Goal: Information Seeking & Learning: Learn about a topic

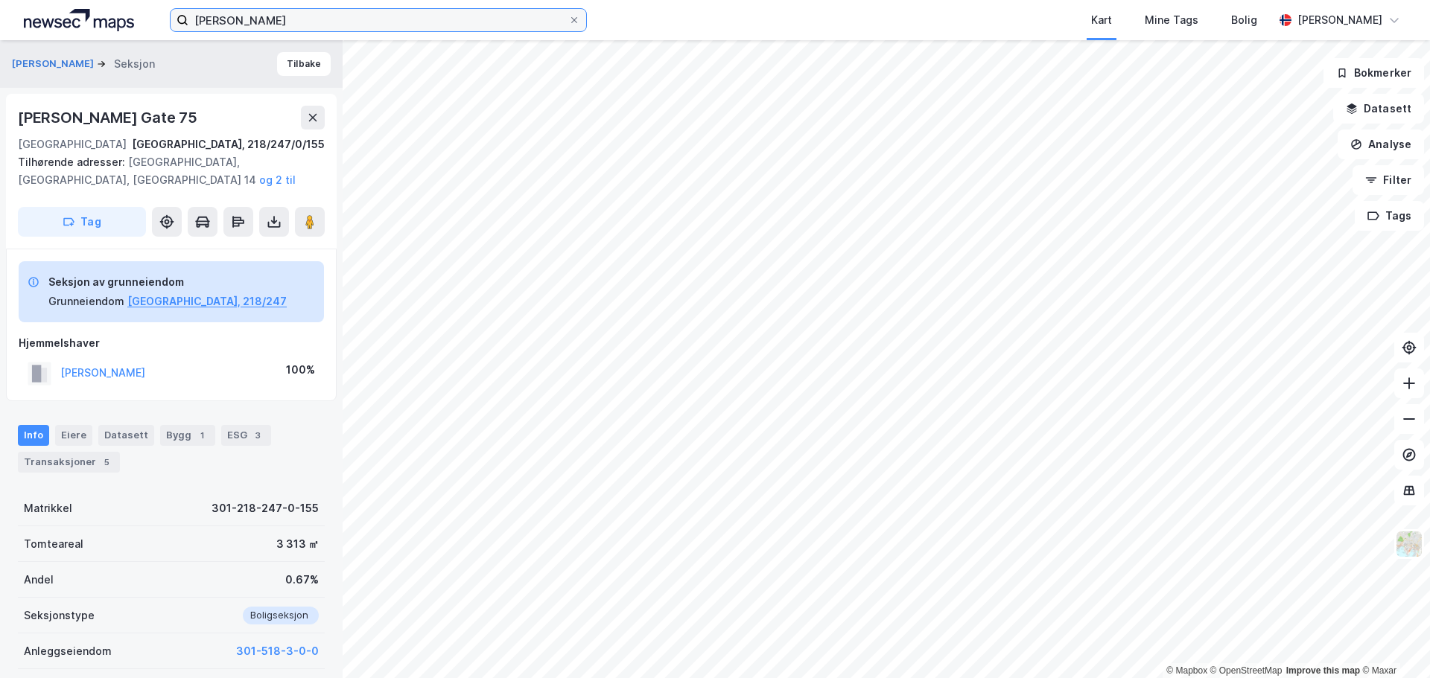
click at [220, 23] on input "[PERSON_NAME]" at bounding box center [378, 20] width 380 height 22
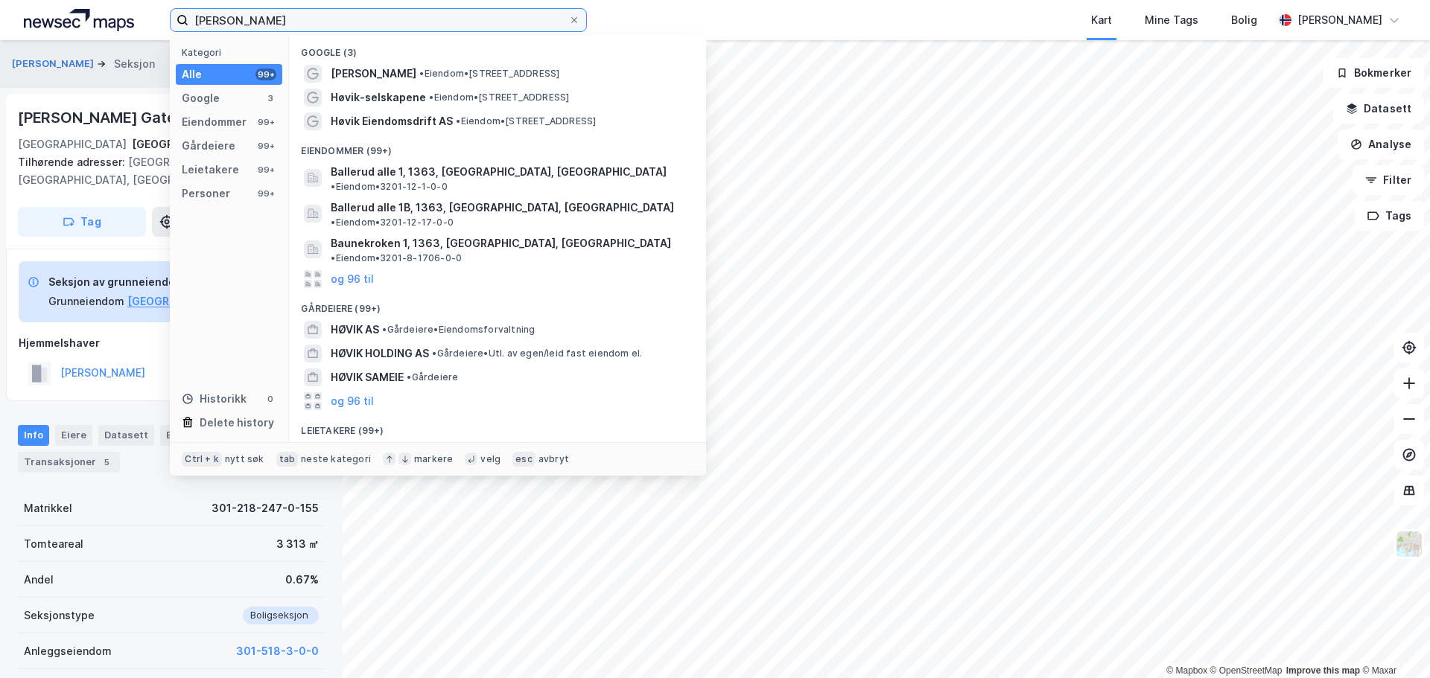
click at [220, 23] on input "[PERSON_NAME]" at bounding box center [378, 20] width 380 height 22
paste input "[STREET_ADDRESS]"
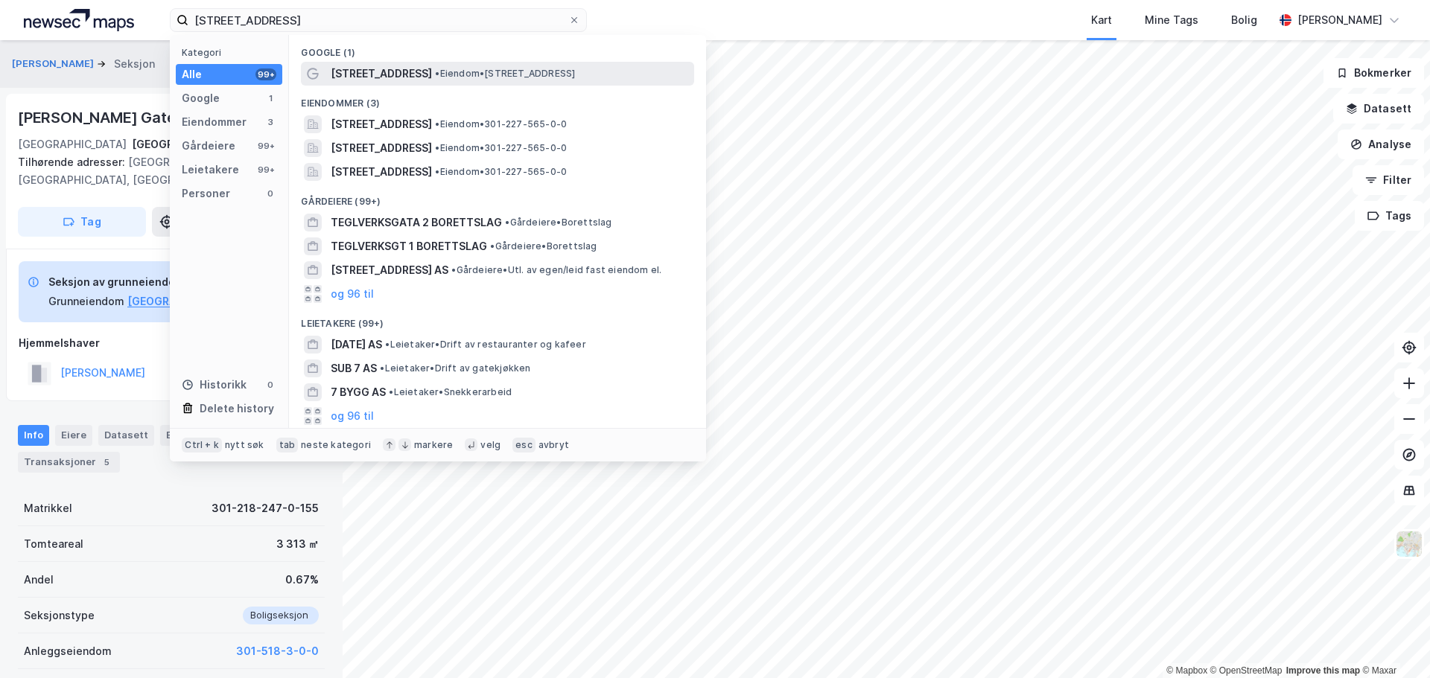
click at [436, 72] on span "• Eiendom • [STREET_ADDRESS]" at bounding box center [505, 74] width 140 height 12
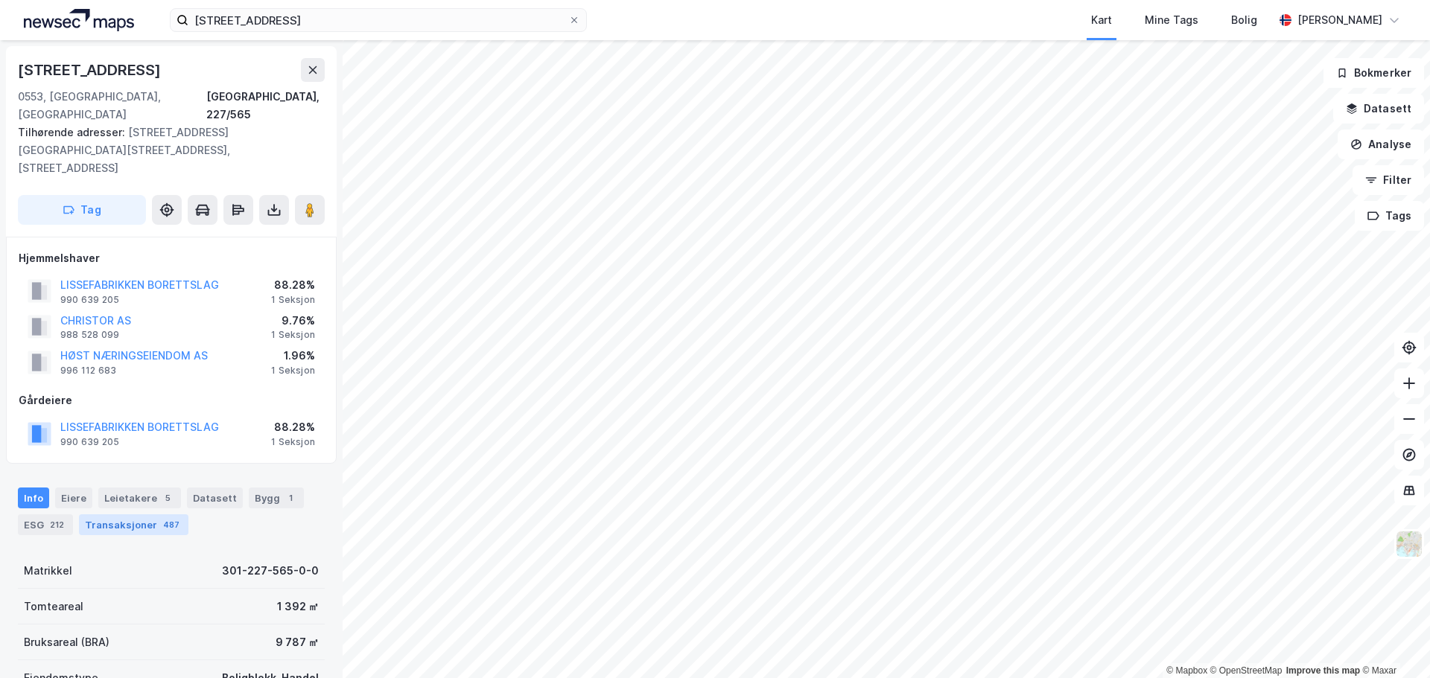
click at [131, 515] on div "Transaksjoner 487" at bounding box center [133, 525] width 109 height 21
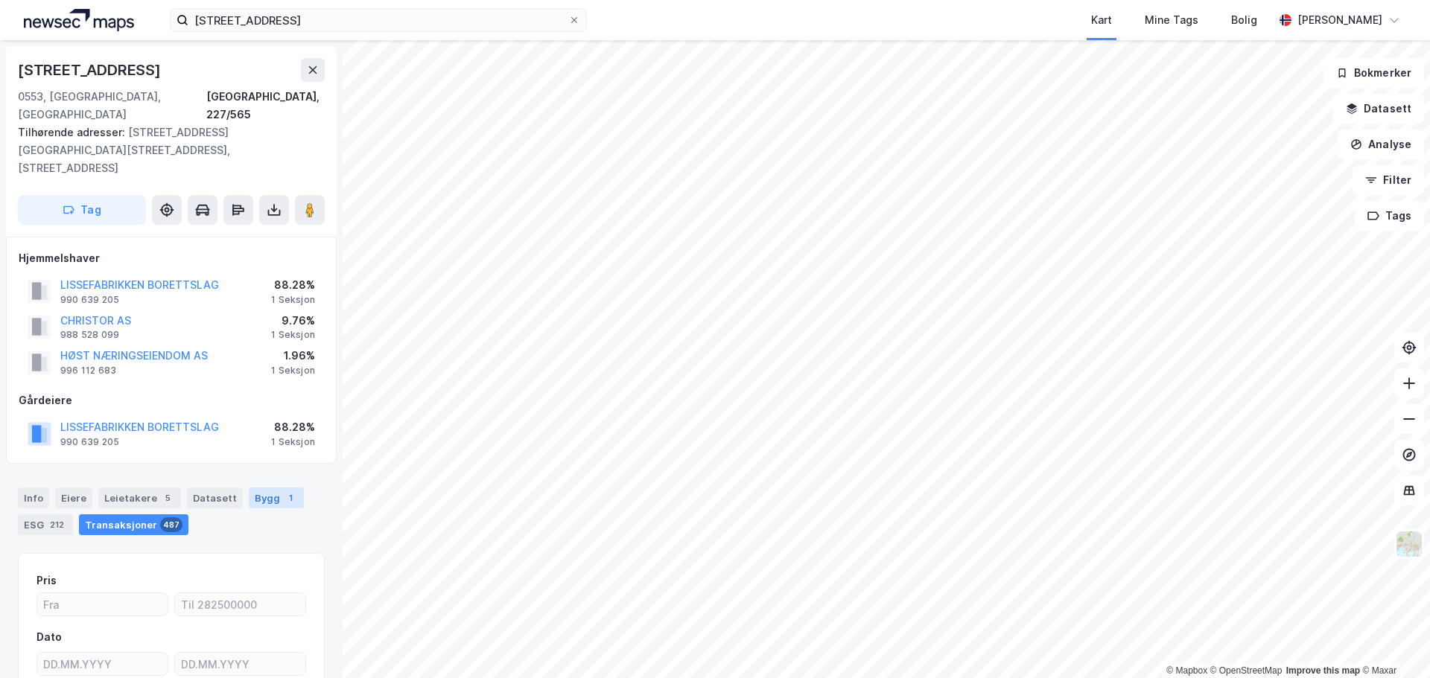
click at [251, 488] on div "Bygg 1" at bounding box center [276, 498] width 55 height 21
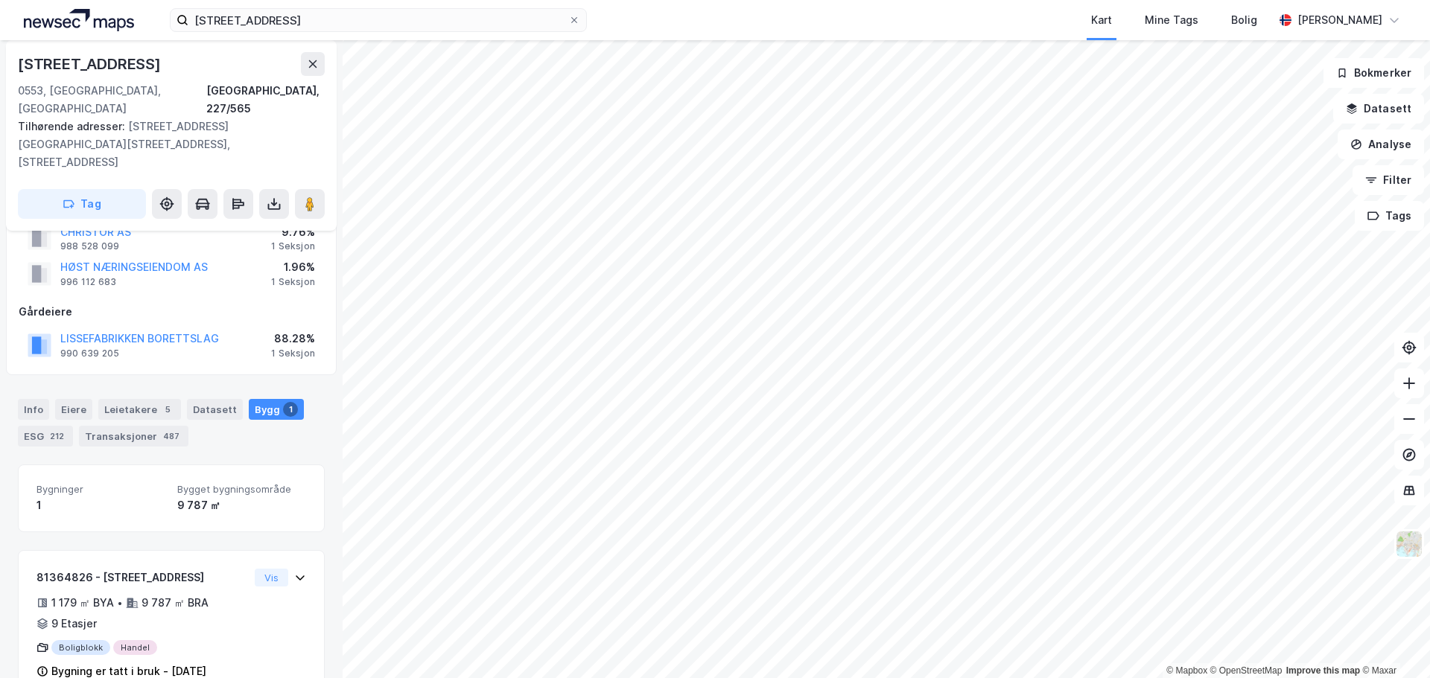
scroll to position [92, 0]
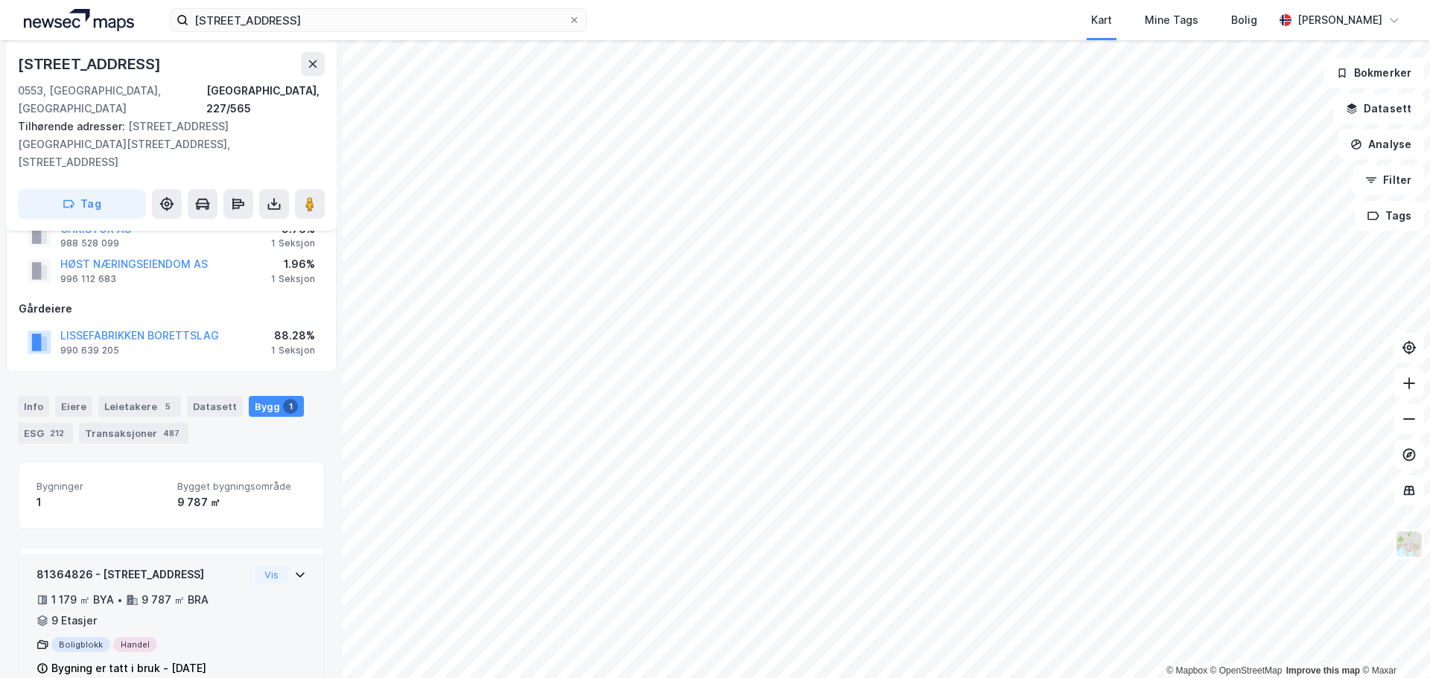
click at [152, 591] on div "1 179 ㎡ BYA • 9 787 ㎡ BRA • 9 Etasjer" at bounding box center [142, 610] width 212 height 39
click at [268, 566] on button "Vis" at bounding box center [272, 575] width 34 height 18
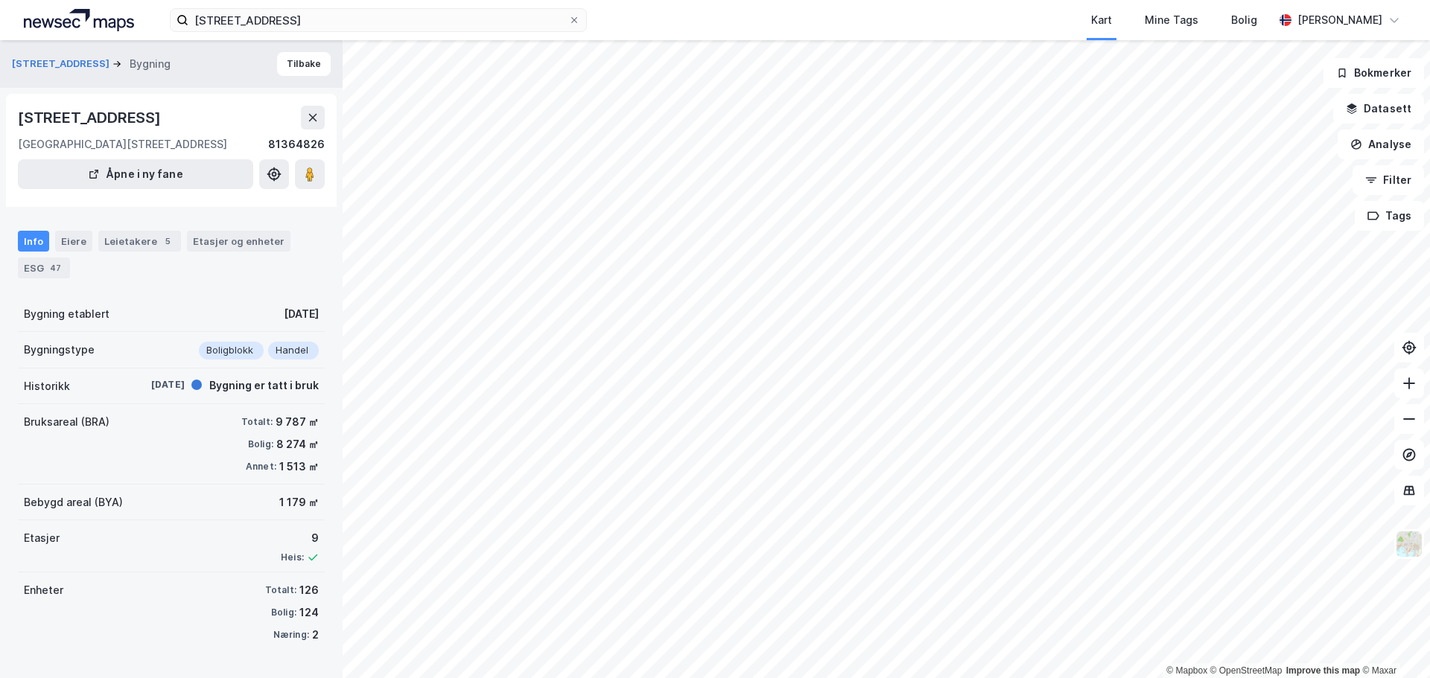
scroll to position [10, 0]
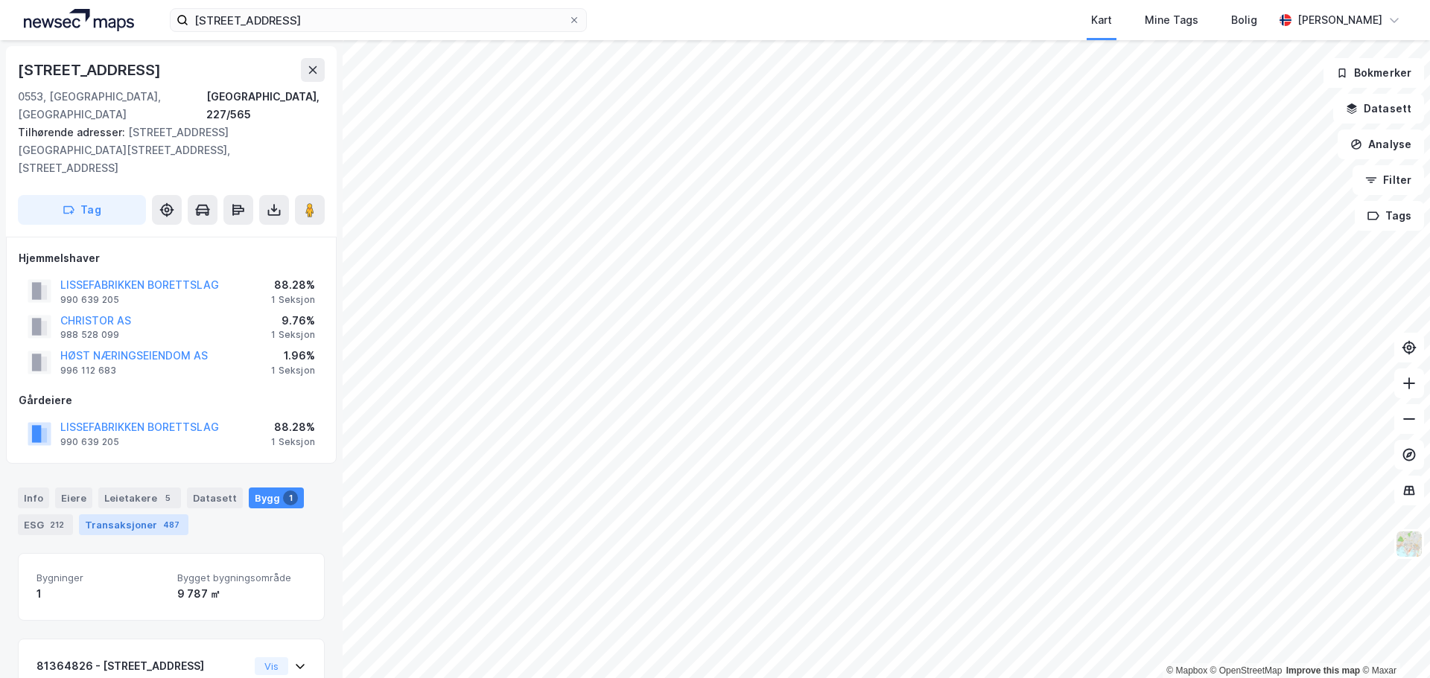
click at [133, 515] on div "Transaksjoner 487" at bounding box center [133, 525] width 109 height 21
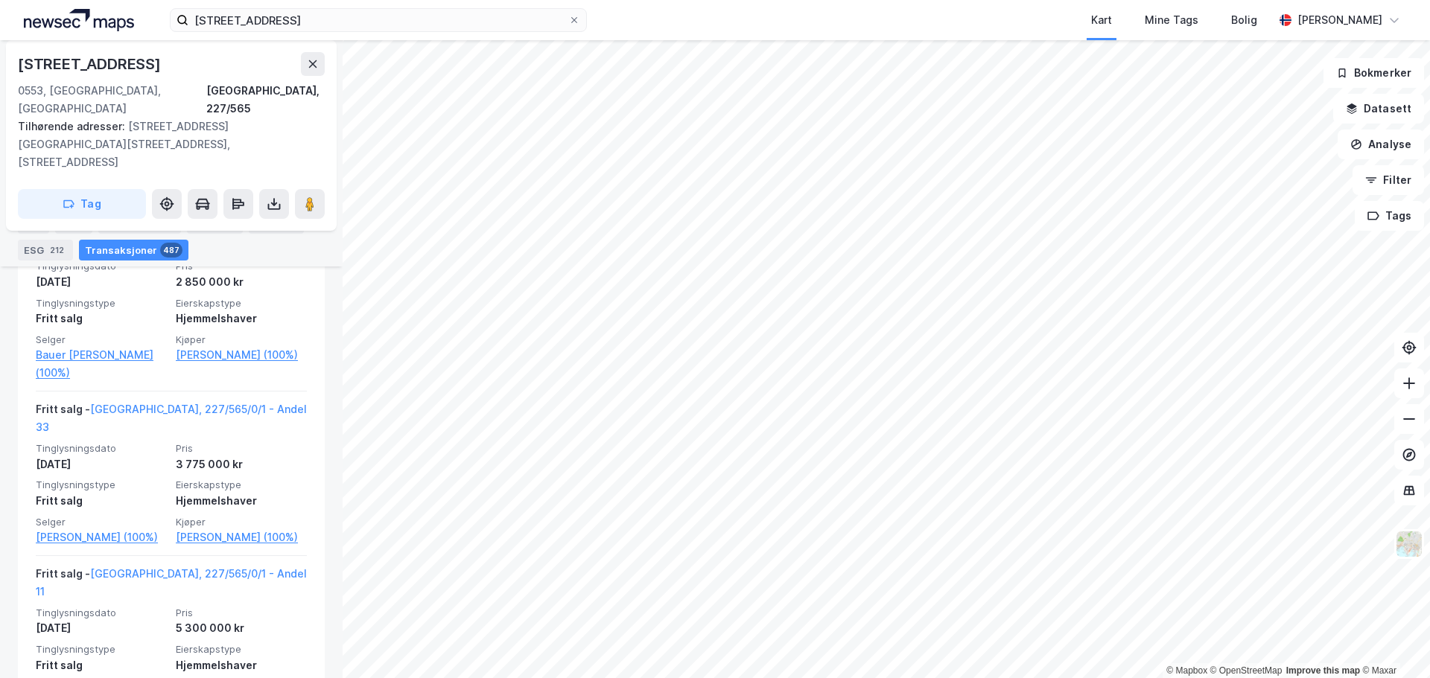
scroll to position [2799, 0]
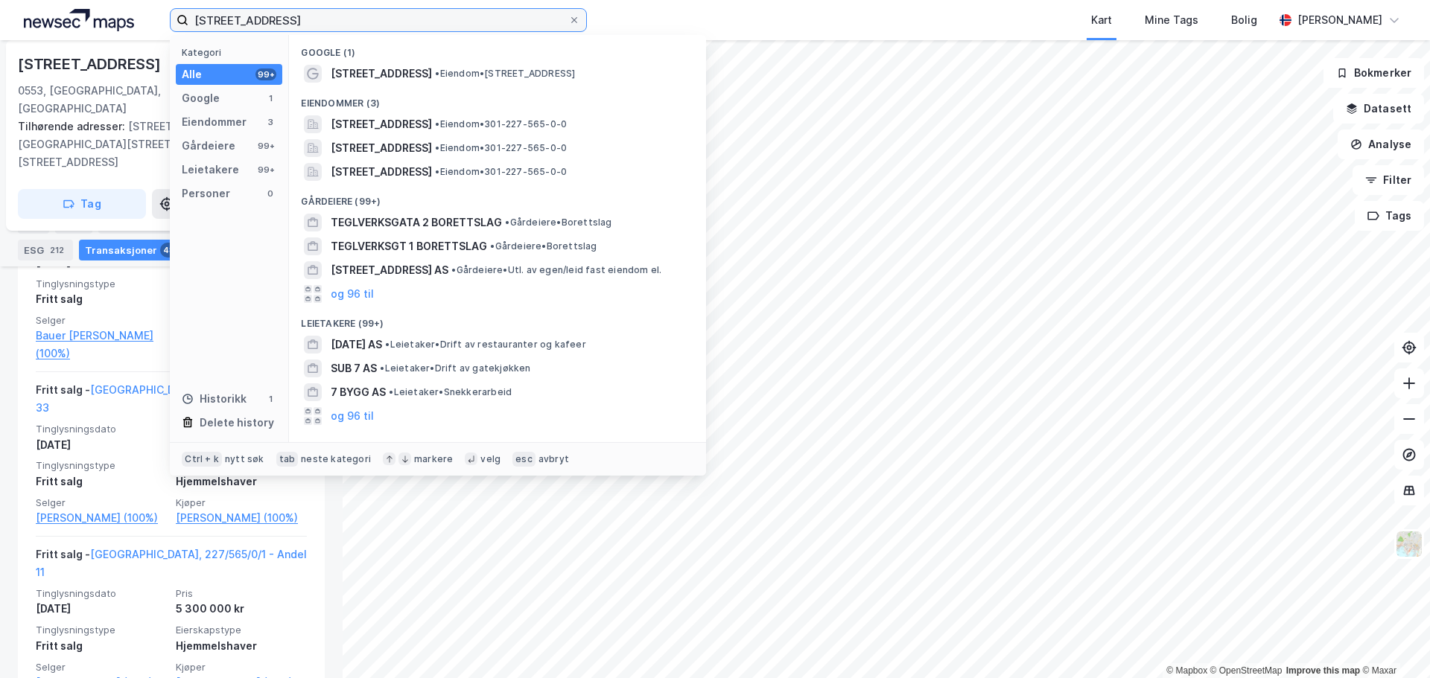
click at [287, 22] on input "[STREET_ADDRESS]" at bounding box center [378, 20] width 380 height 22
click at [287, 21] on input "[STREET_ADDRESS]" at bounding box center [378, 20] width 380 height 22
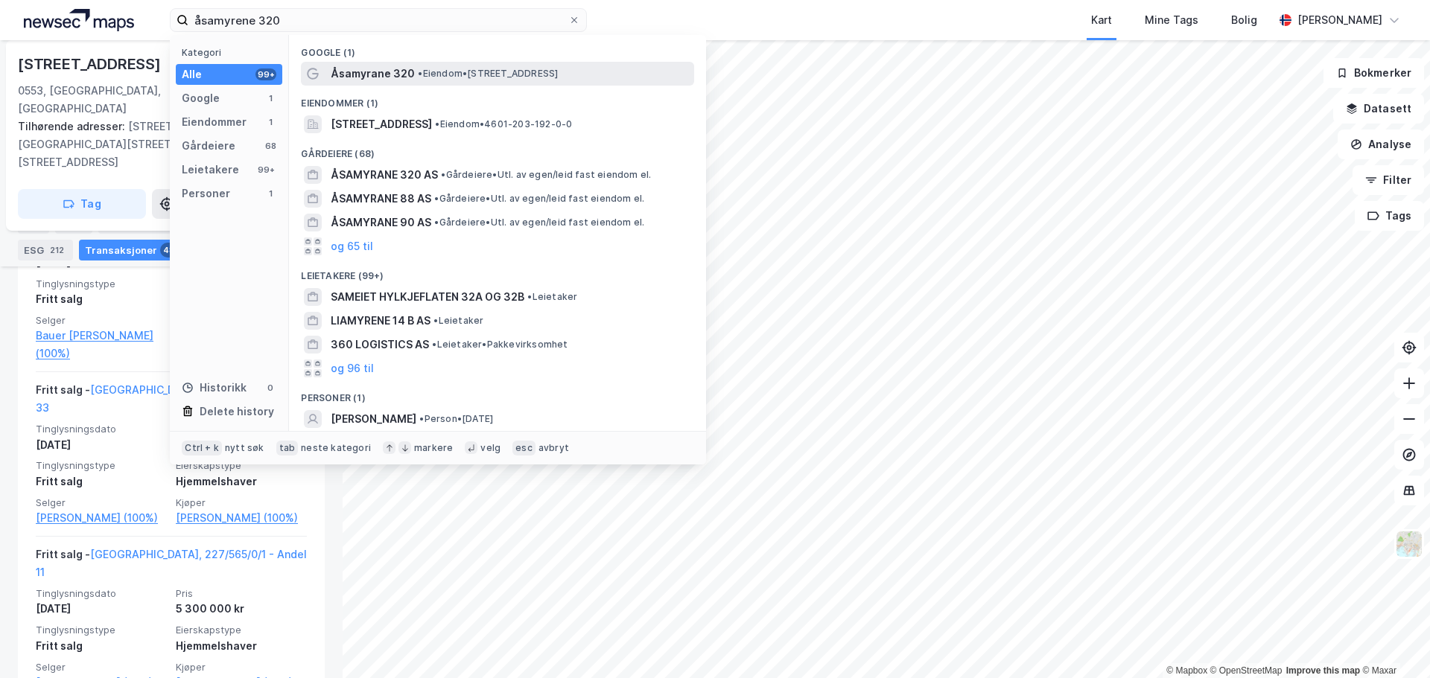
click at [558, 74] on span "• Eiendom • [STREET_ADDRESS]" at bounding box center [488, 74] width 140 height 12
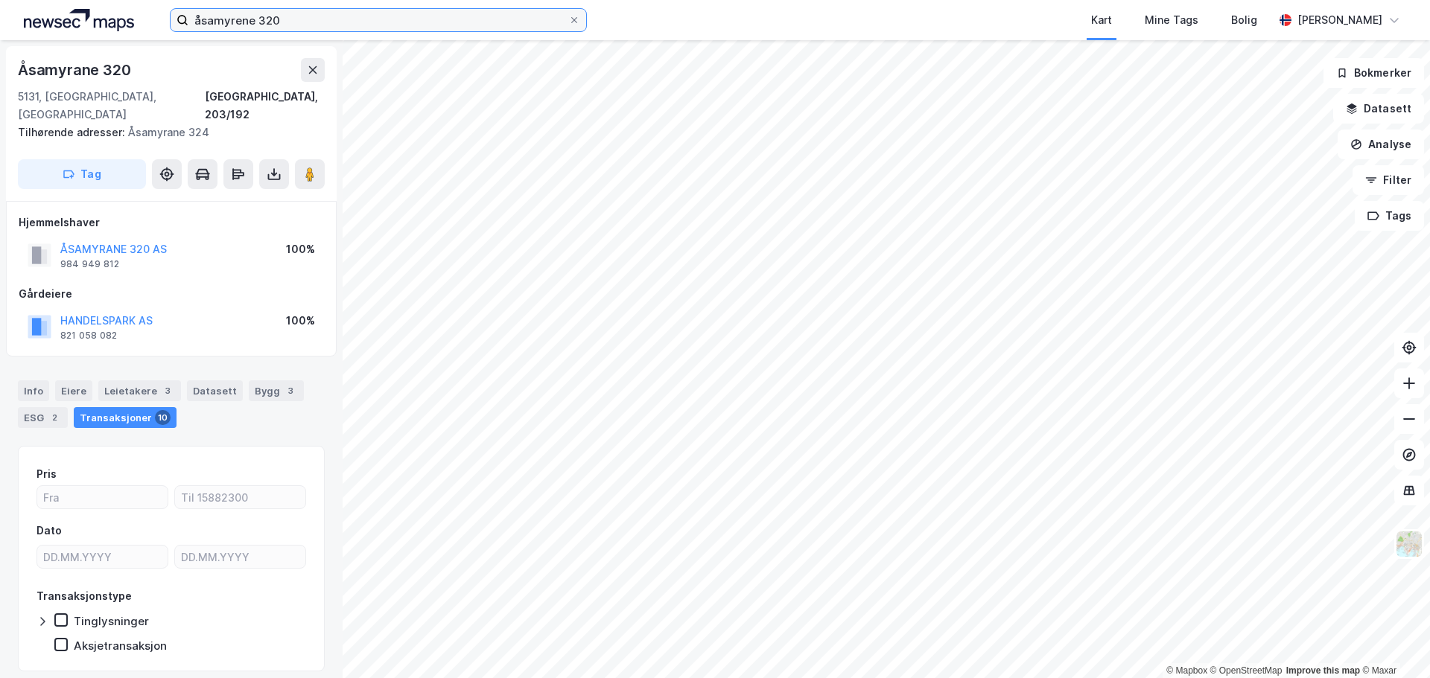
click at [279, 25] on input "åsamyrene 320" at bounding box center [378, 20] width 380 height 22
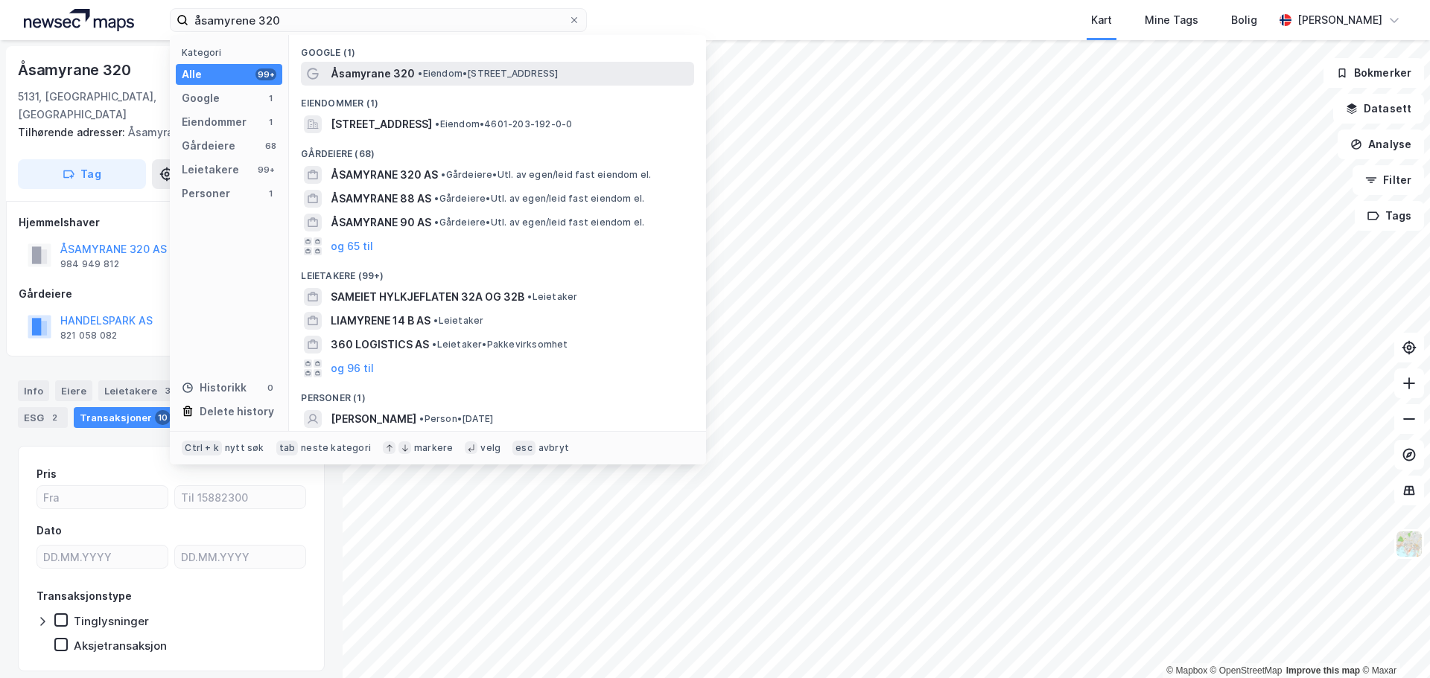
click at [400, 79] on span "Åsamyrane 320" at bounding box center [373, 74] width 84 height 18
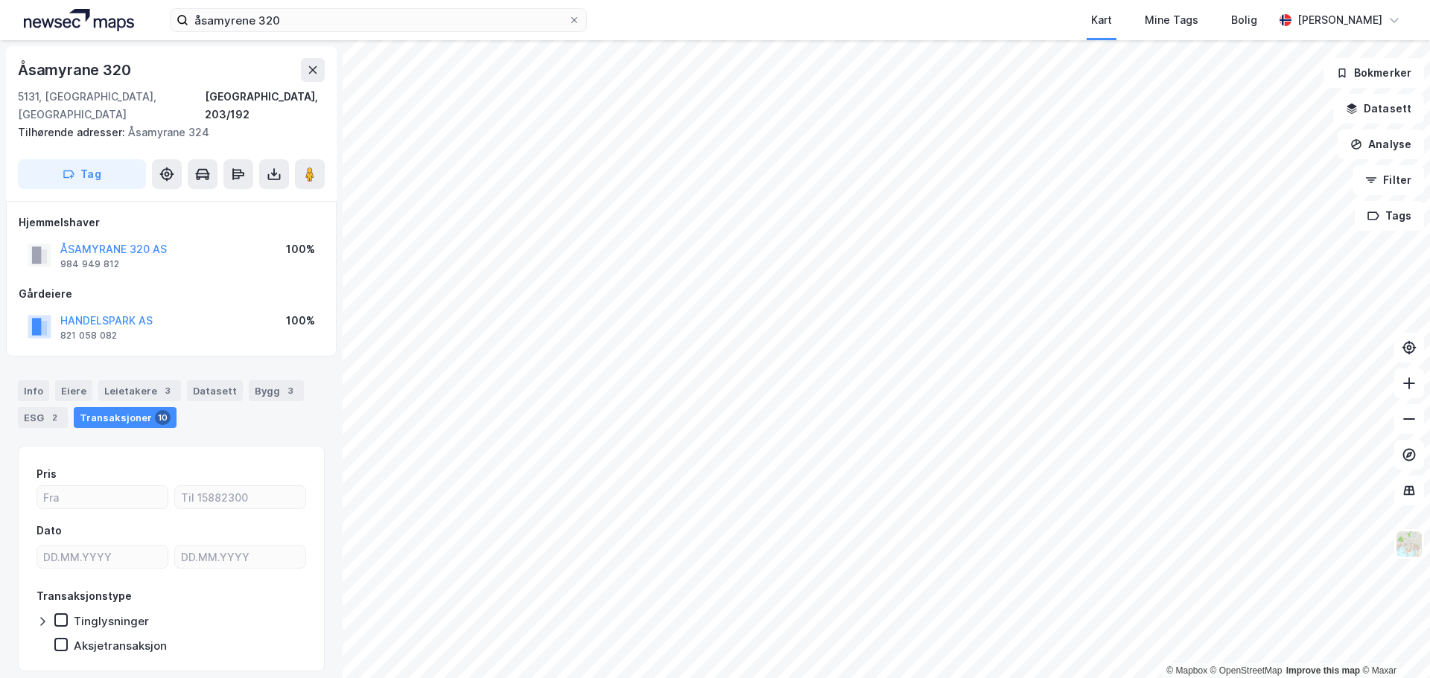
scroll to position [1, 0]
click at [0, 0] on button "HANDELSPARK AS" at bounding box center [0, 0] width 0 height 0
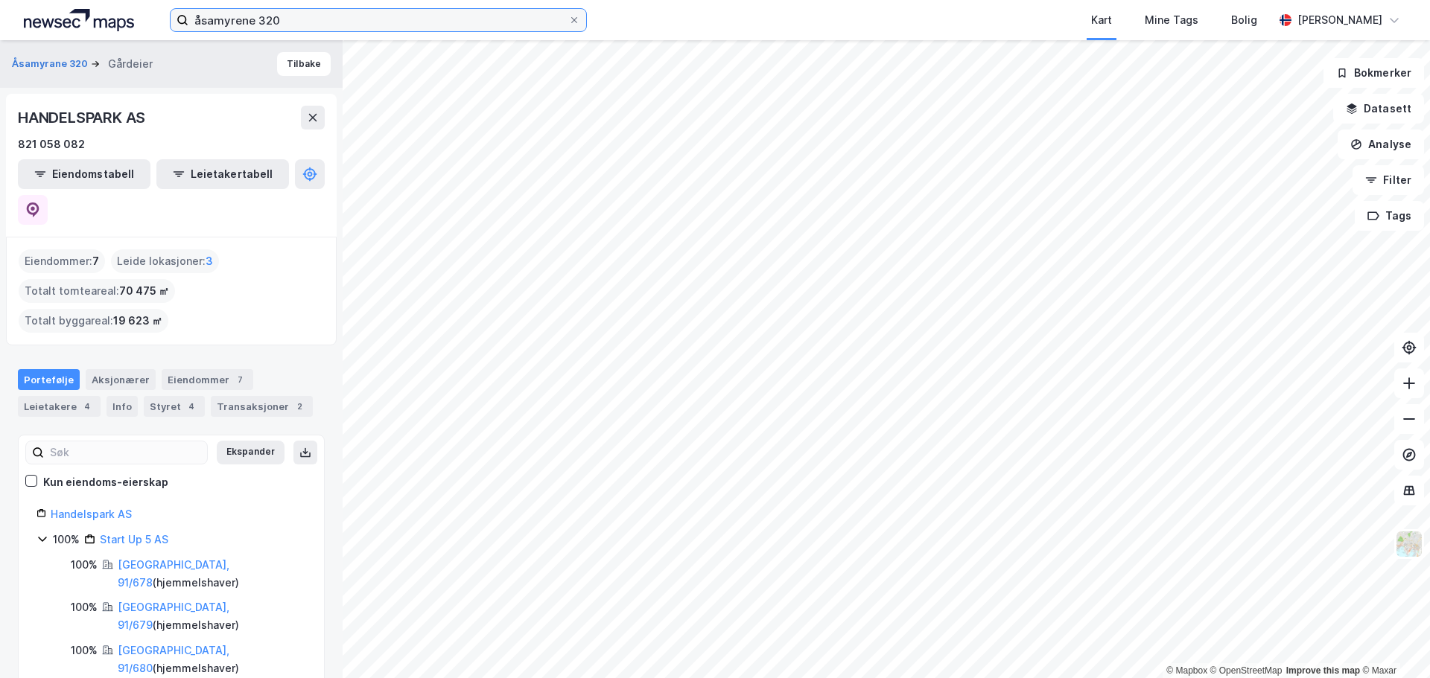
click at [309, 16] on input "åsamyrene 320" at bounding box center [378, 20] width 380 height 22
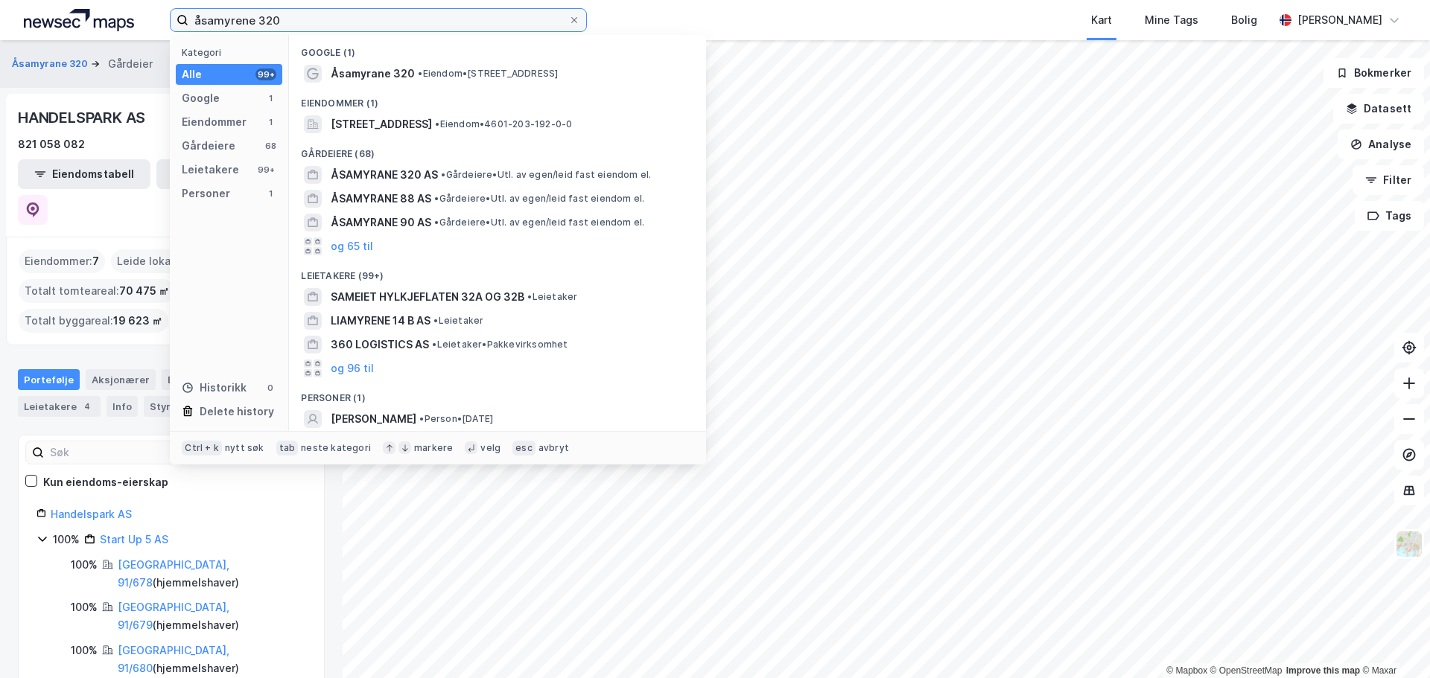
click at [309, 16] on input "åsamyrene 320" at bounding box center [378, 20] width 380 height 22
paste input "Hegnasletta 6"
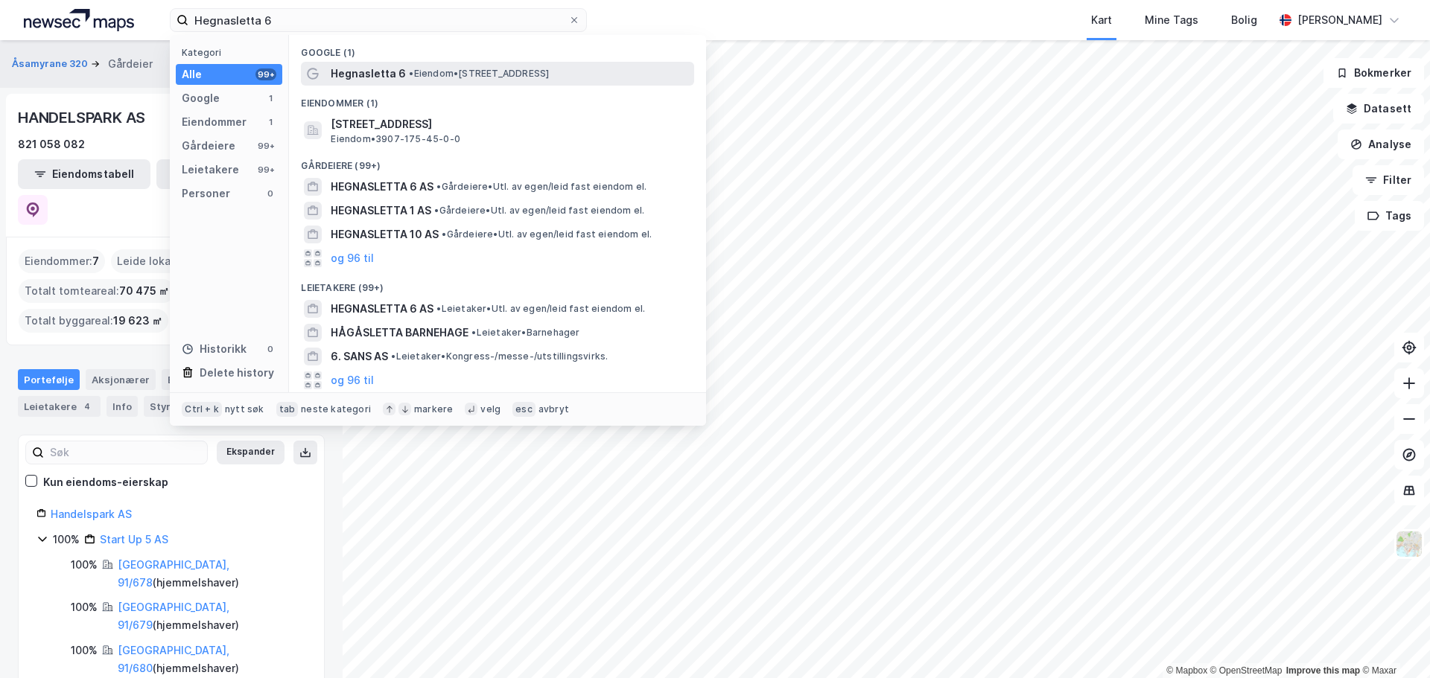
click at [392, 71] on span "Hegnasletta 6" at bounding box center [368, 74] width 75 height 18
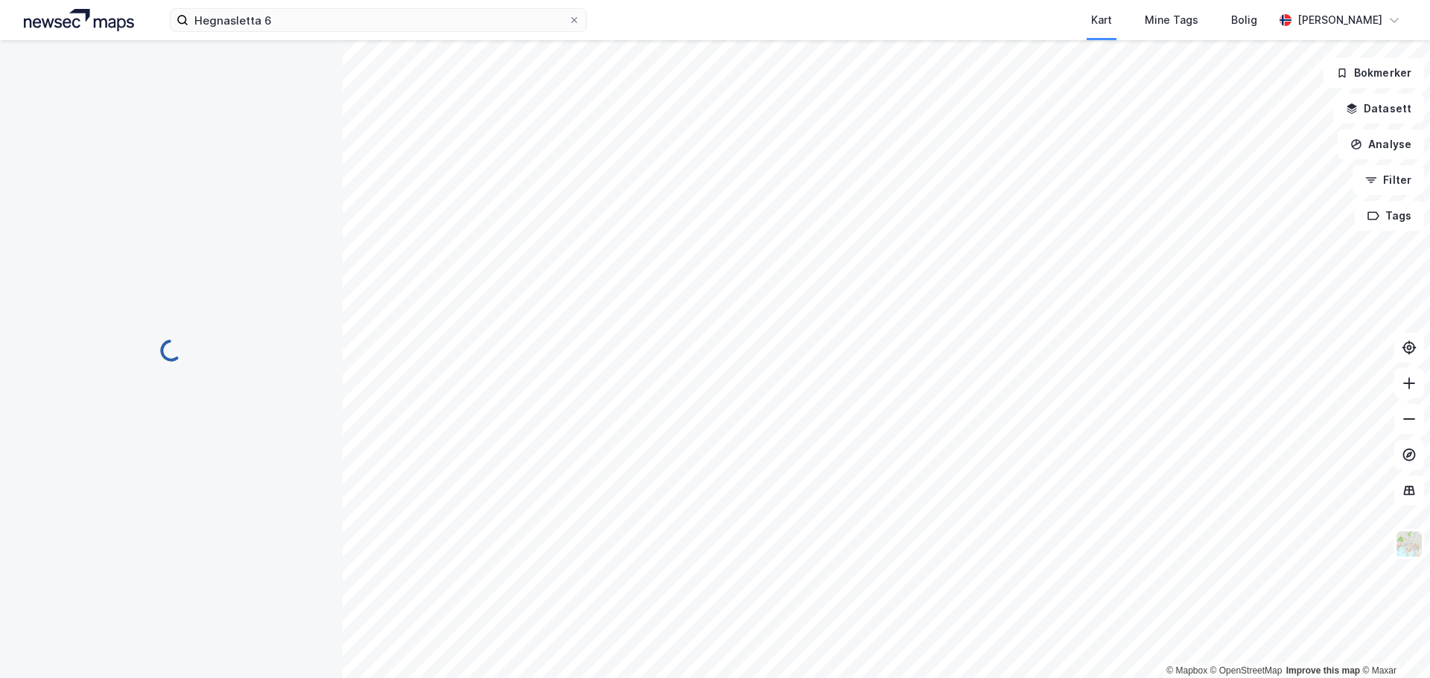
scroll to position [1, 0]
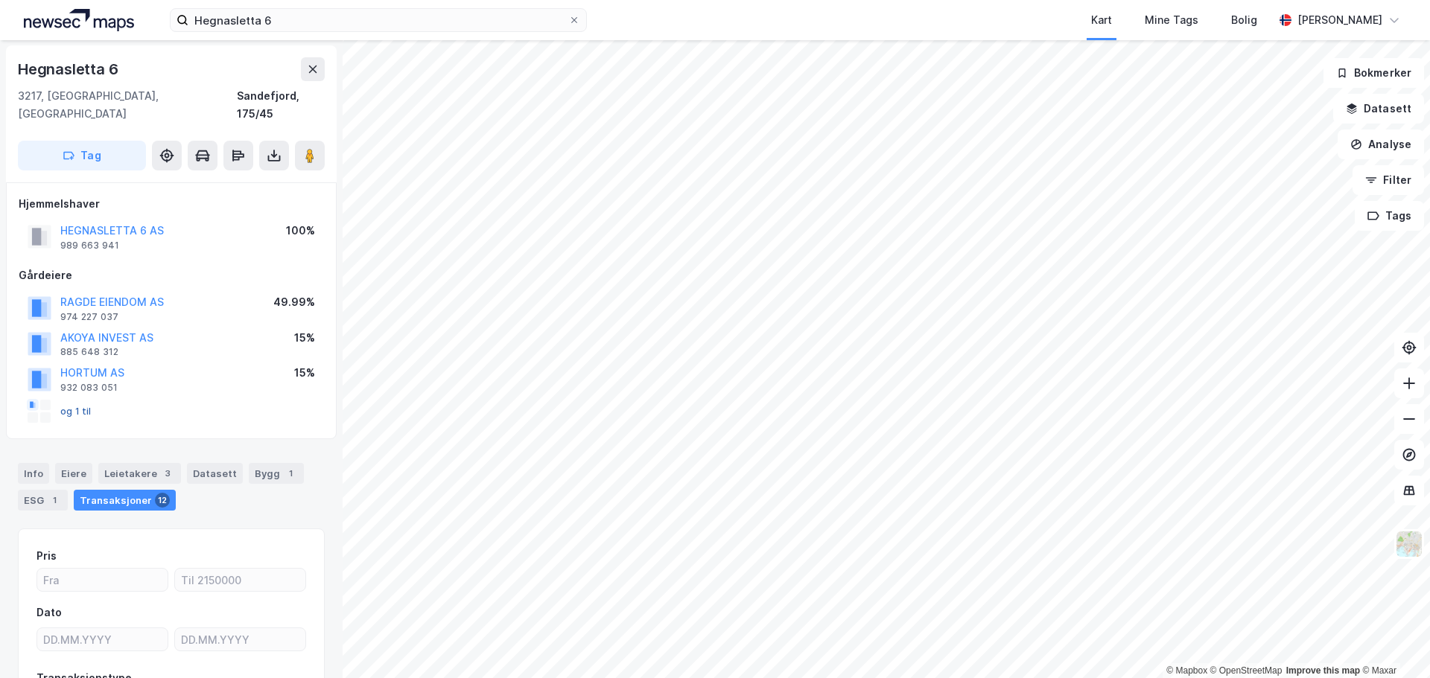
click at [0, 0] on button "og 1 til" at bounding box center [0, 0] width 0 height 0
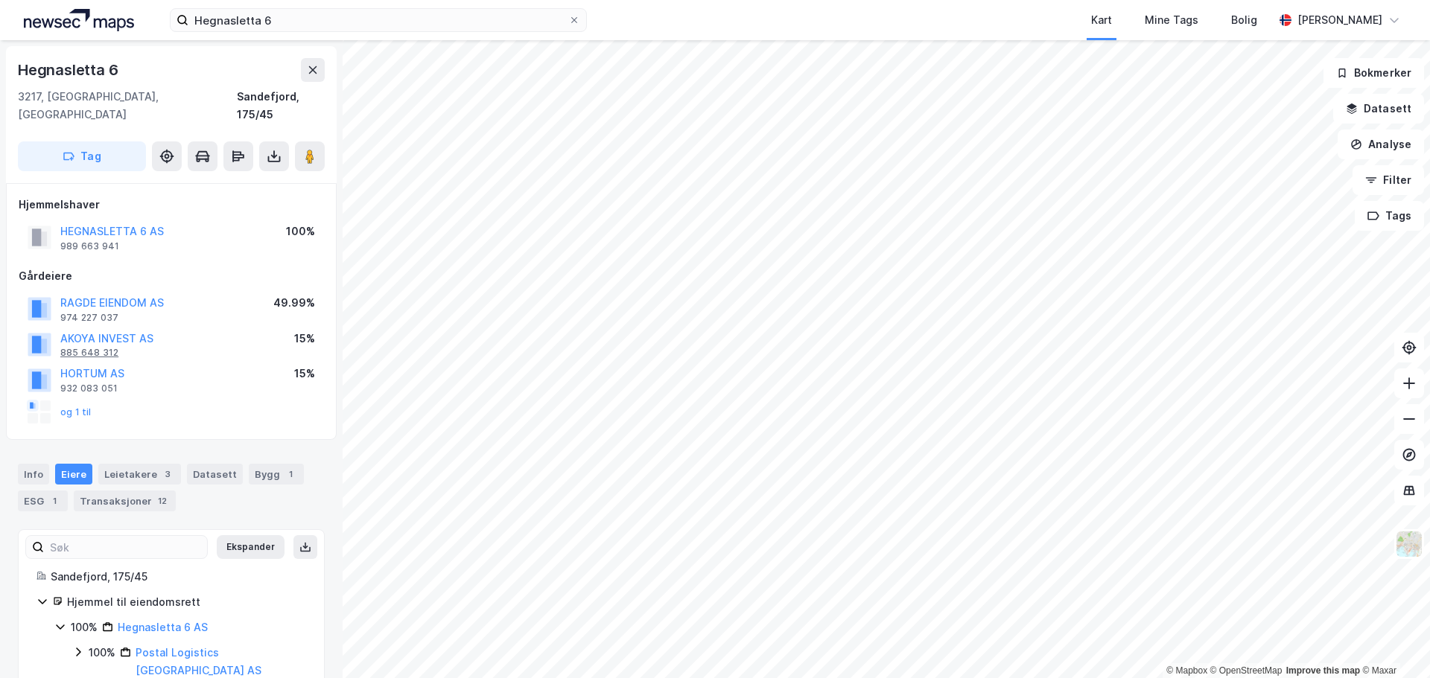
drag, startPoint x: 97, startPoint y: 328, endPoint x: 62, endPoint y: 330, distance: 35.1
click at [62, 330] on div "AKOYA INVEST AS 885 648 312 15%" at bounding box center [171, 345] width 305 height 36
click at [0, 0] on button "HORTUM AS" at bounding box center [0, 0] width 0 height 0
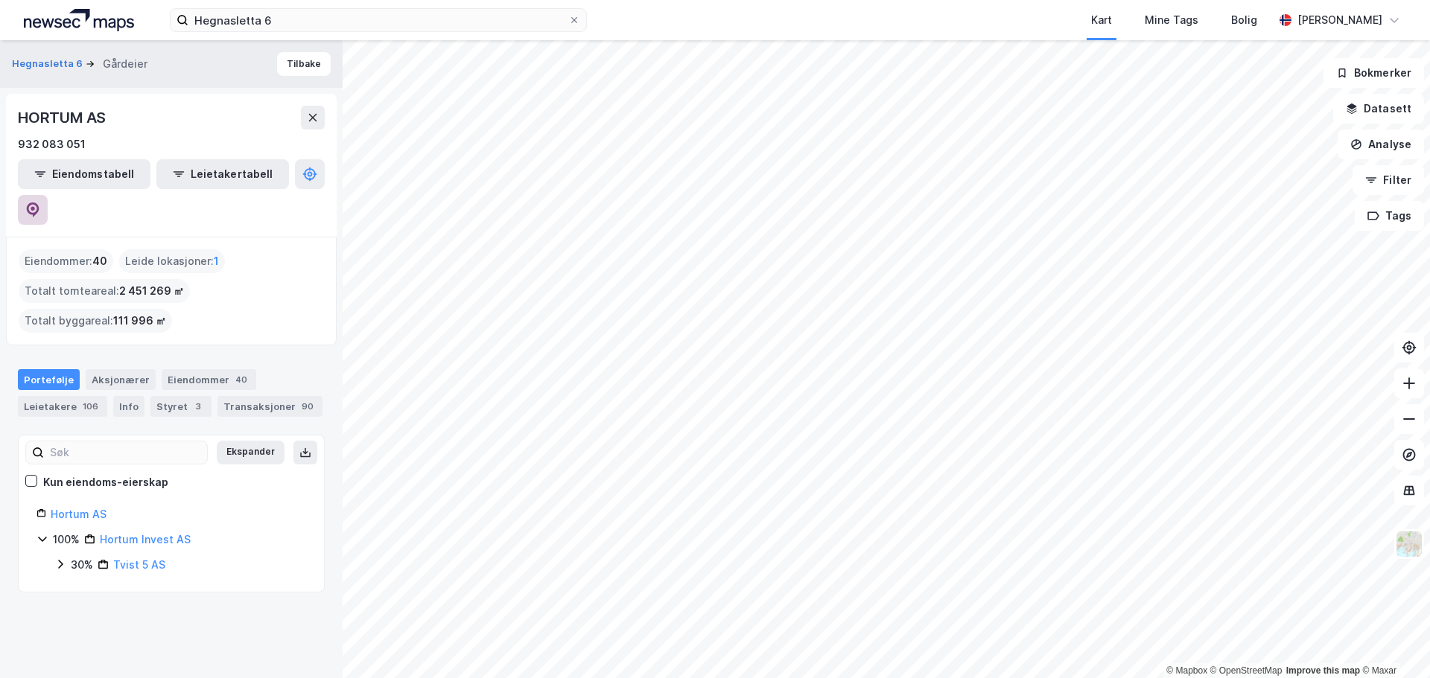
click at [40, 203] on icon at bounding box center [32, 210] width 15 height 15
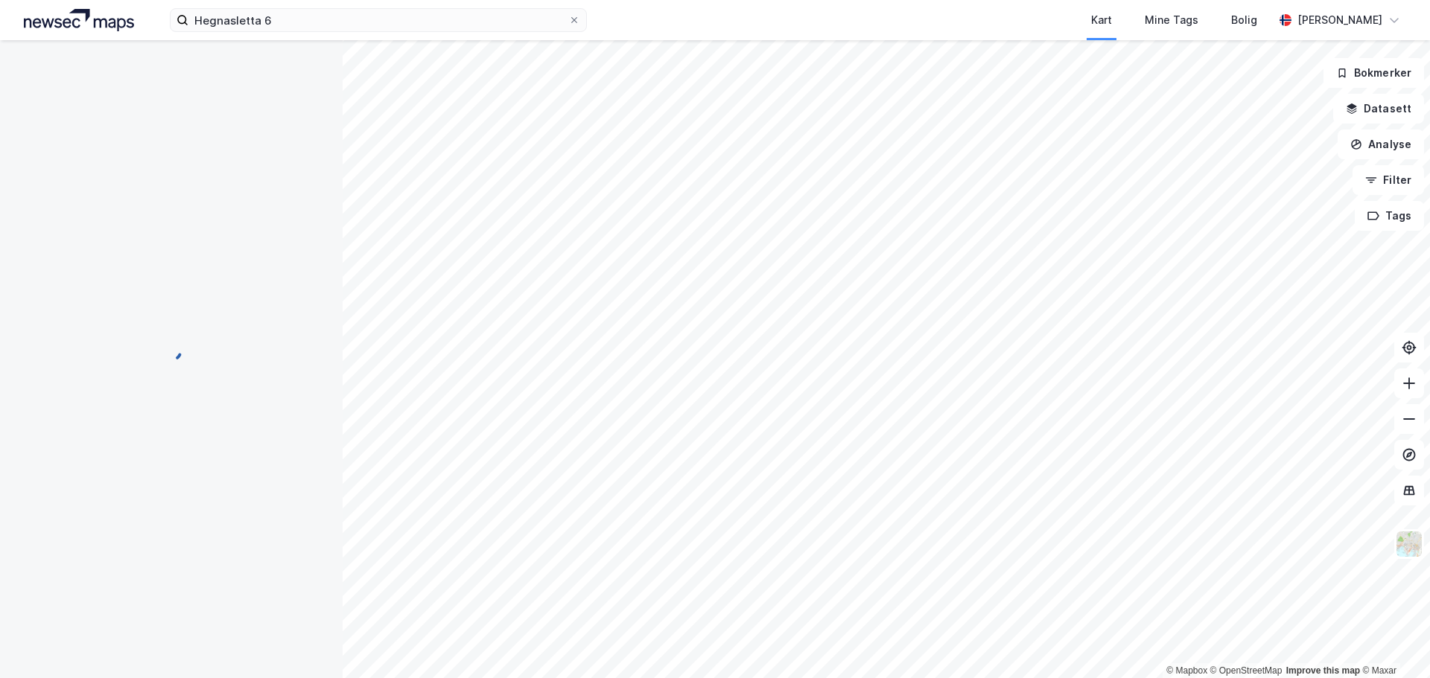
scroll to position [1, 0]
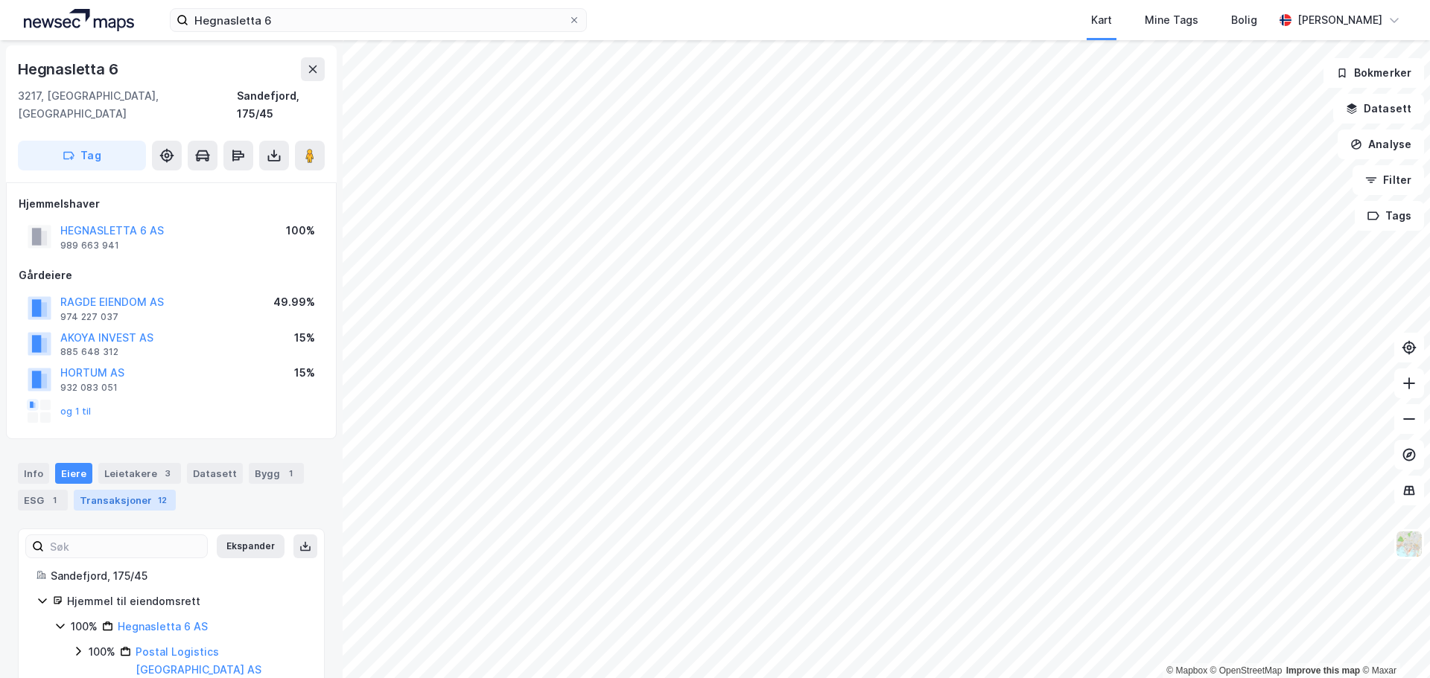
click at [122, 490] on div "Transaksjoner 12" at bounding box center [125, 500] width 102 height 21
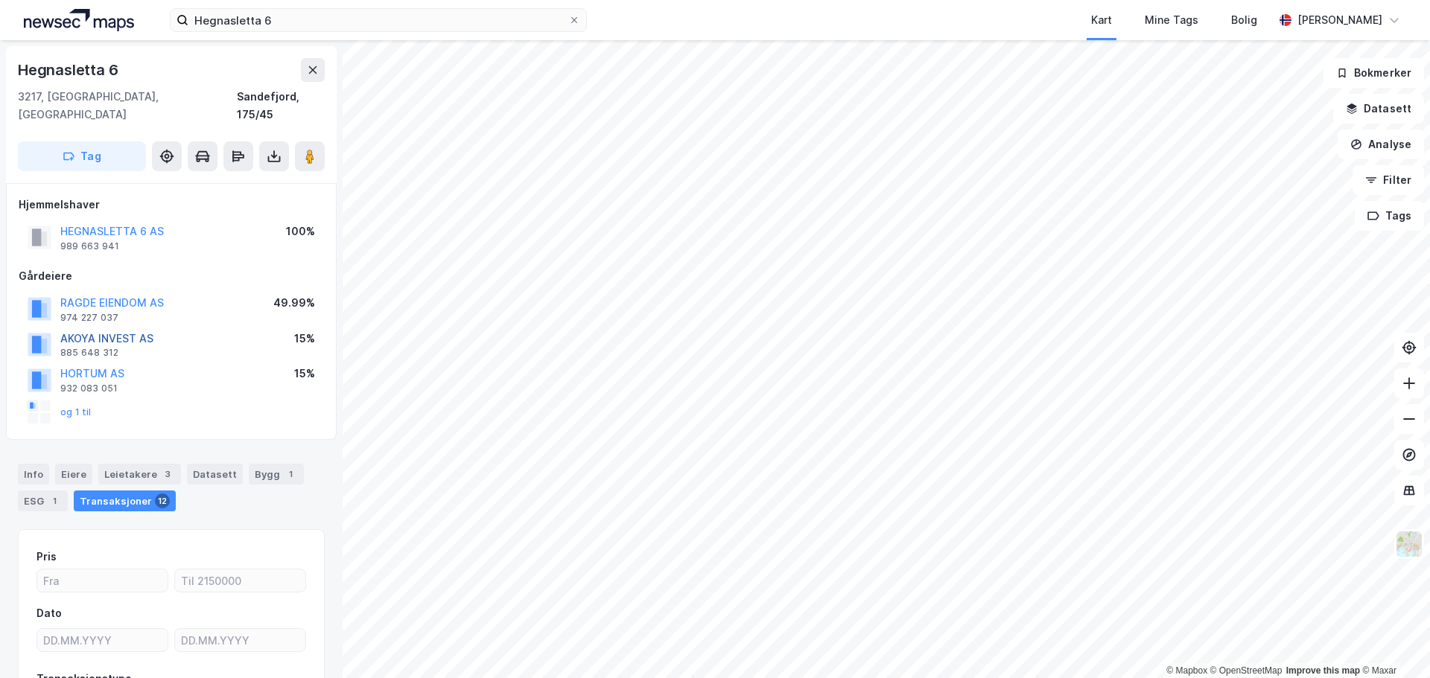
click at [0, 0] on button "AKOYA INVEST AS" at bounding box center [0, 0] width 0 height 0
click at [0, 0] on button "og 1 til" at bounding box center [0, 0] width 0 height 0
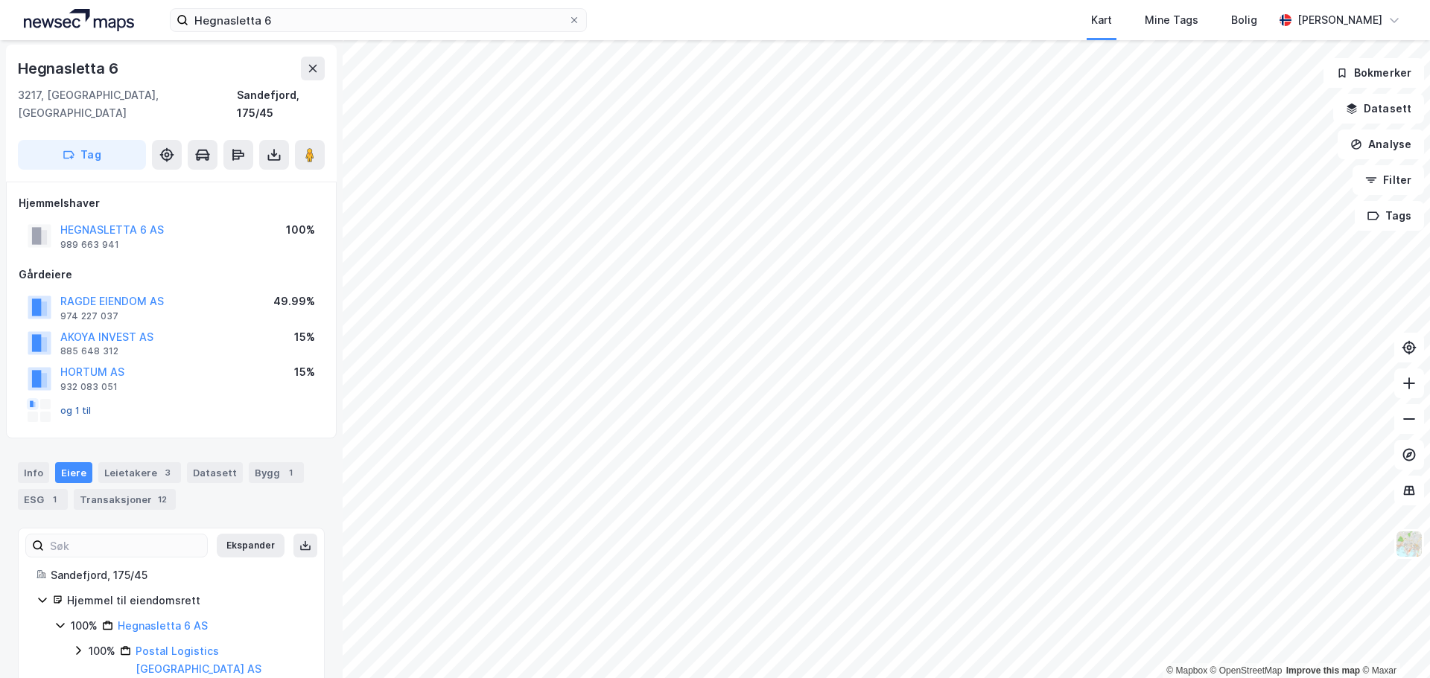
scroll to position [2, 0]
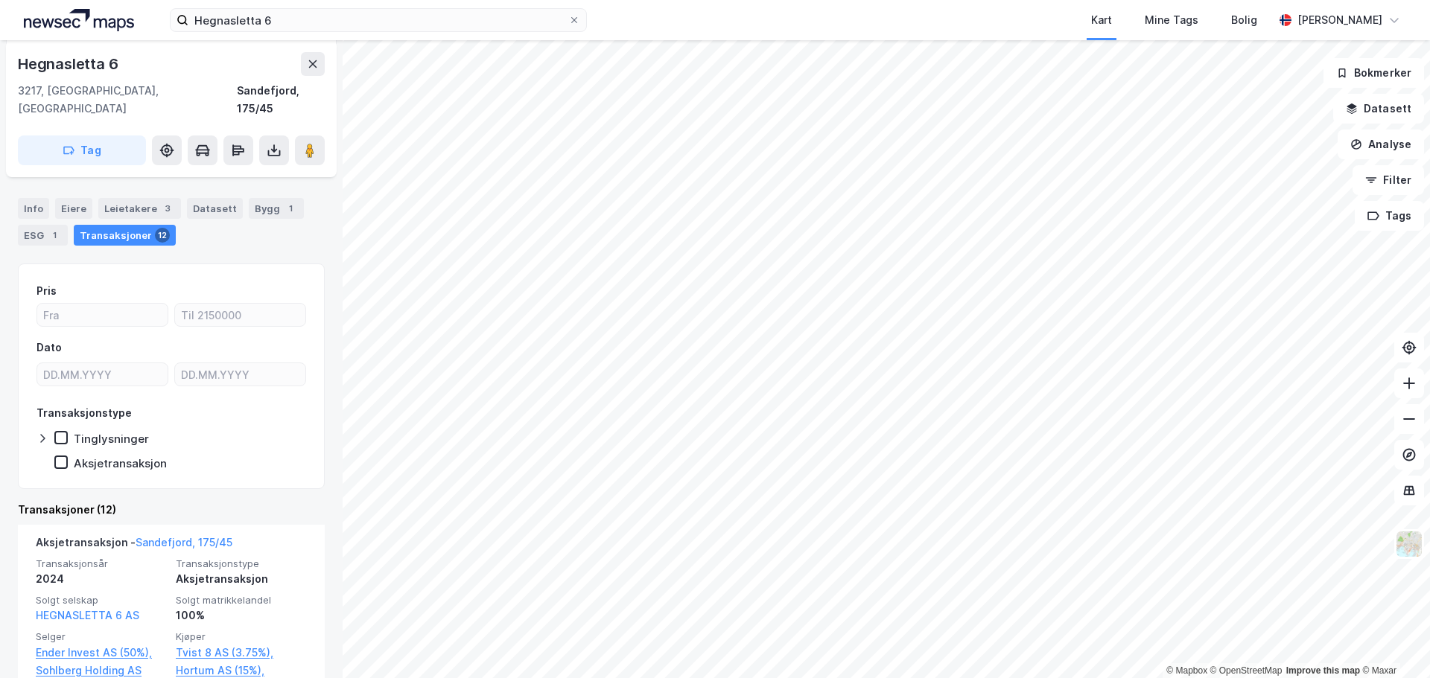
scroll to position [187, 0]
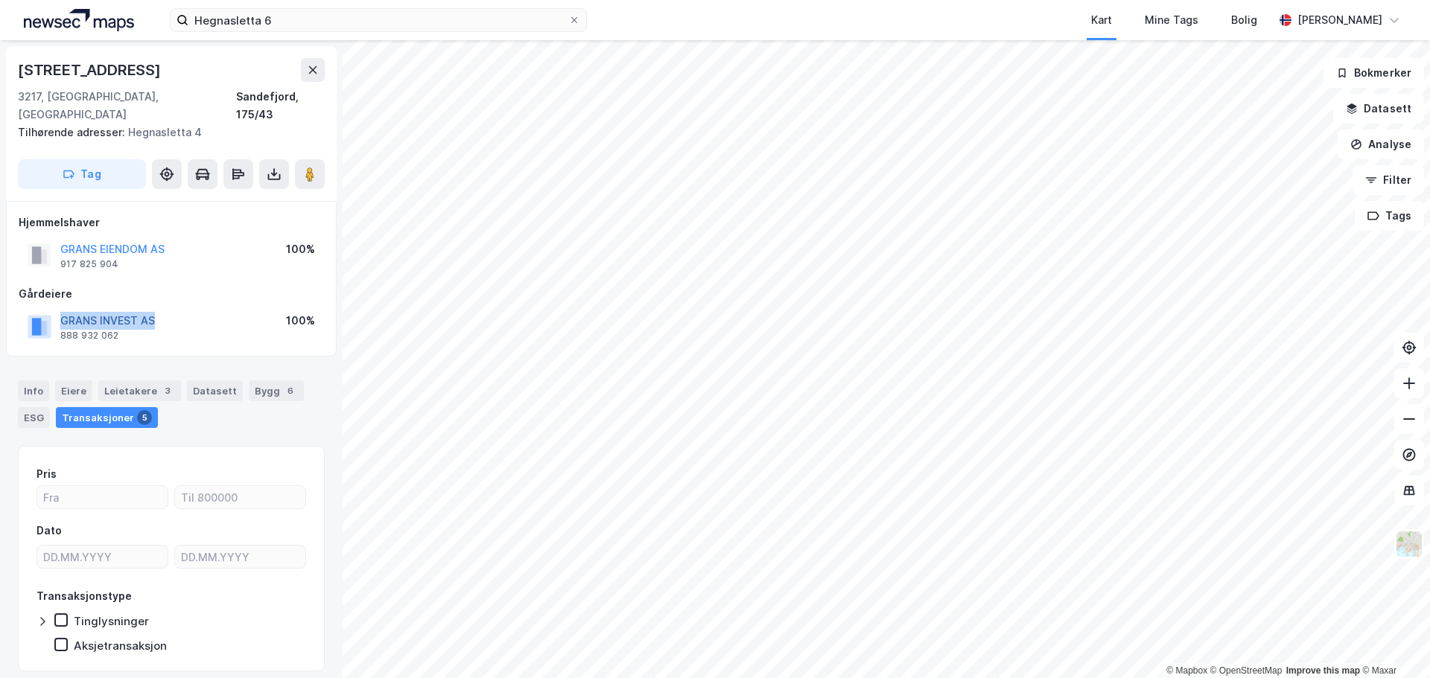
drag, startPoint x: 167, startPoint y: 308, endPoint x: 61, endPoint y: 303, distance: 105.9
click at [61, 309] on div "GRANS INVEST AS 888 932 062 100%" at bounding box center [171, 327] width 305 height 36
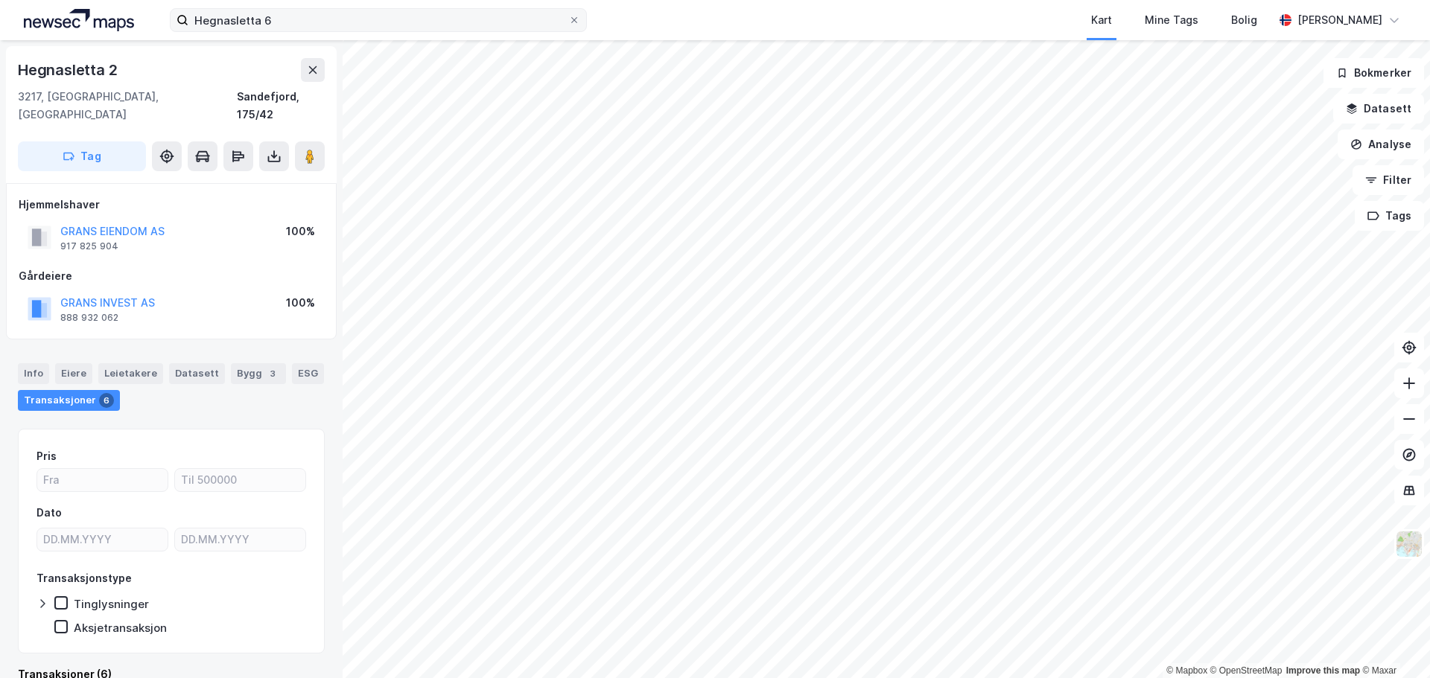
scroll to position [1, 0]
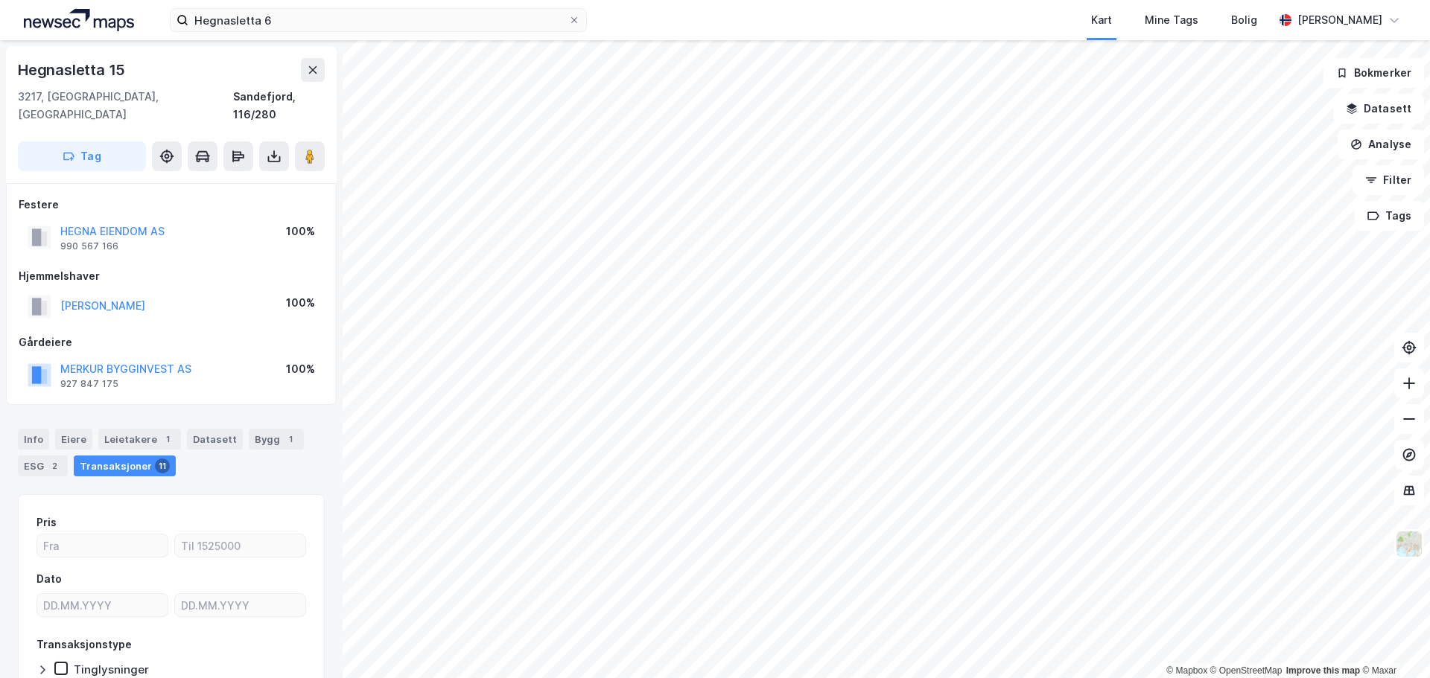
scroll to position [1, 0]
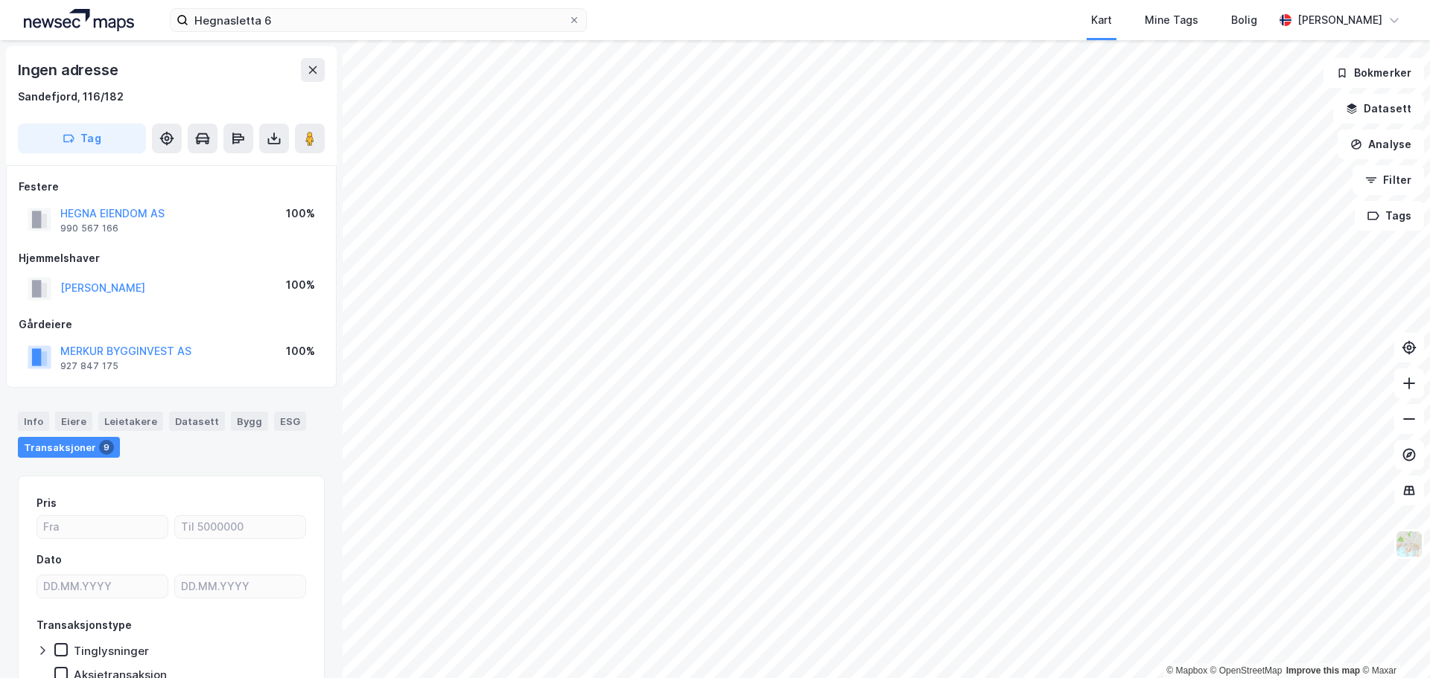
scroll to position [1, 0]
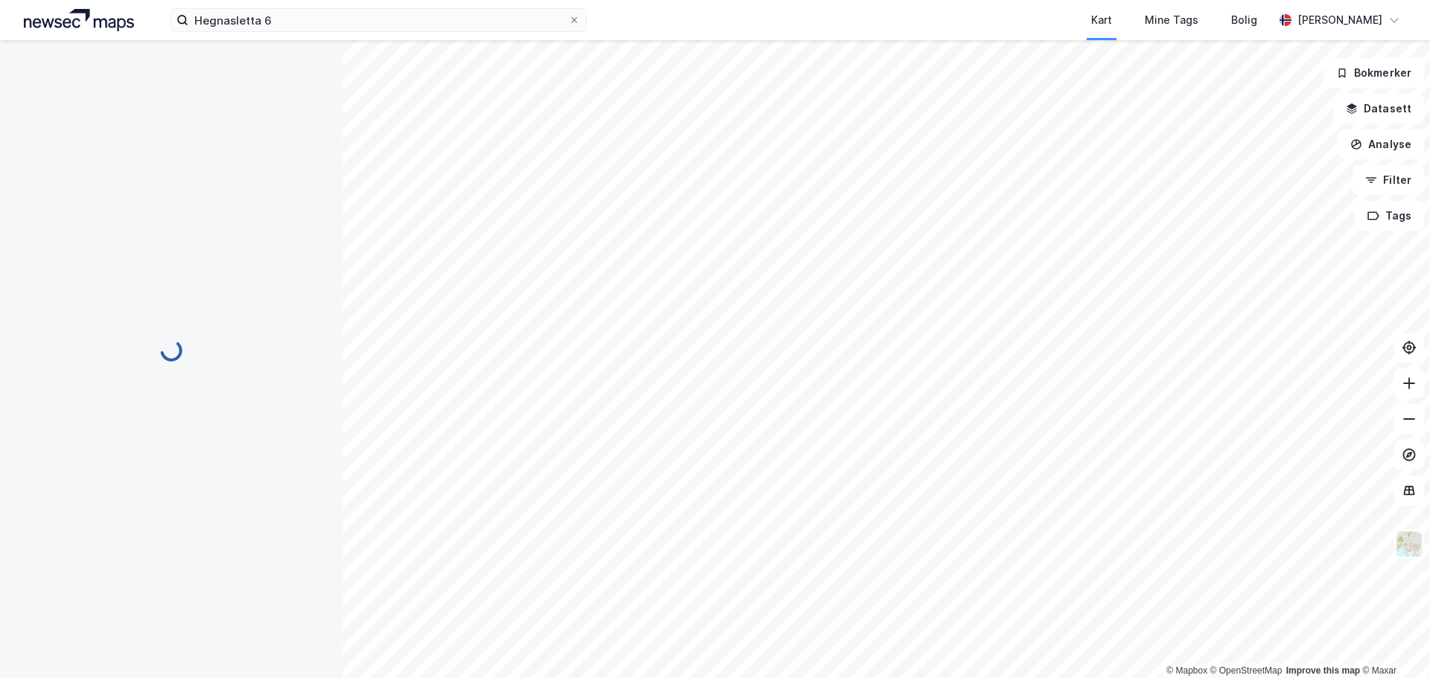
scroll to position [1, 0]
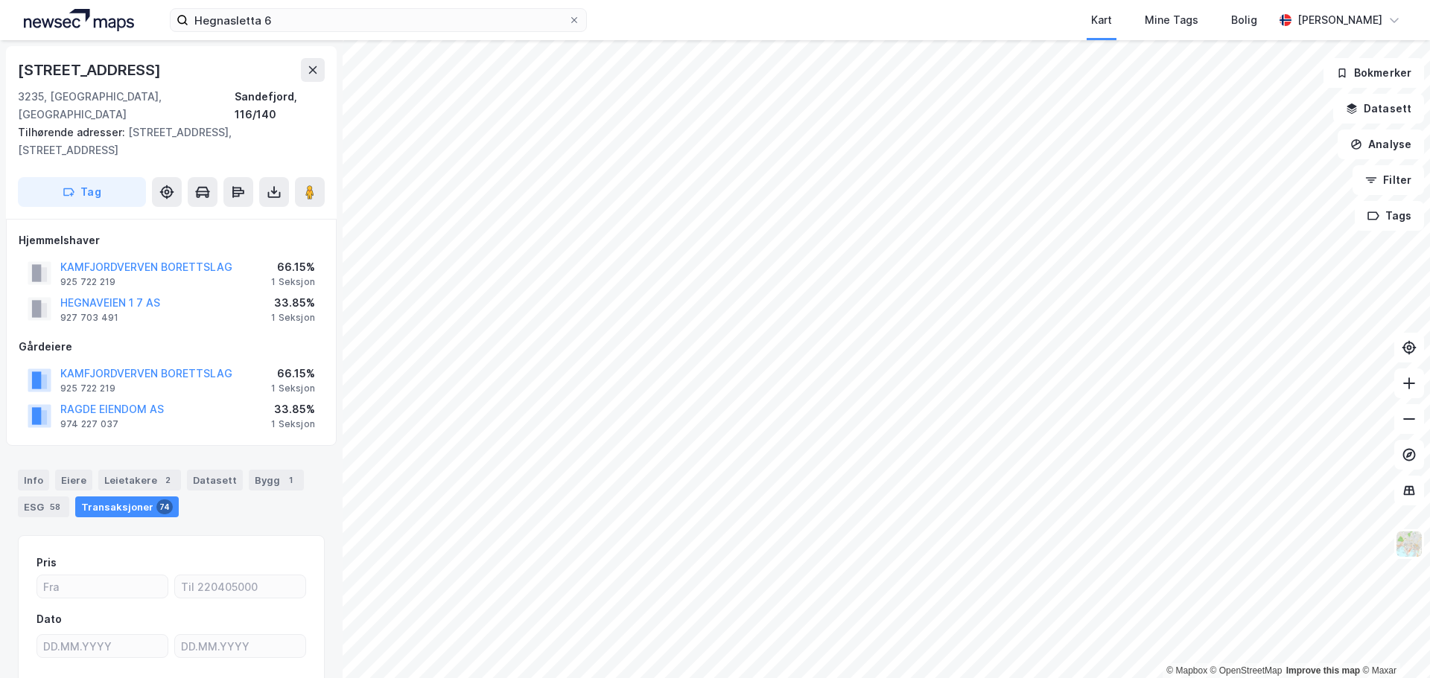
scroll to position [1, 0]
drag, startPoint x: 125, startPoint y: 68, endPoint x: 0, endPoint y: 63, distance: 125.2
click at [0, 63] on div "Hegnaveien 1 3235, [GEOGRAPHIC_DATA], [GEOGRAPHIC_DATA], 116/140 Tilhørende adr…" at bounding box center [171, 359] width 343 height 638
copy div "[STREET_ADDRESS]"
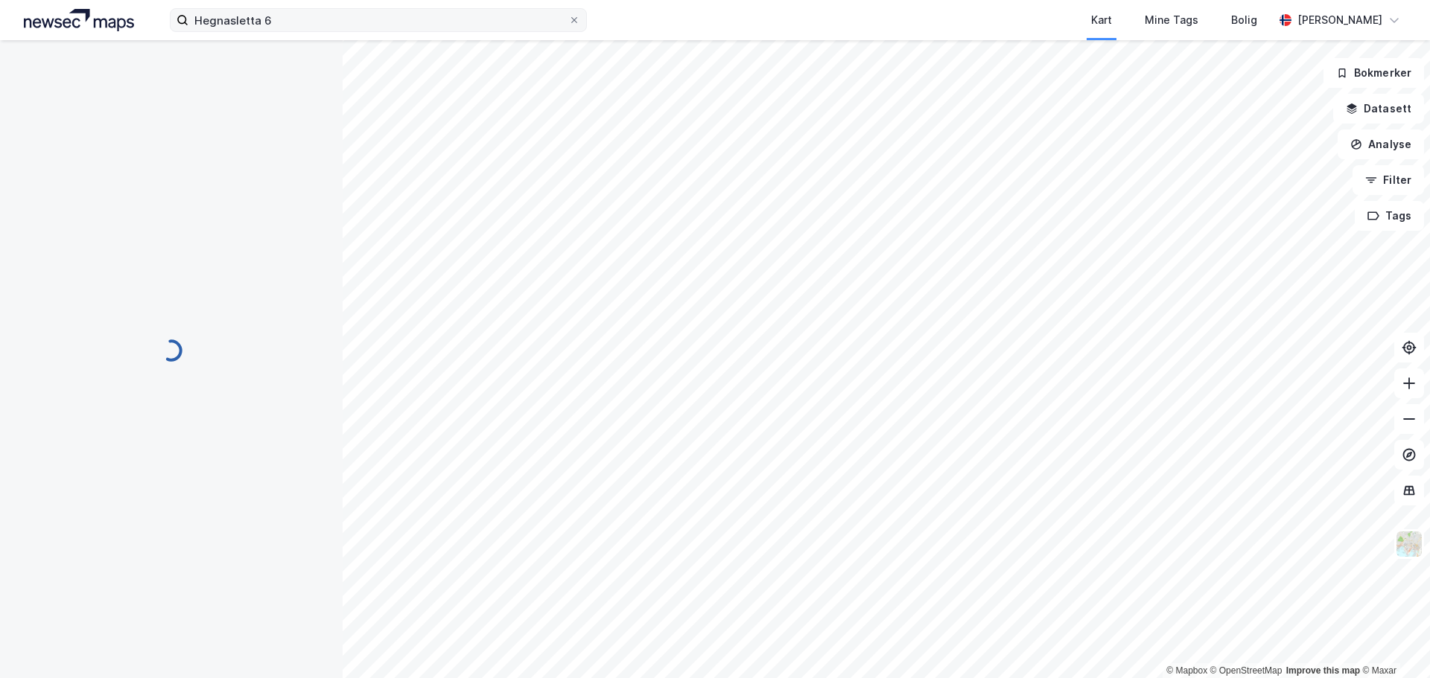
scroll to position [1, 0]
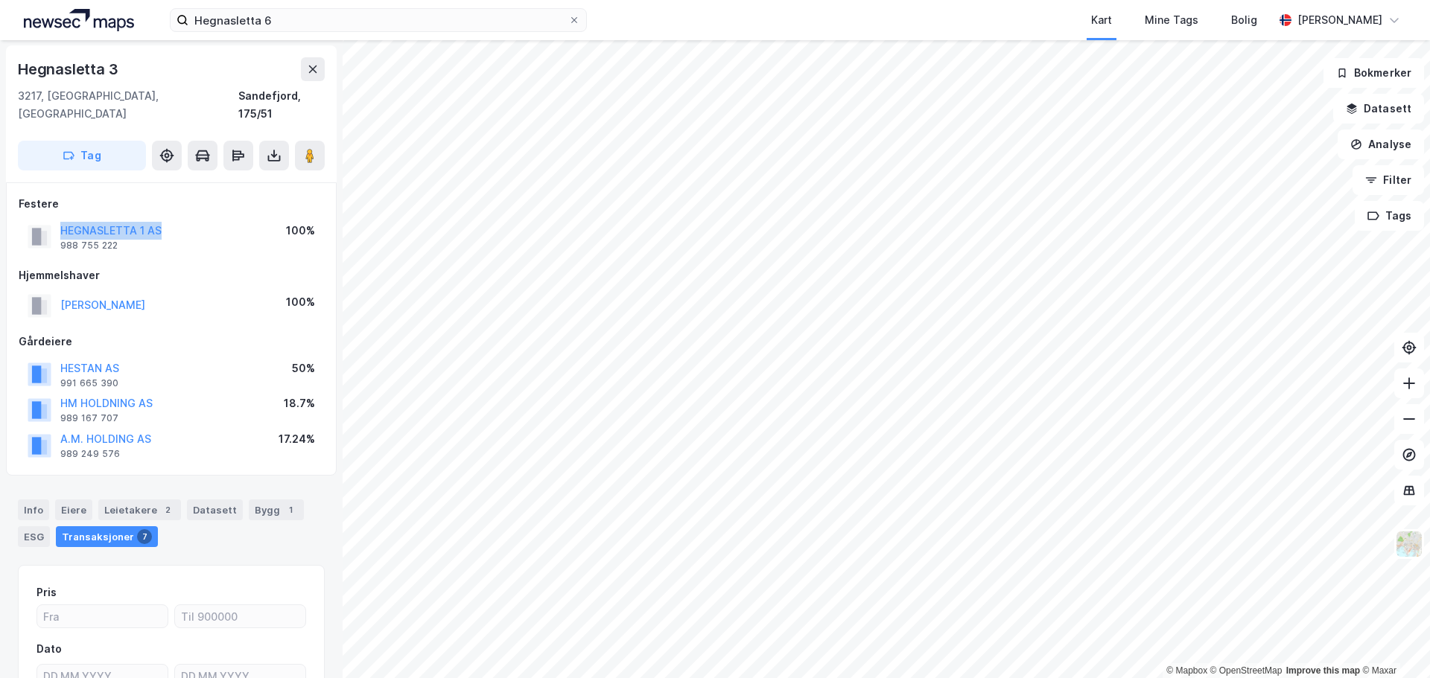
drag, startPoint x: 183, startPoint y: 220, endPoint x: 57, endPoint y: 214, distance: 126.0
click at [57, 219] on div "HEGNASLETTA 1 AS 988 755 222 100%" at bounding box center [171, 237] width 305 height 36
click at [372, 17] on input "Hegnasletta 6" at bounding box center [378, 20] width 380 height 22
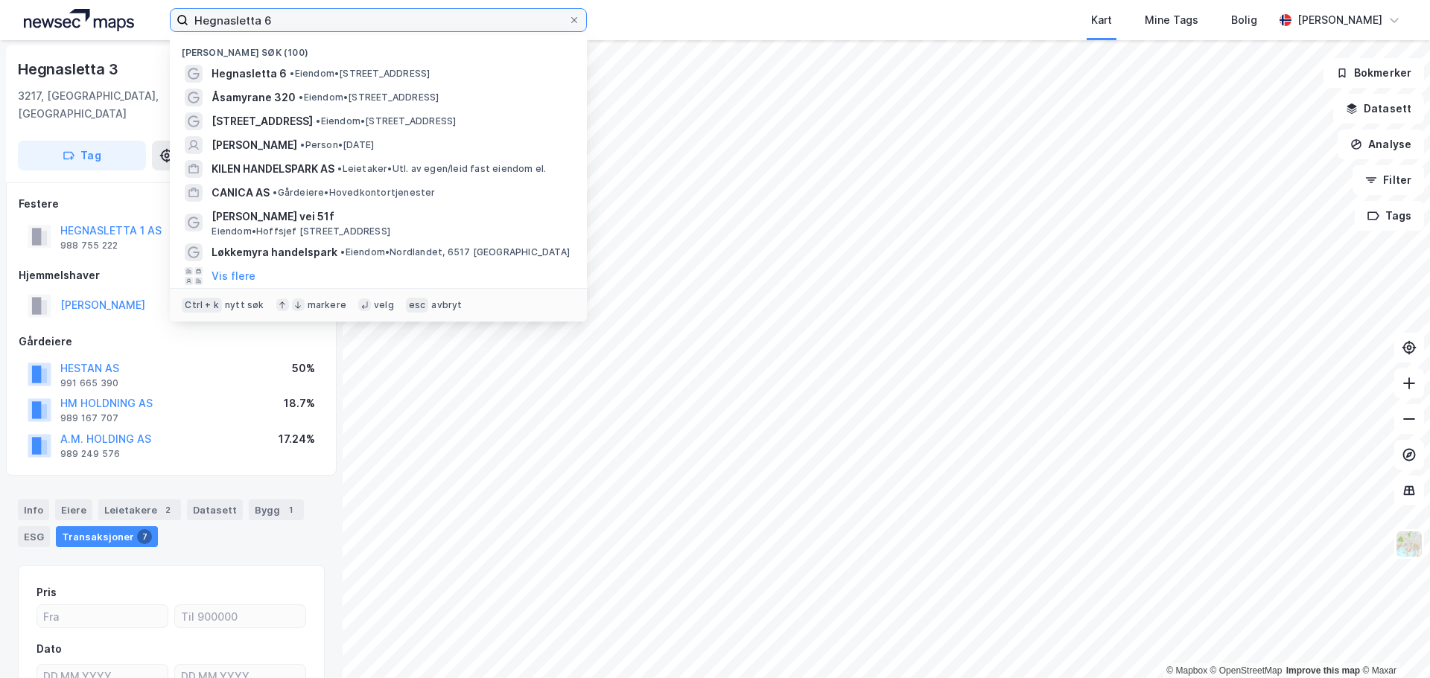
click at [372, 17] on input "Hegnasletta 6" at bounding box center [378, 20] width 380 height 22
paste input "[PERSON_NAME] AS"
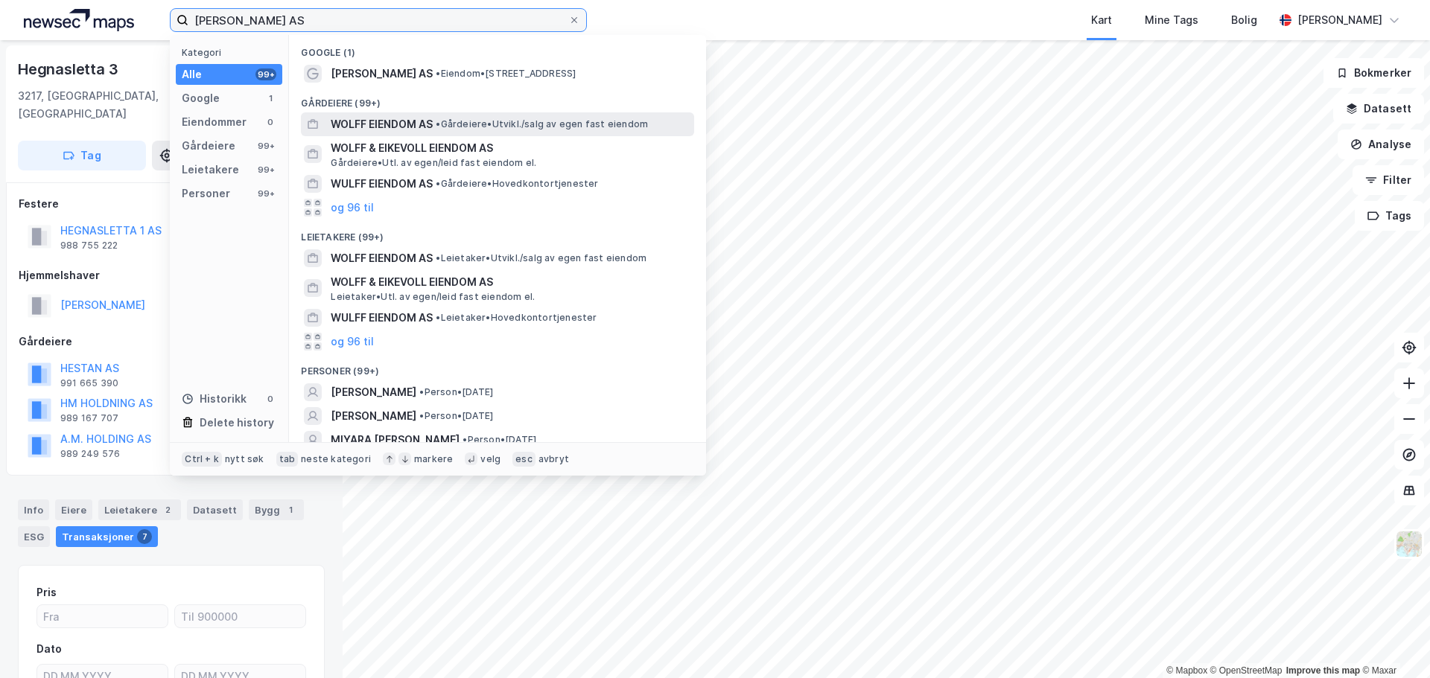
type input "[PERSON_NAME] AS"
click at [412, 118] on span "WOLFF EIENDOM AS" at bounding box center [382, 124] width 102 height 18
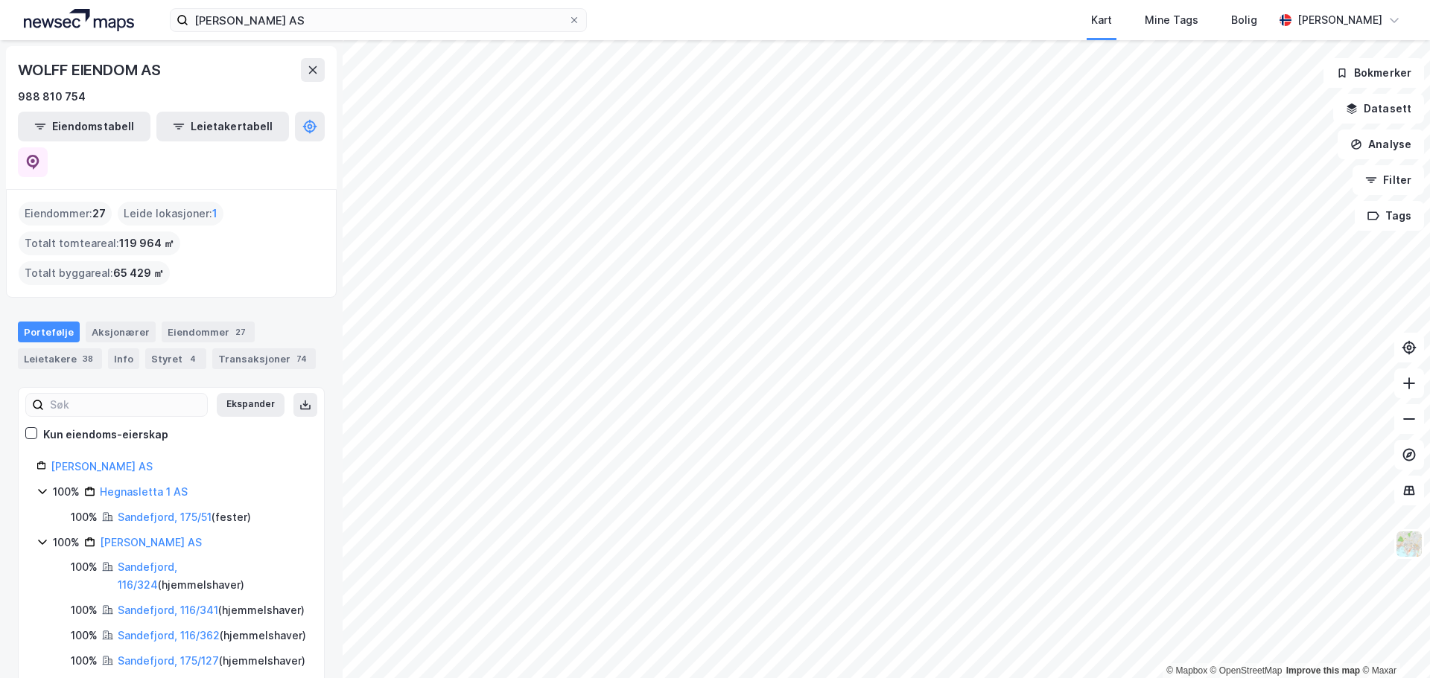
click at [735, 678] on html "[PERSON_NAME] AS Kart Mine Tags [PERSON_NAME] © Mapbox © OpenStreetMap Improve …" at bounding box center [715, 339] width 1430 height 678
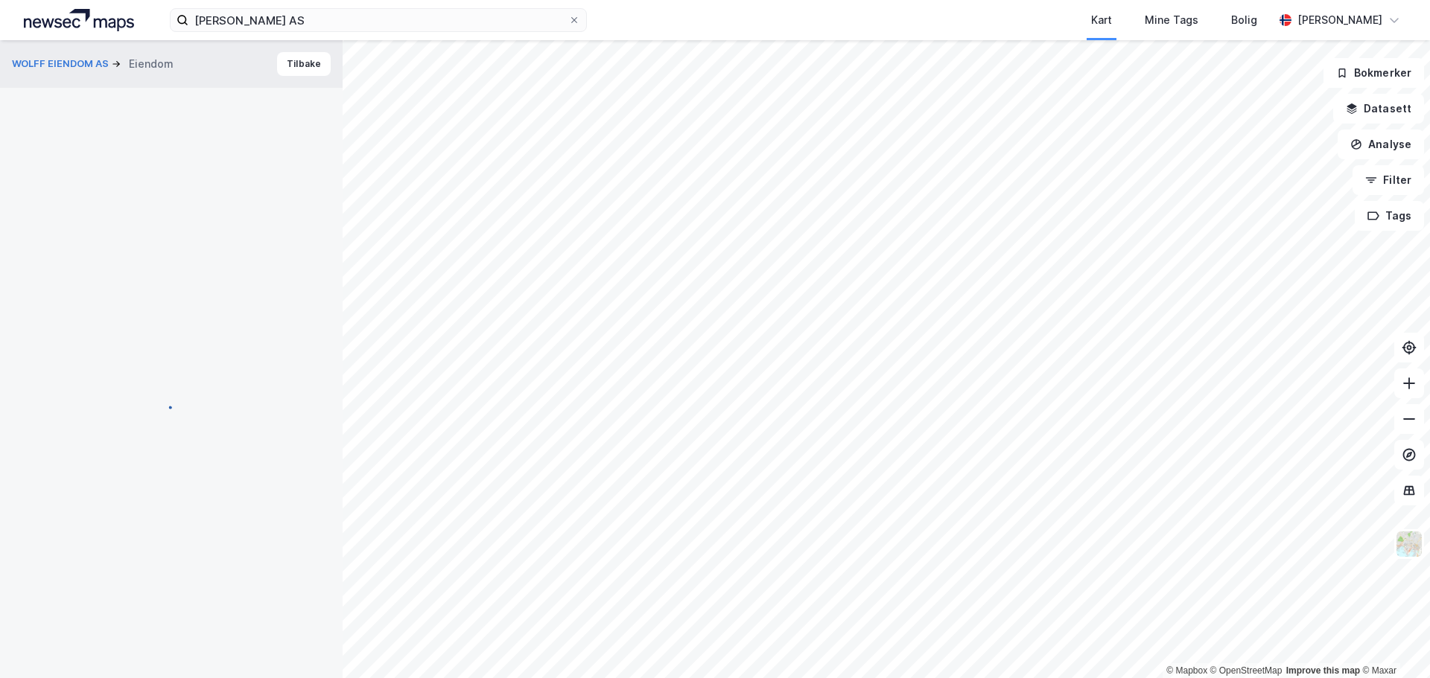
scroll to position [1, 0]
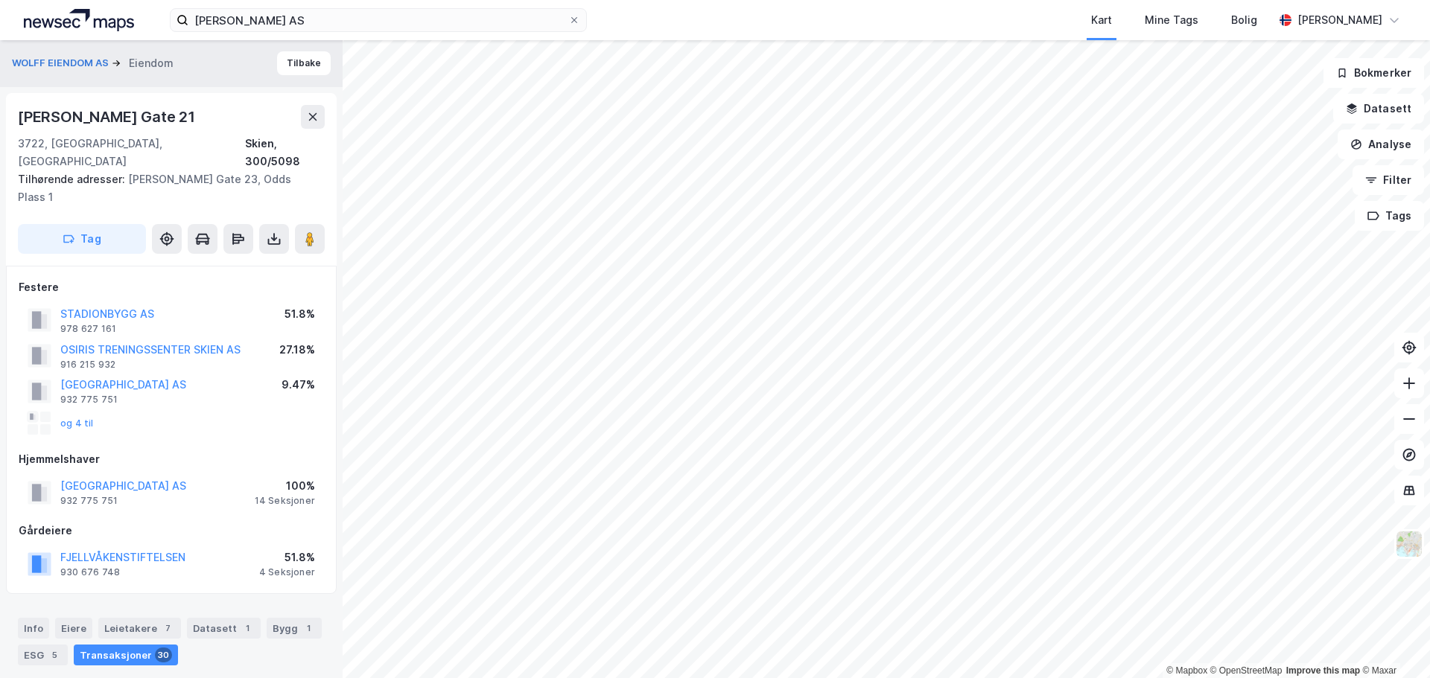
drag, startPoint x: 98, startPoint y: 77, endPoint x: 109, endPoint y: 83, distance: 12.4
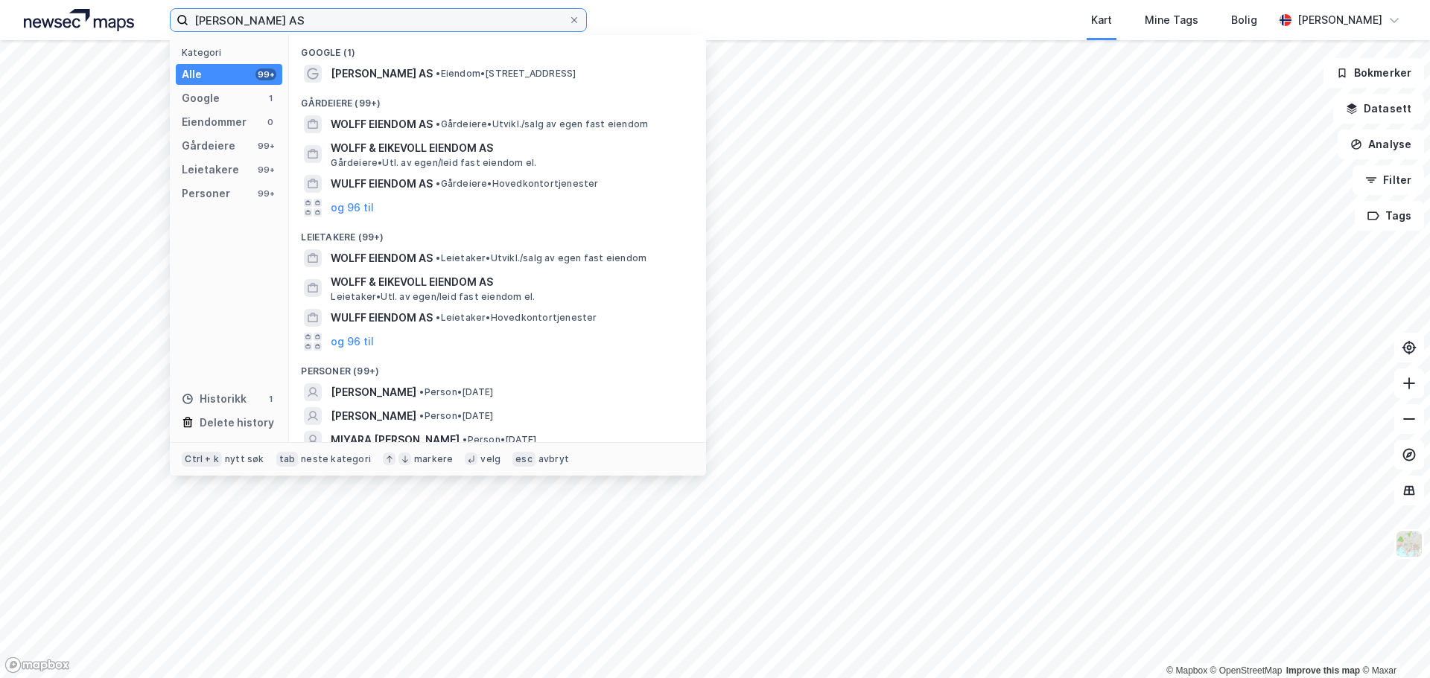
click at [237, 24] on input "[PERSON_NAME] AS" at bounding box center [378, 20] width 380 height 22
click at [571, 19] on icon at bounding box center [574, 20] width 9 height 9
click at [568, 19] on input "[PERSON_NAME] AS" at bounding box center [378, 20] width 380 height 22
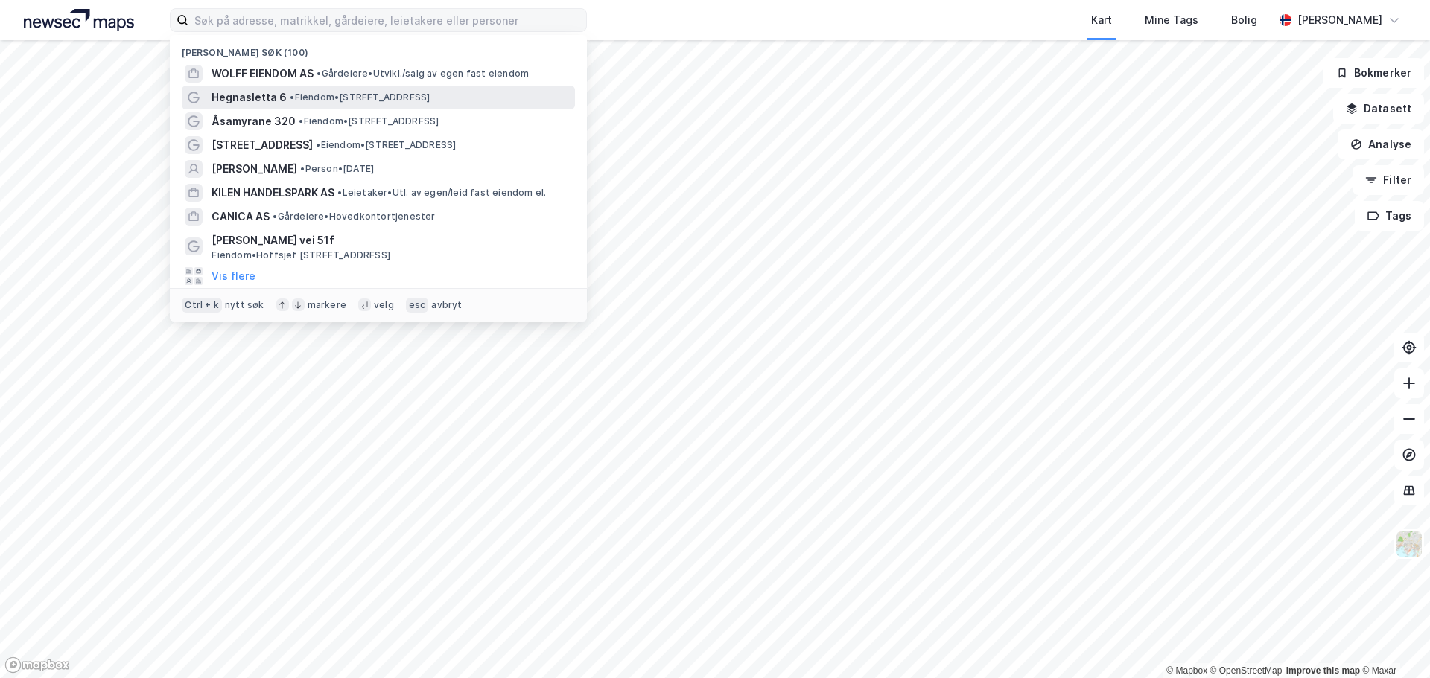
click at [260, 106] on div "Hegnasletta 6 • Eiendom • [STREET_ADDRESS]" at bounding box center [378, 98] width 393 height 24
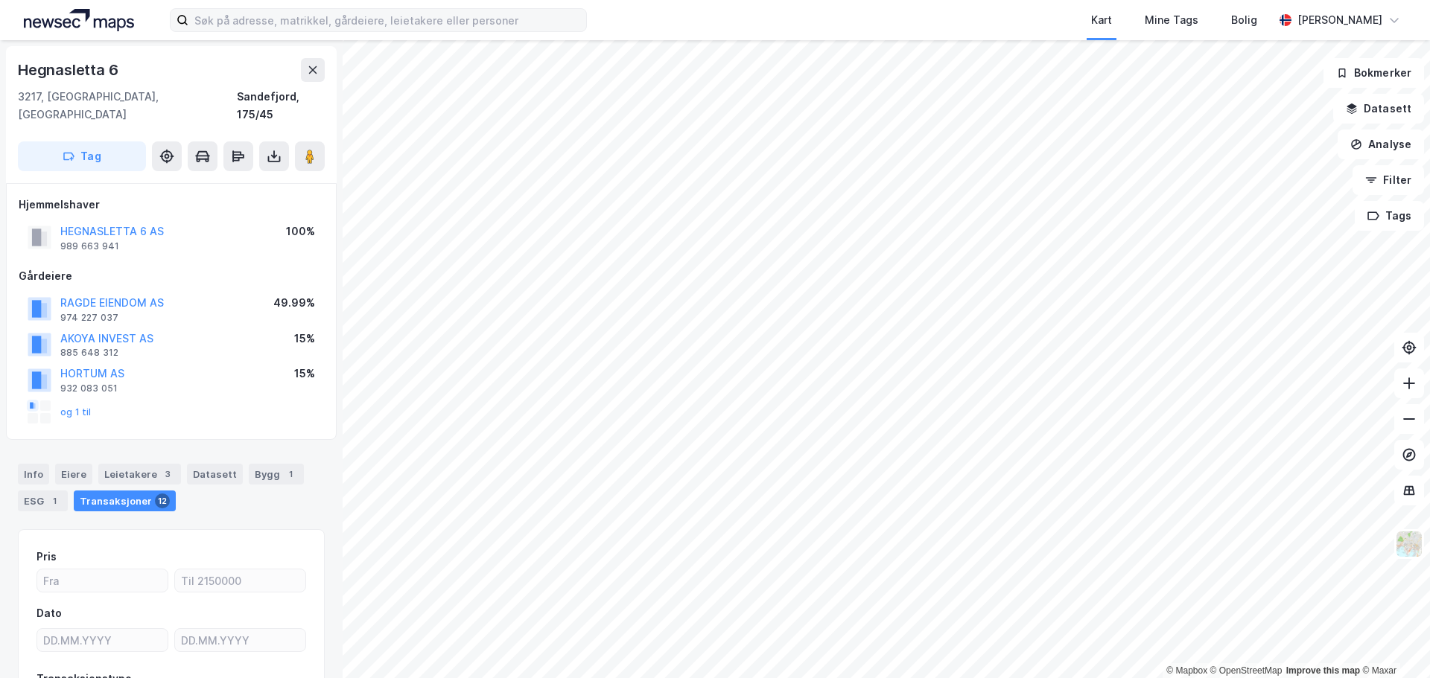
scroll to position [1, 0]
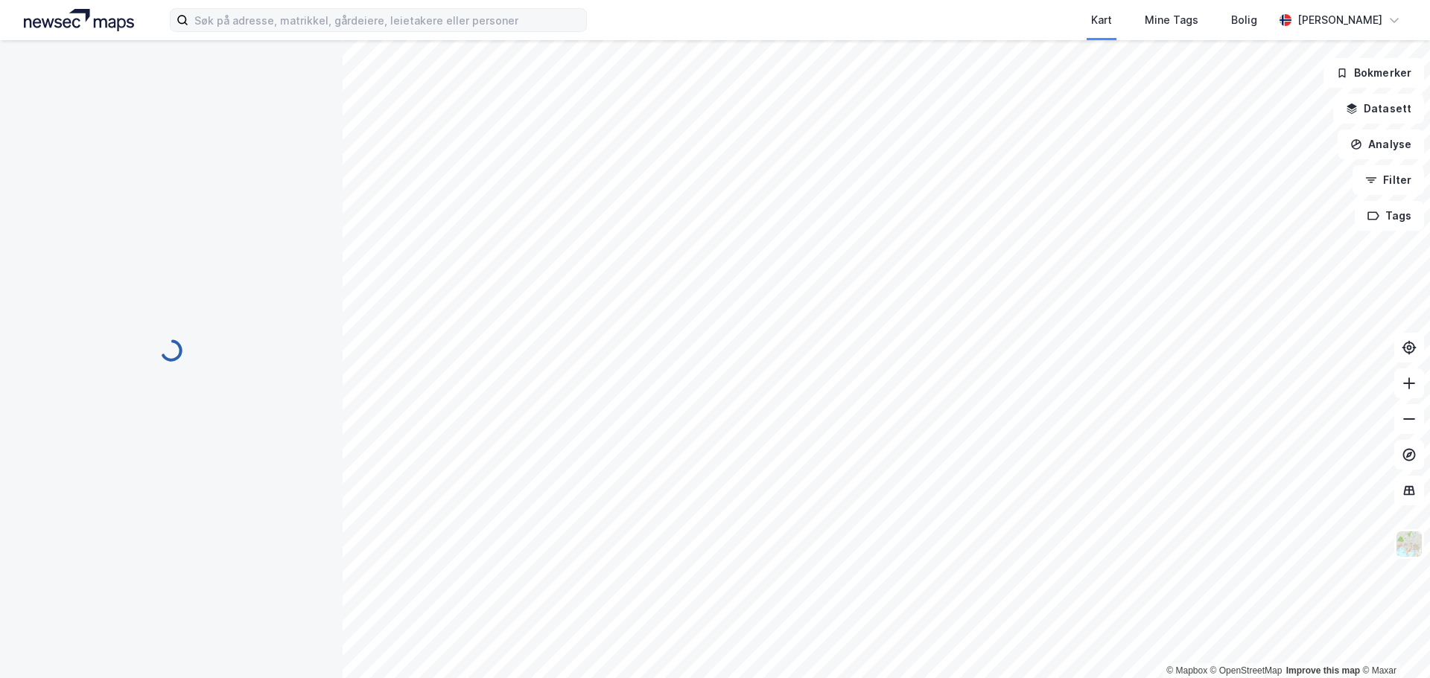
scroll to position [1, 0]
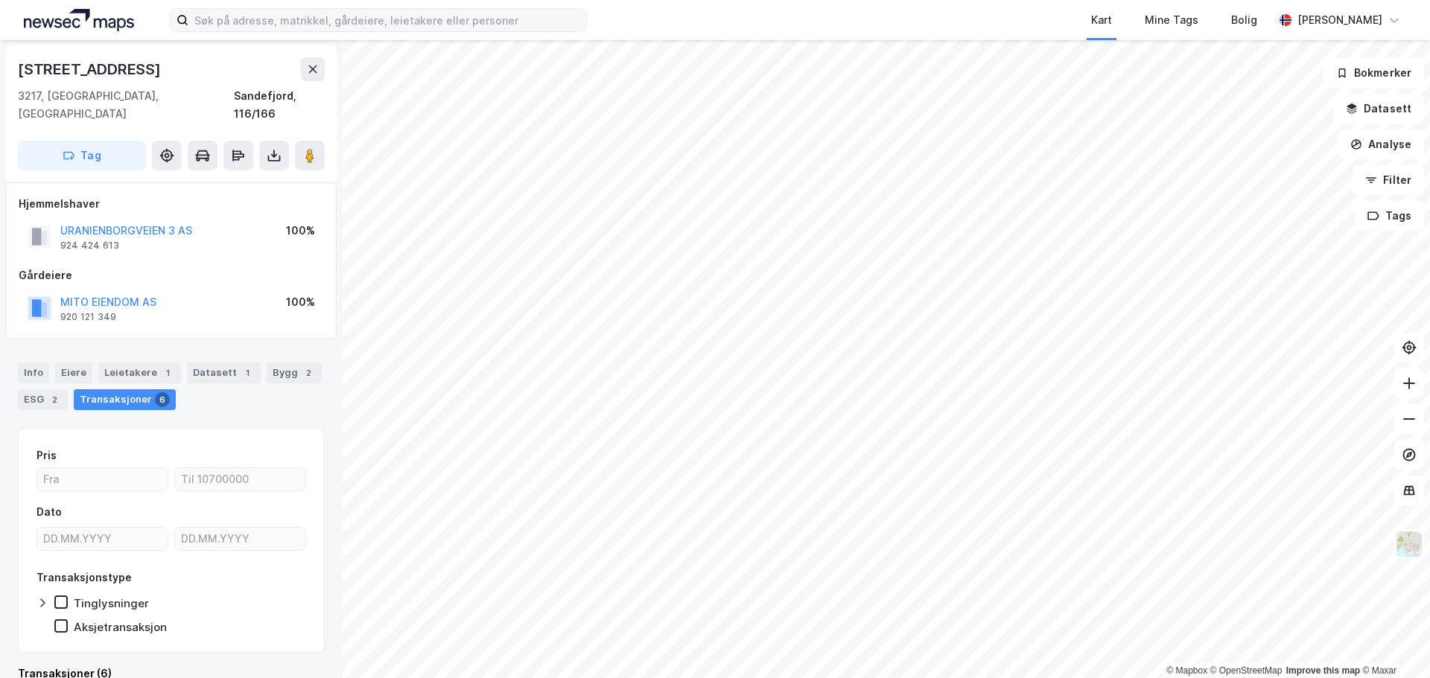
scroll to position [1, 0]
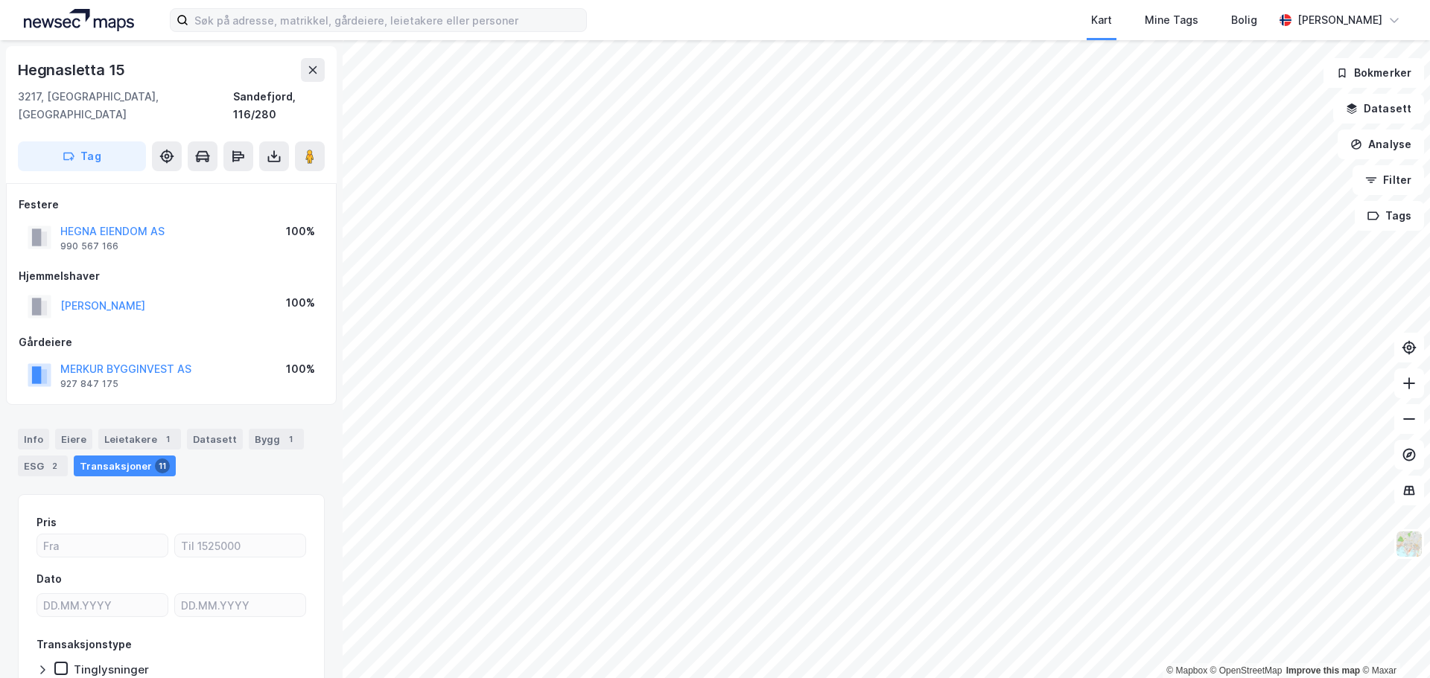
scroll to position [1, 0]
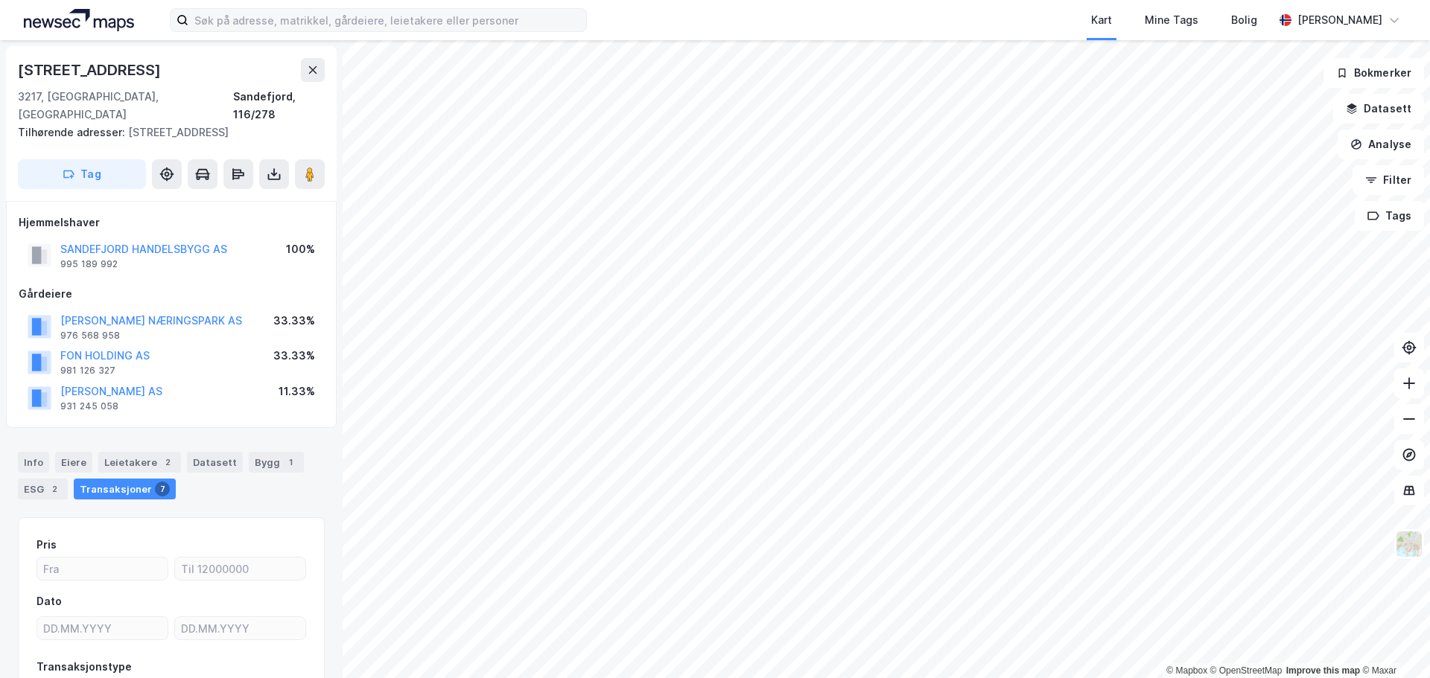
scroll to position [1, 0]
drag, startPoint x: 238, startPoint y: 230, endPoint x: 43, endPoint y: 232, distance: 194.4
click at [43, 237] on div "SANDEFJORD HANDELSBYGG AS 995 189 992 100%" at bounding box center [171, 255] width 305 height 36
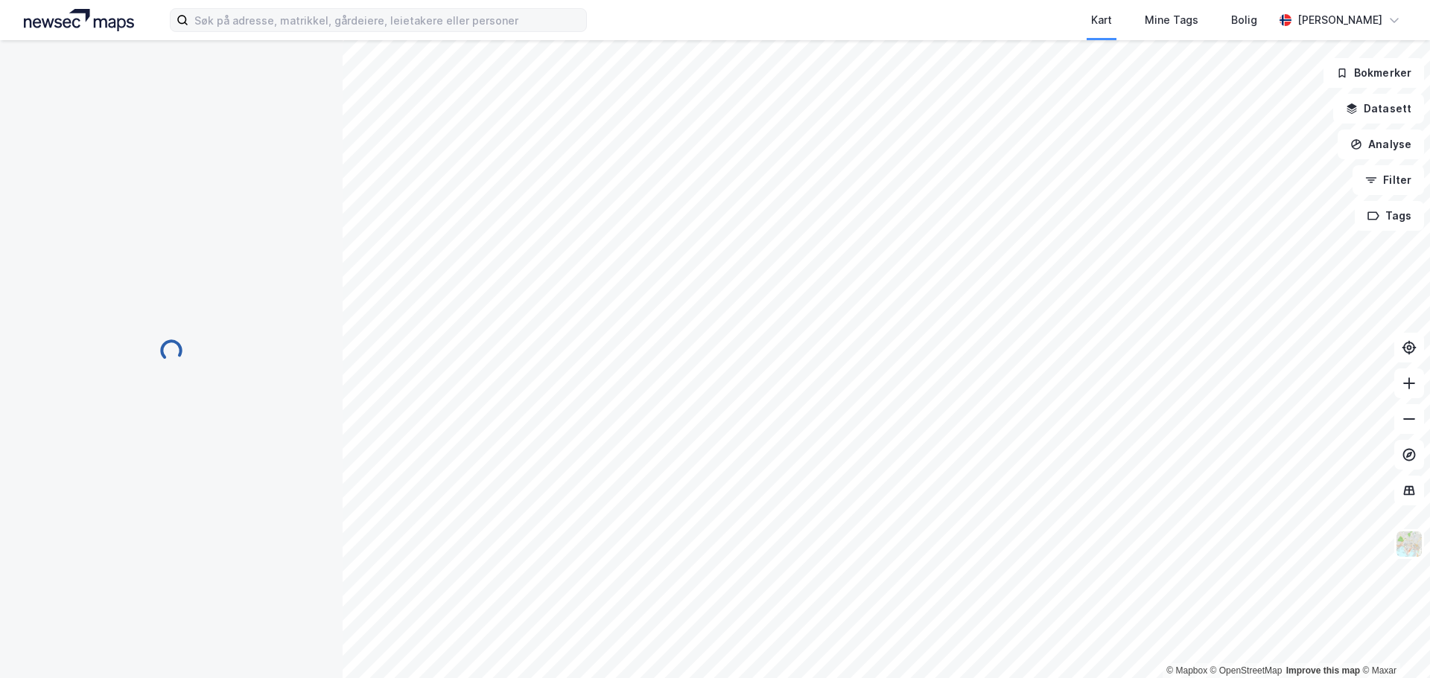
scroll to position [1, 0]
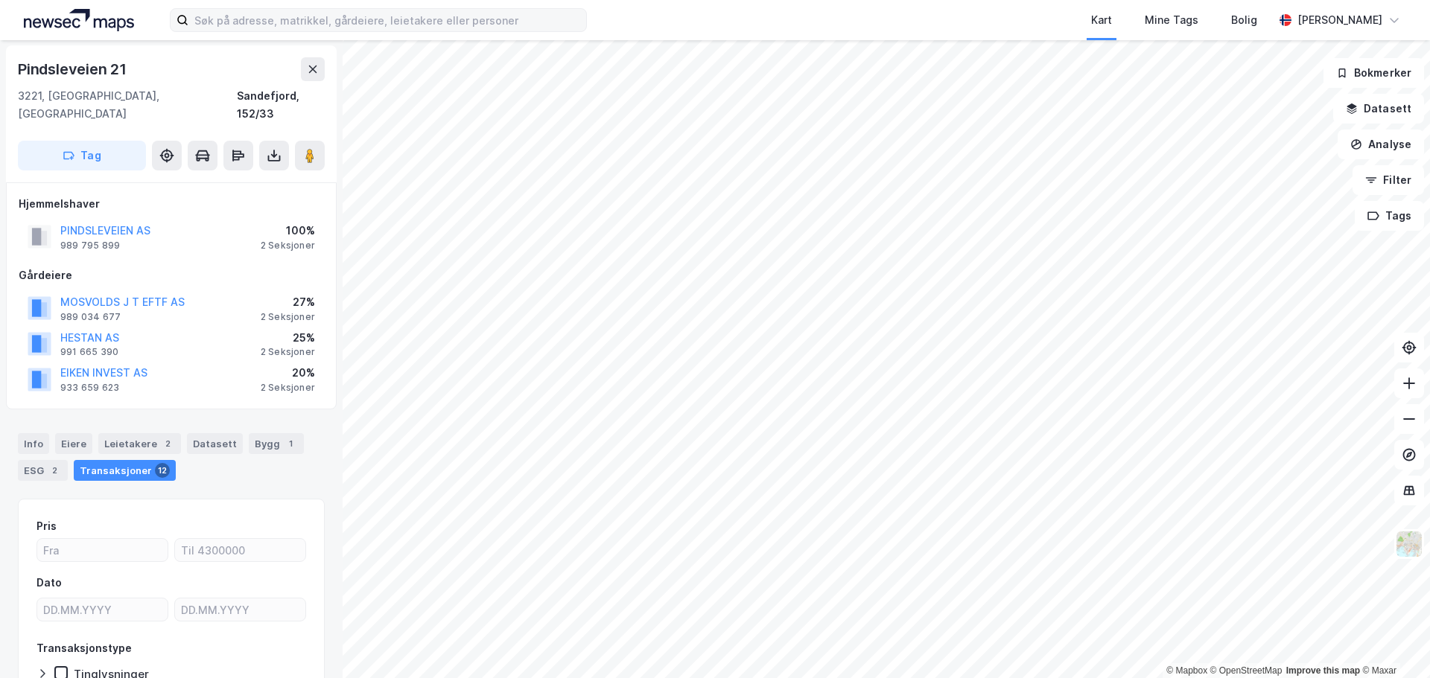
scroll to position [1, 0]
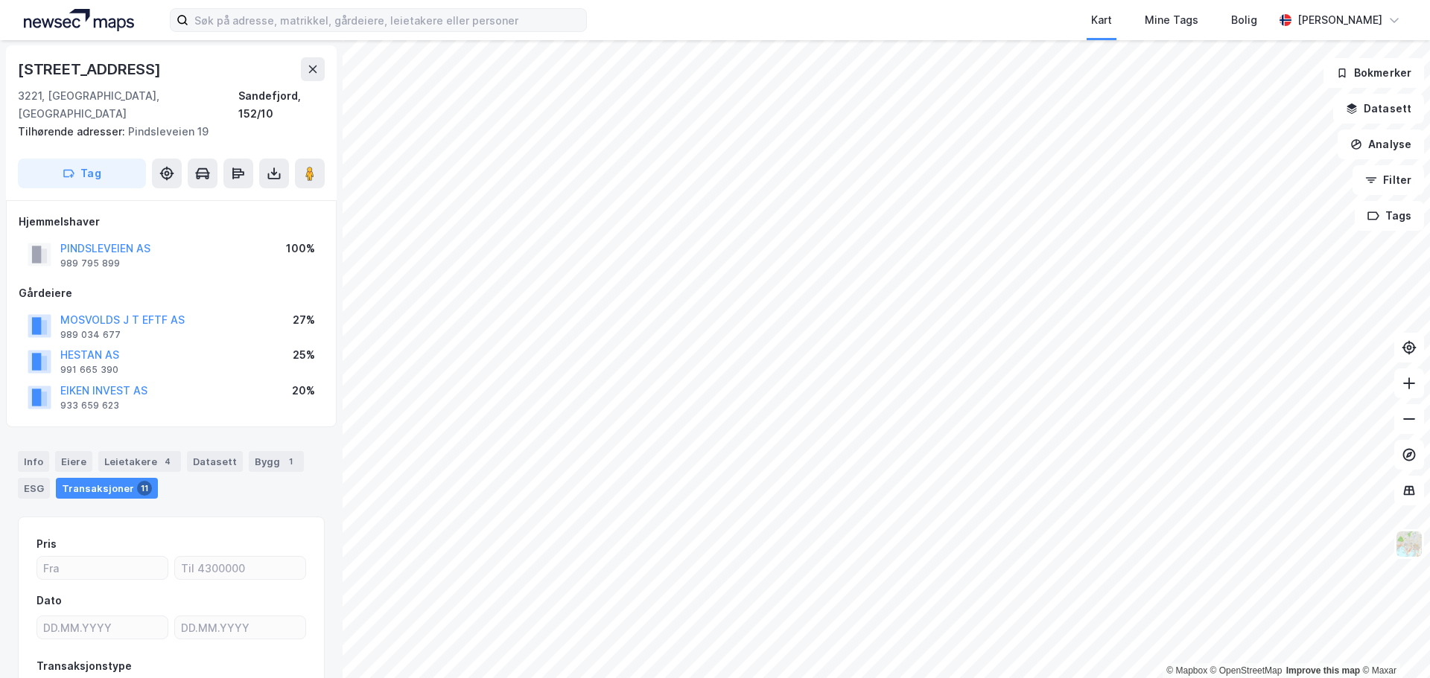
scroll to position [1, 0]
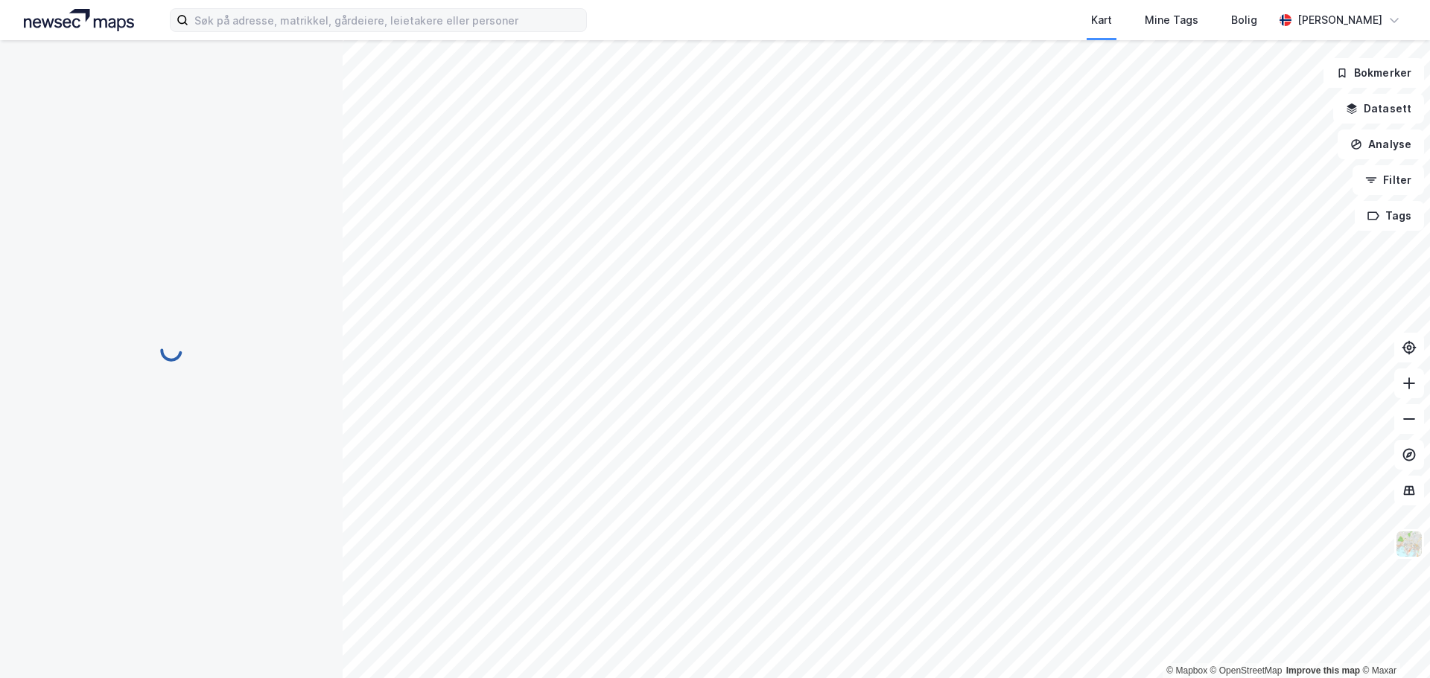
scroll to position [1, 0]
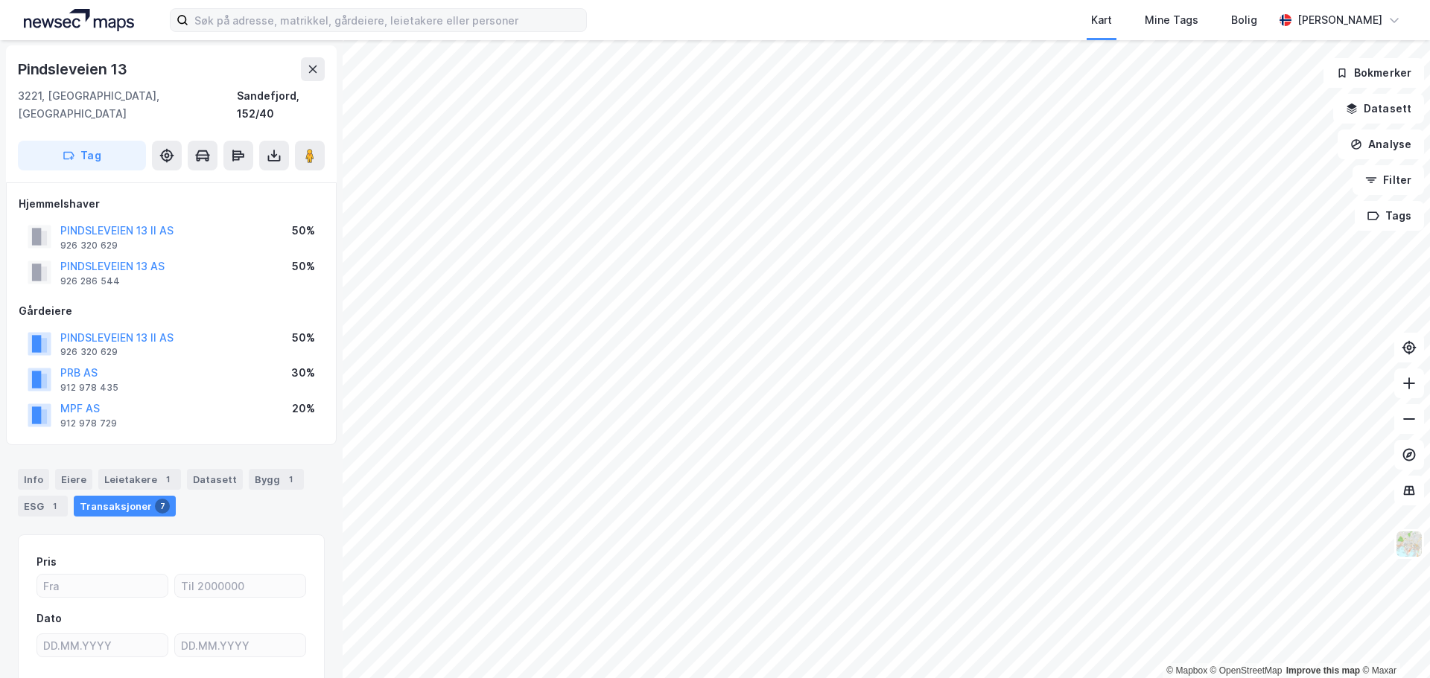
scroll to position [1, 0]
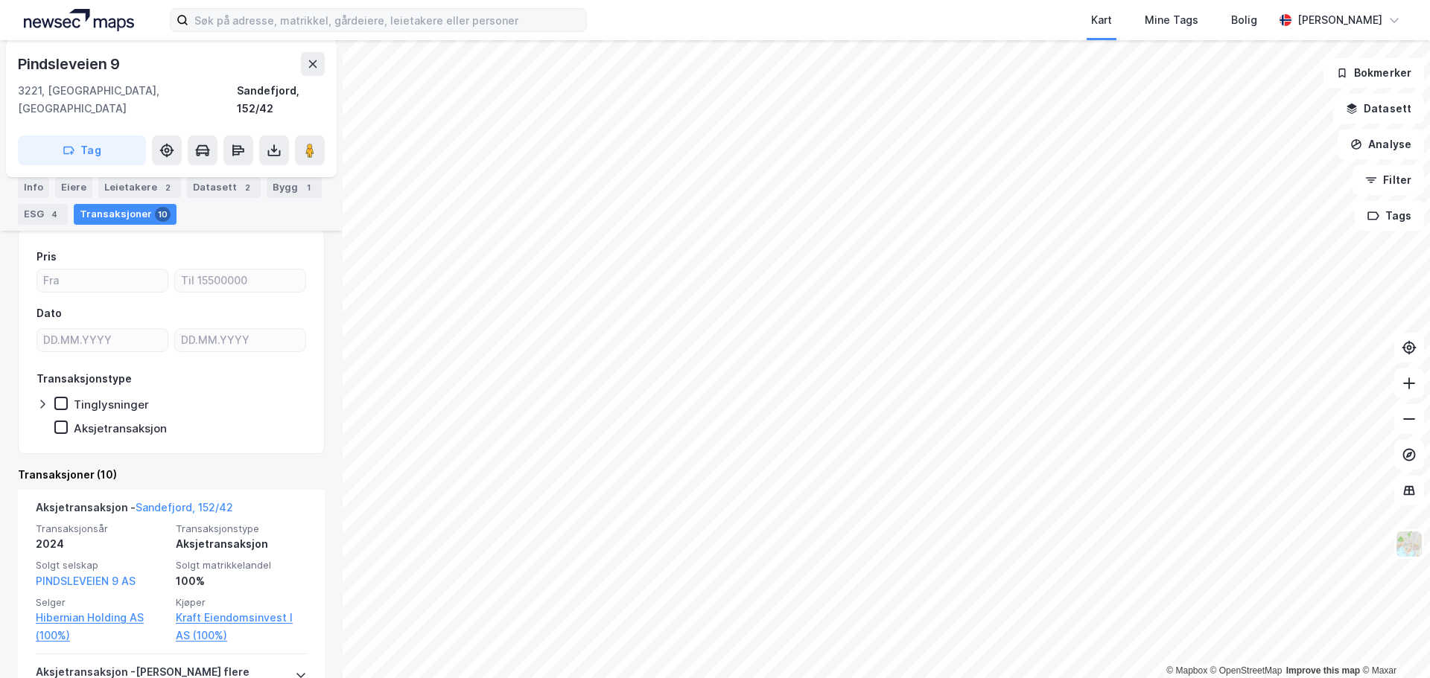
scroll to position [224, 0]
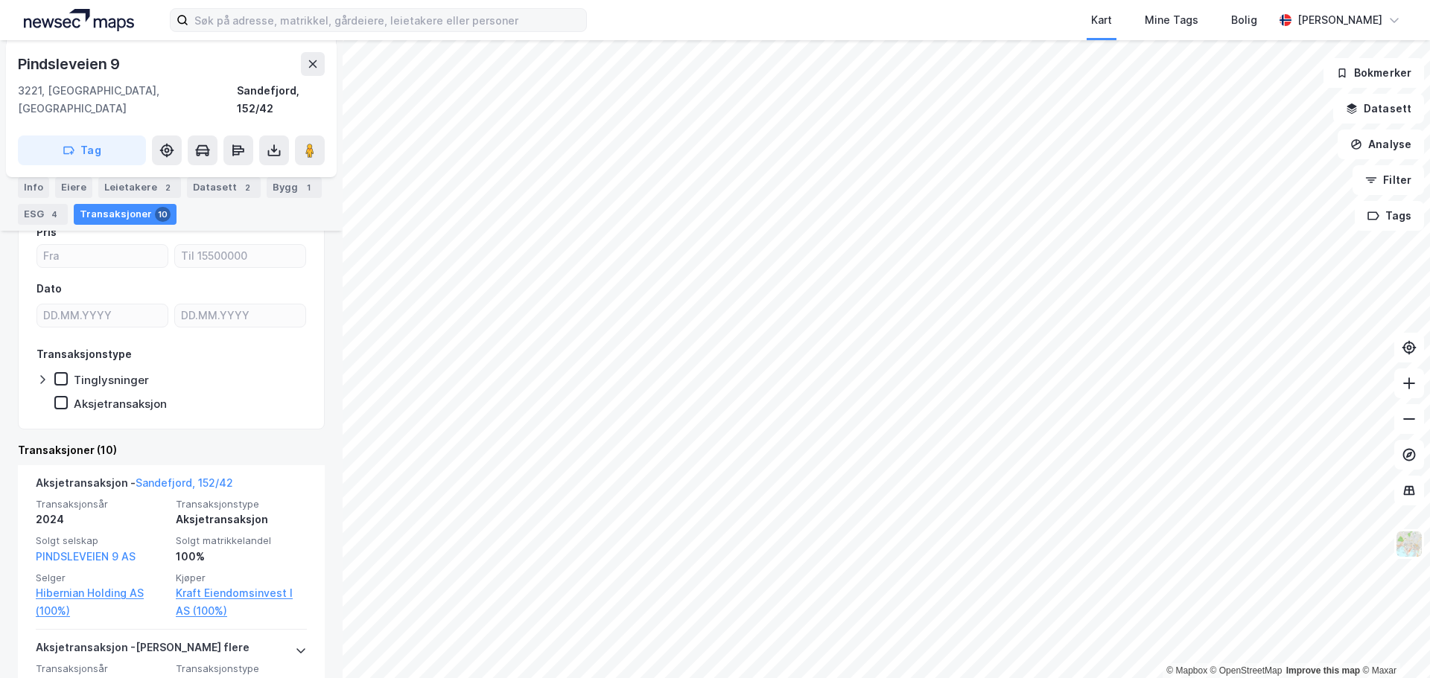
scroll to position [11, 0]
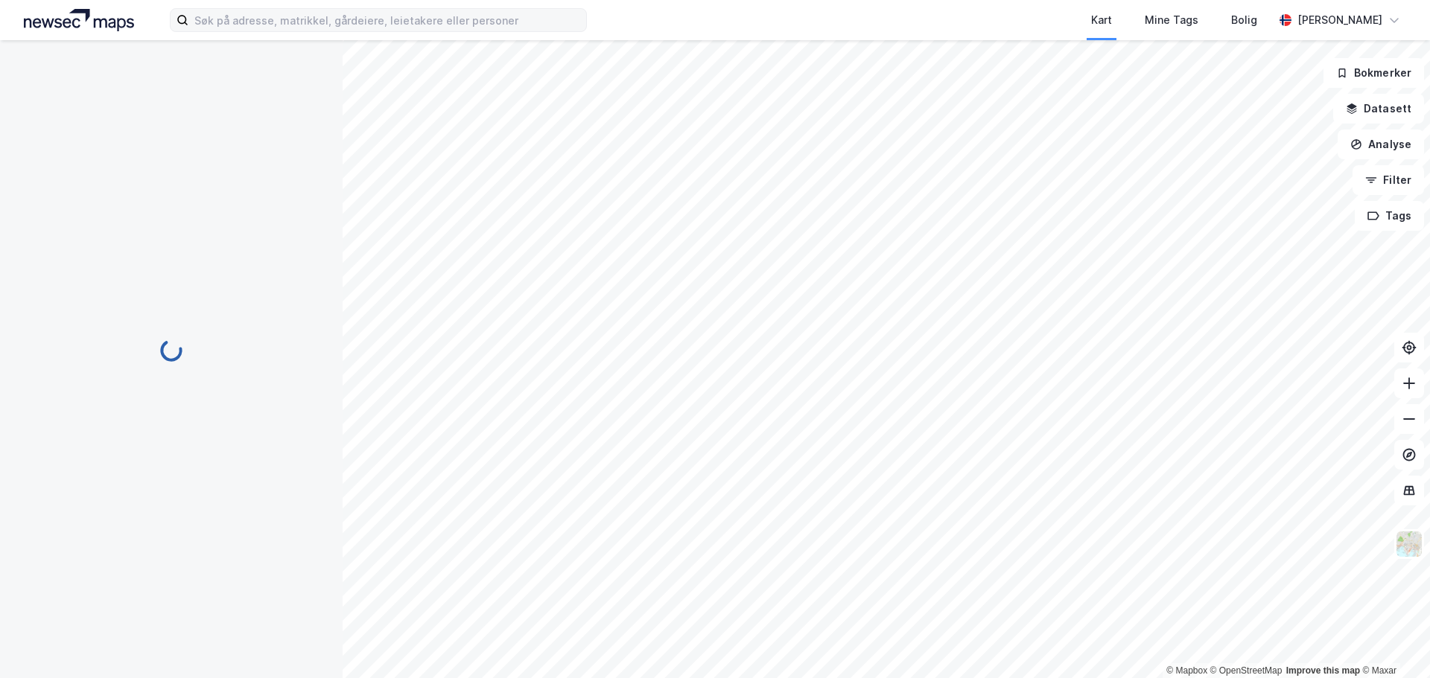
scroll to position [11, 0]
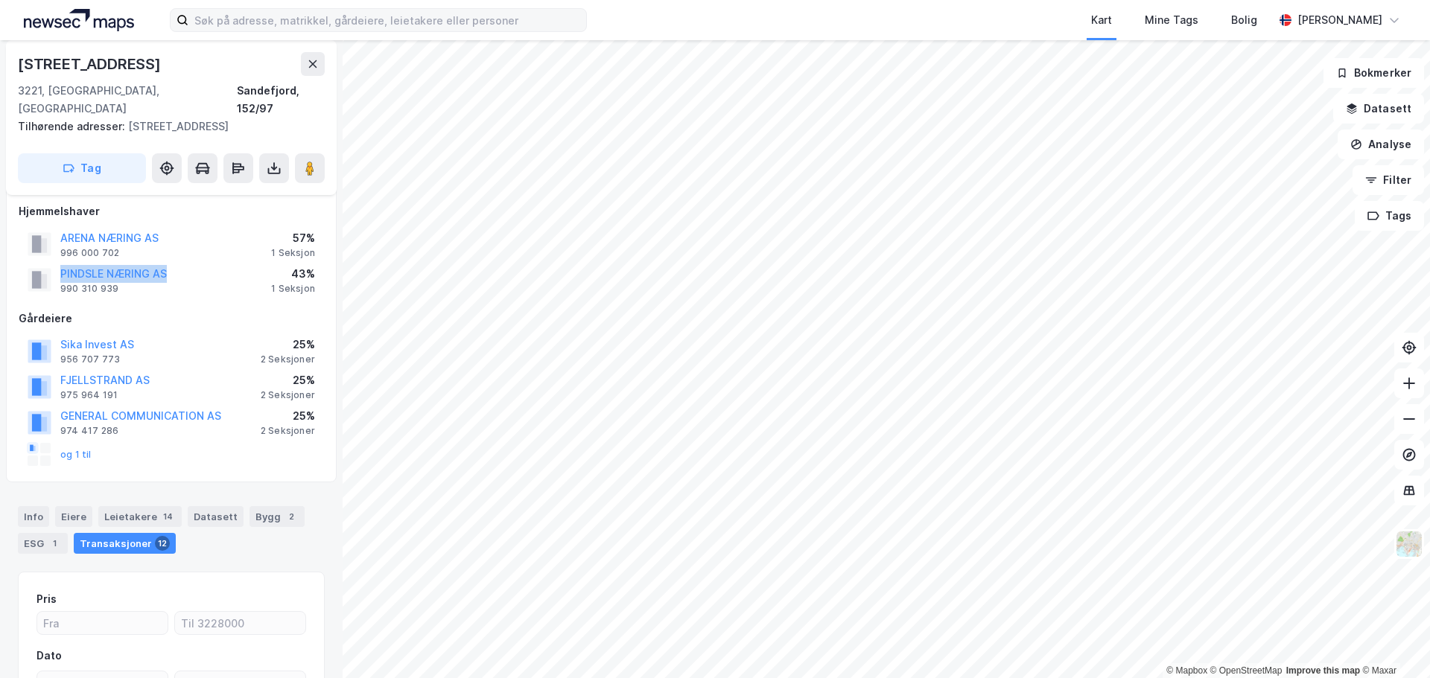
drag, startPoint x: 206, startPoint y: 255, endPoint x: 48, endPoint y: 255, distance: 158.6
click at [48, 262] on div "PINDSLE NÆRING AS 990 310 939 43% 1 Seksjon" at bounding box center [171, 280] width 305 height 36
drag, startPoint x: 80, startPoint y: 256, endPoint x: 80, endPoint y: 267, distance: 10.4
drag, startPoint x: 80, startPoint y: 267, endPoint x: 93, endPoint y: 251, distance: 20.6
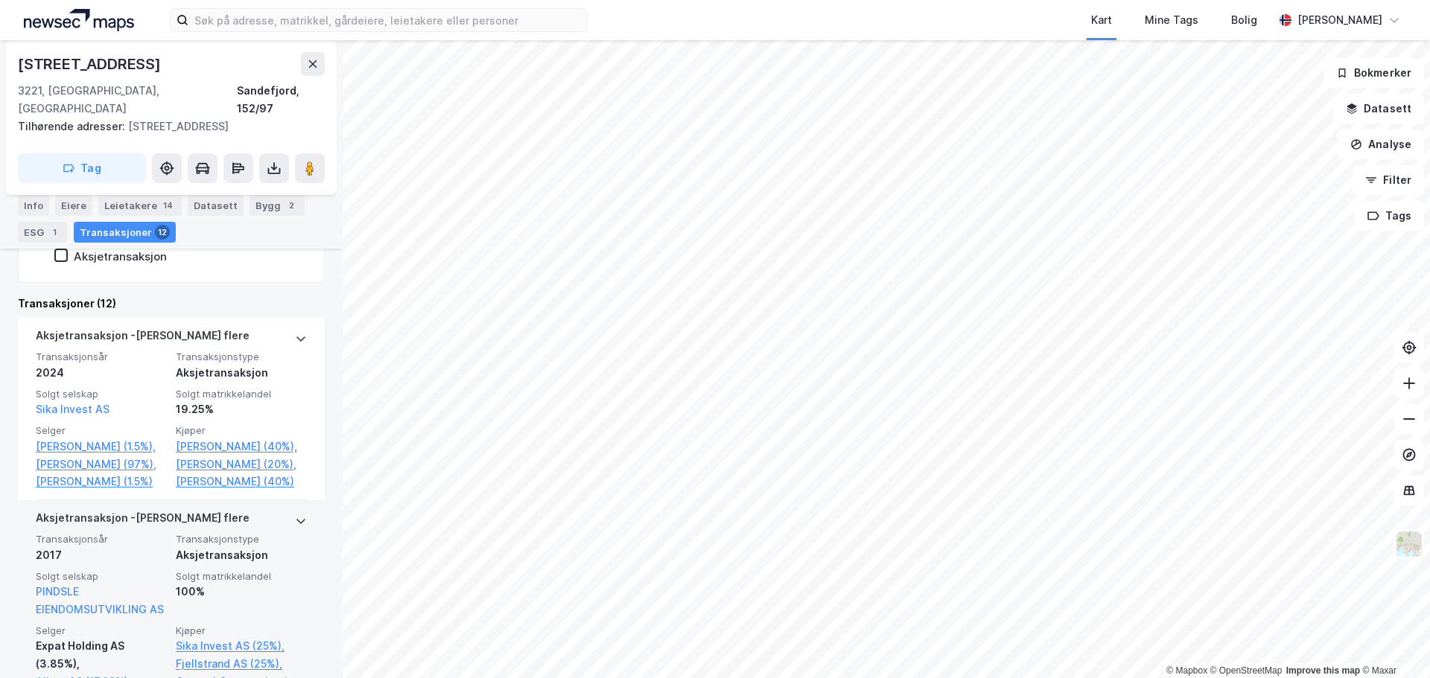
scroll to position [687, 0]
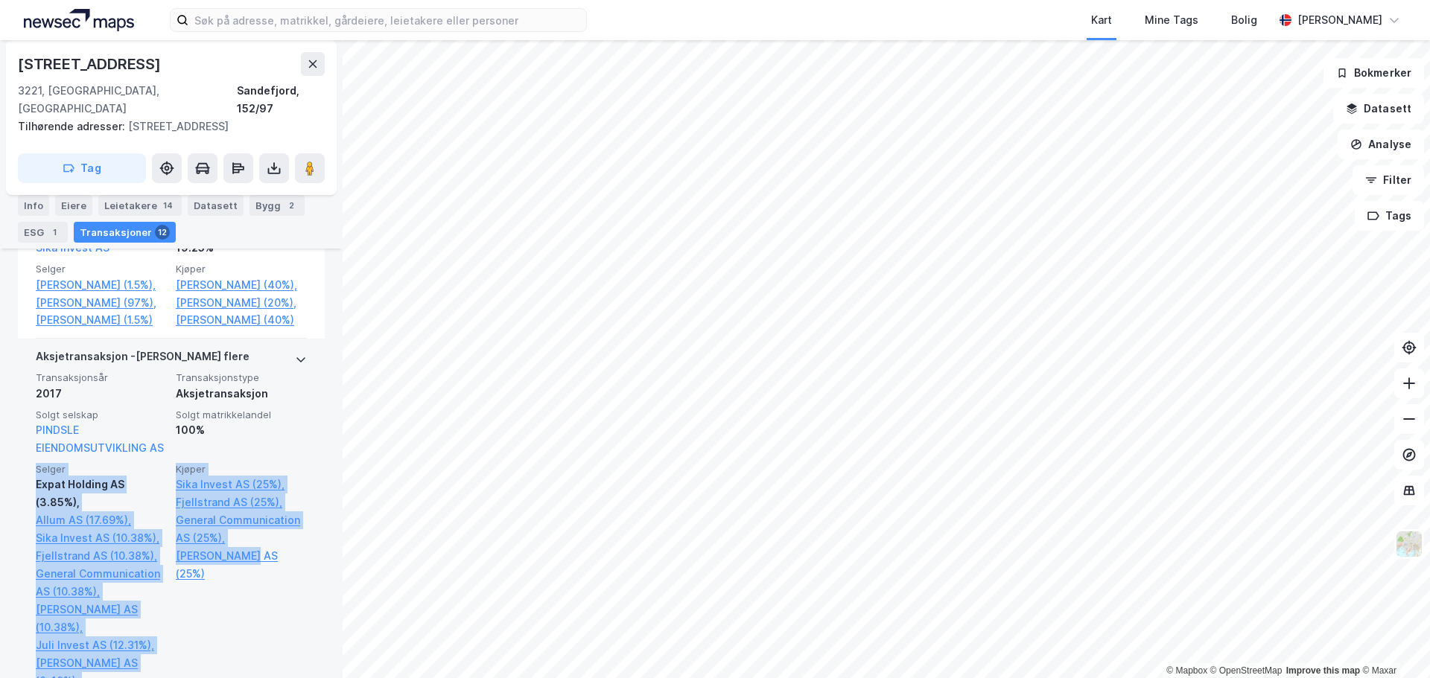
drag, startPoint x: 246, startPoint y: 615, endPoint x: 270, endPoint y: 458, distance: 159.0
click at [270, 458] on div "Transaksjonsår 2017 Transaksjonstype Aksjetransaksjon Solgt selskap PINDSLE EIE…" at bounding box center [171, 549] width 271 height 354
click at [272, 427] on div "Solgt matrikkelandel 100%" at bounding box center [241, 433] width 131 height 48
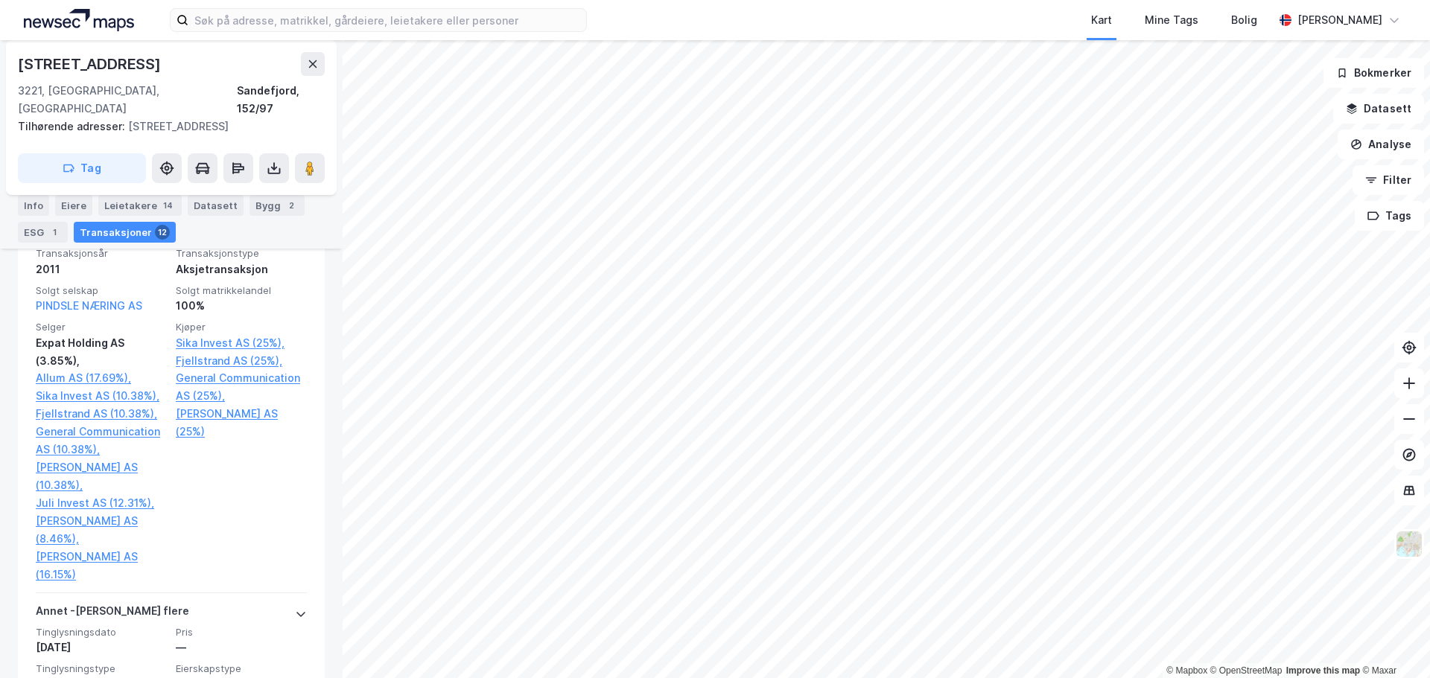
scroll to position [1209, 0]
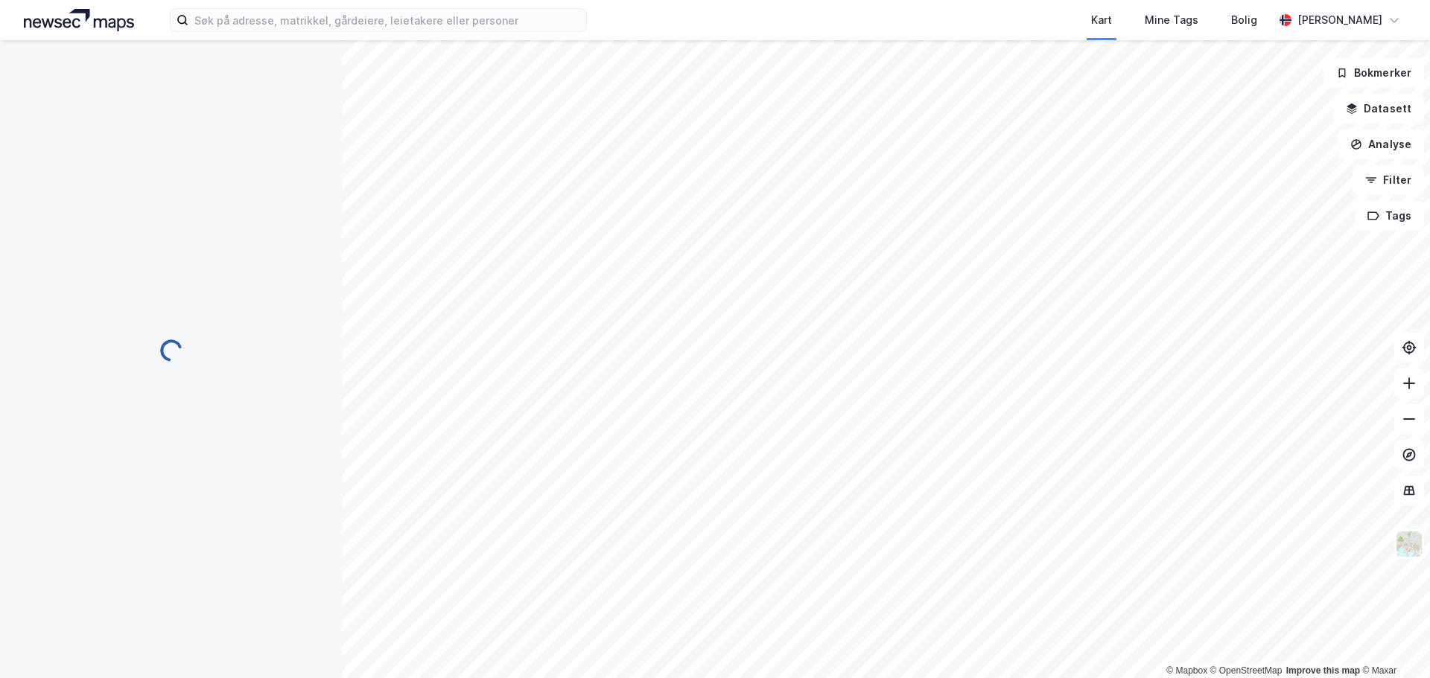
scroll to position [11, 0]
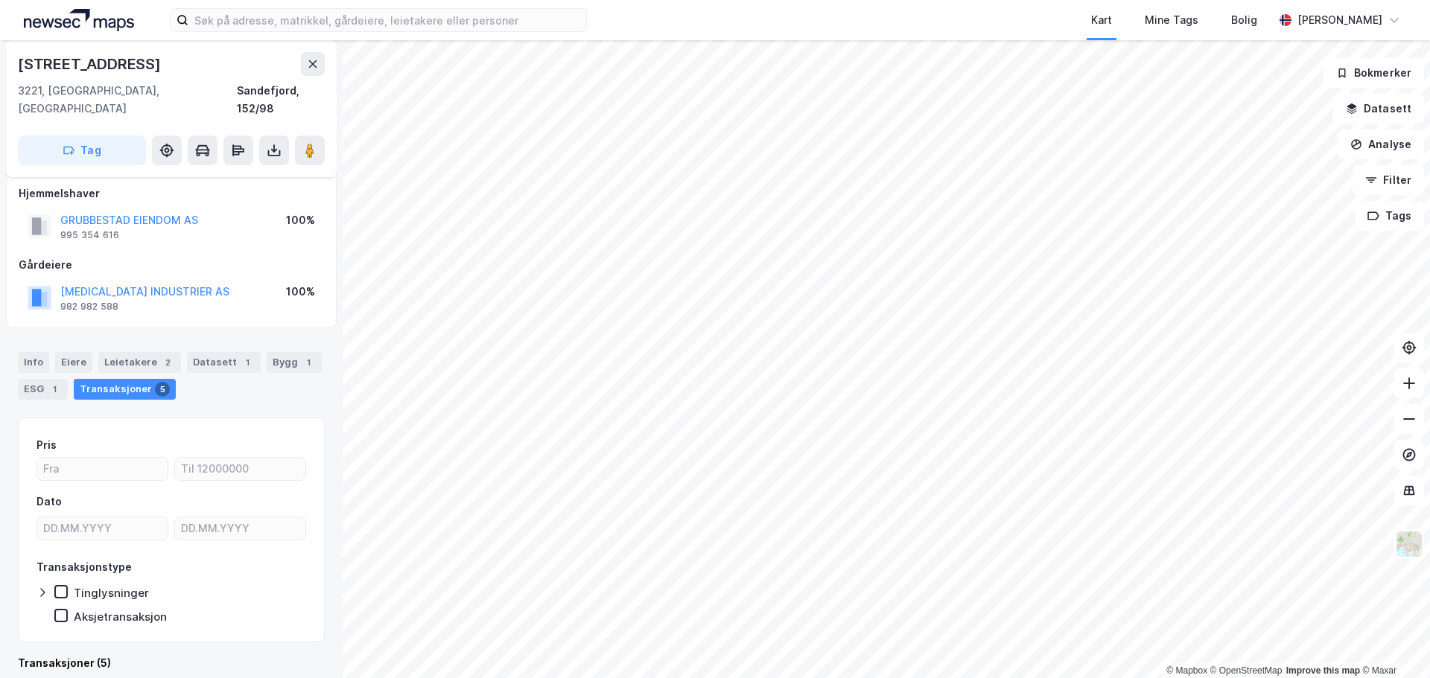
drag, startPoint x: 127, startPoint y: 270, endPoint x: 190, endPoint y: 242, distance: 69.3
click at [190, 256] on div "Gårdeiere" at bounding box center [171, 265] width 305 height 18
drag, startPoint x: 212, startPoint y: 274, endPoint x: 57, endPoint y: 264, distance: 155.2
click at [57, 280] on div "[MEDICAL_DATA] INDUSTRIER AS 982 982 588 100%" at bounding box center [171, 298] width 305 height 36
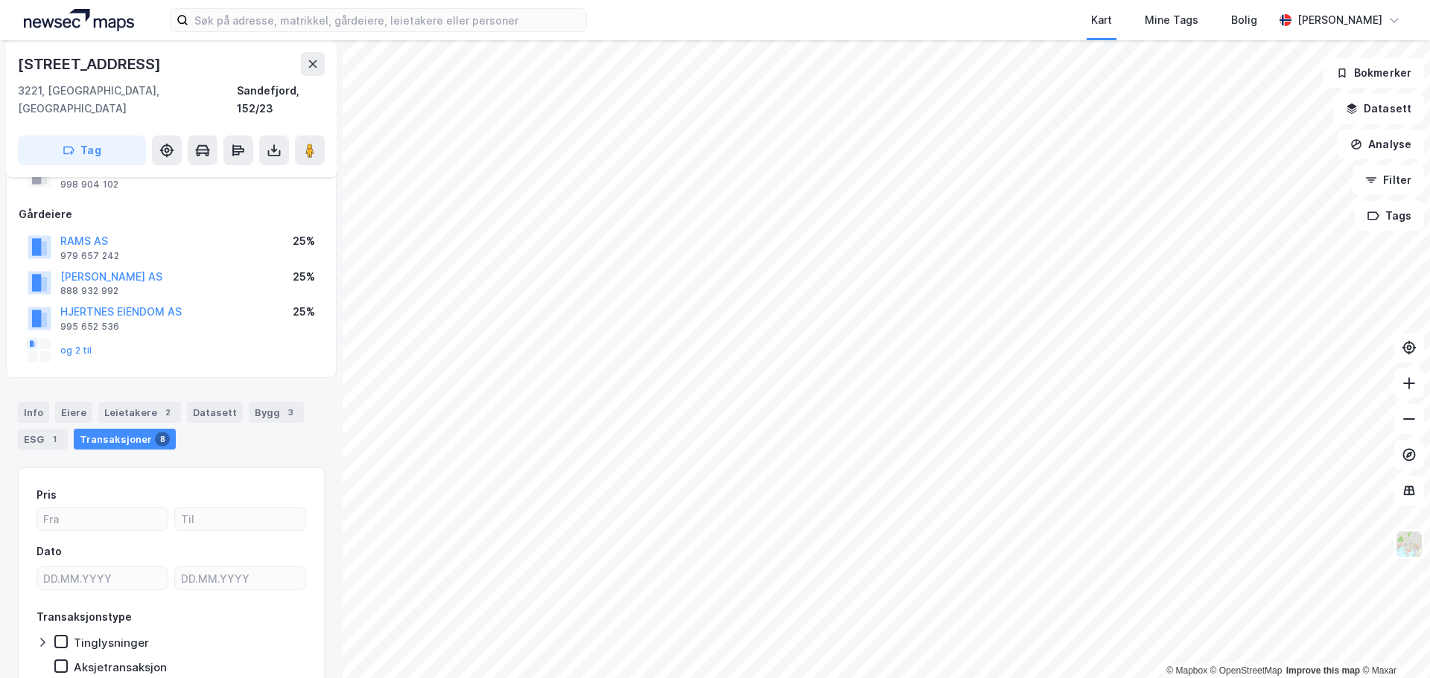
scroll to position [86, 0]
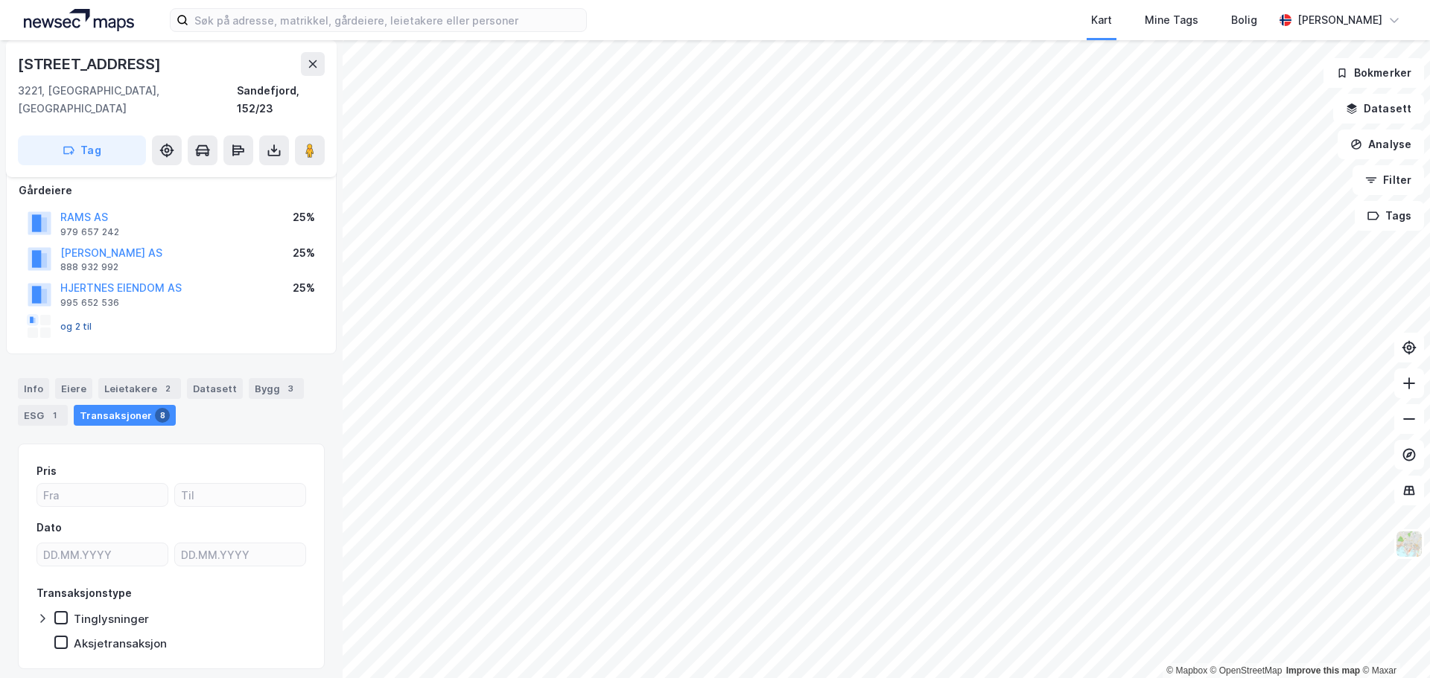
click at [0, 0] on button "og 2 til" at bounding box center [0, 0] width 0 height 0
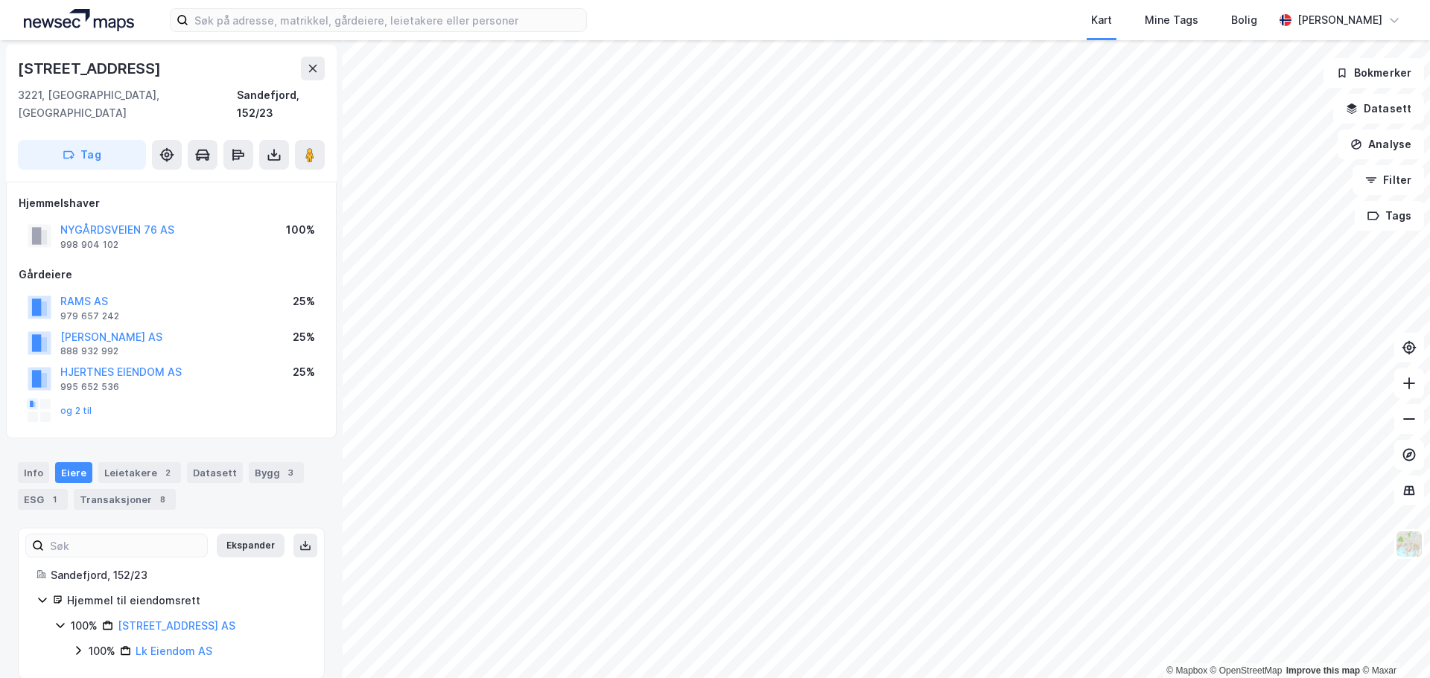
scroll to position [2, 0]
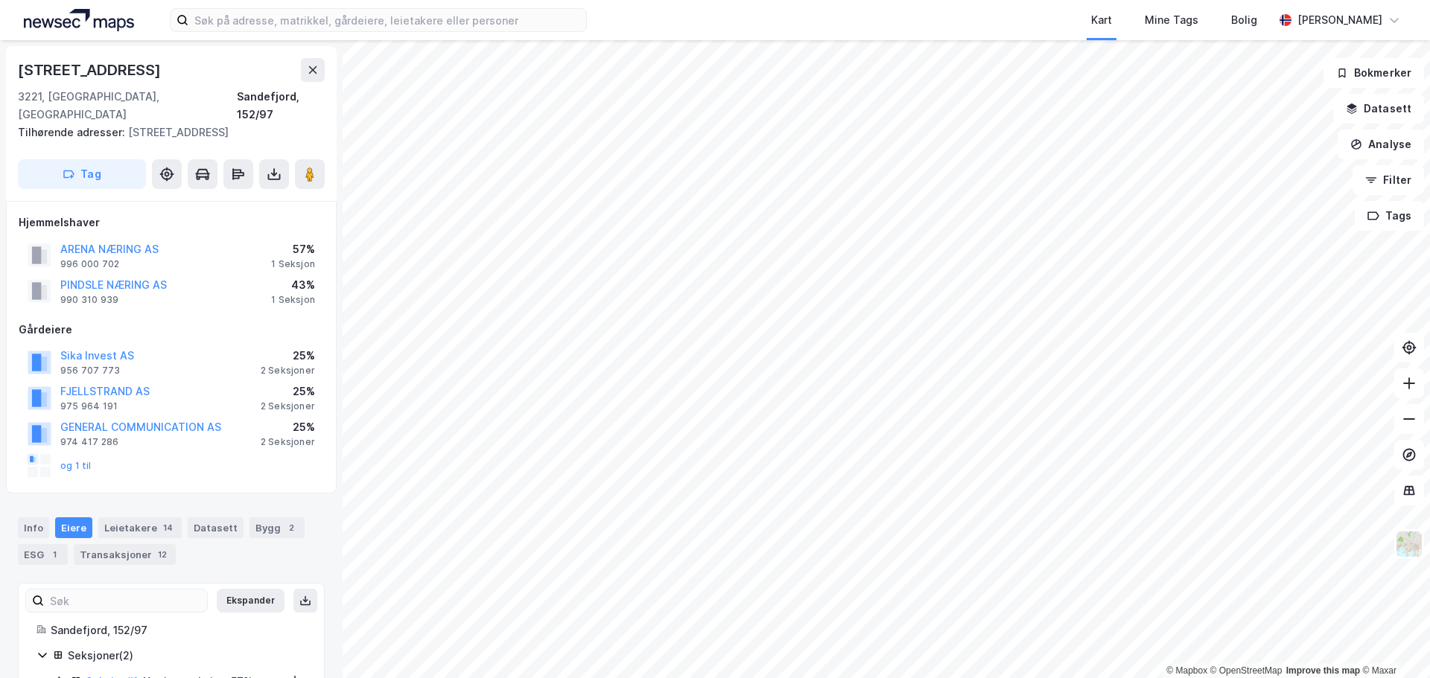
scroll to position [2, 0]
click at [270, 515] on div "Bygg 2" at bounding box center [276, 525] width 55 height 21
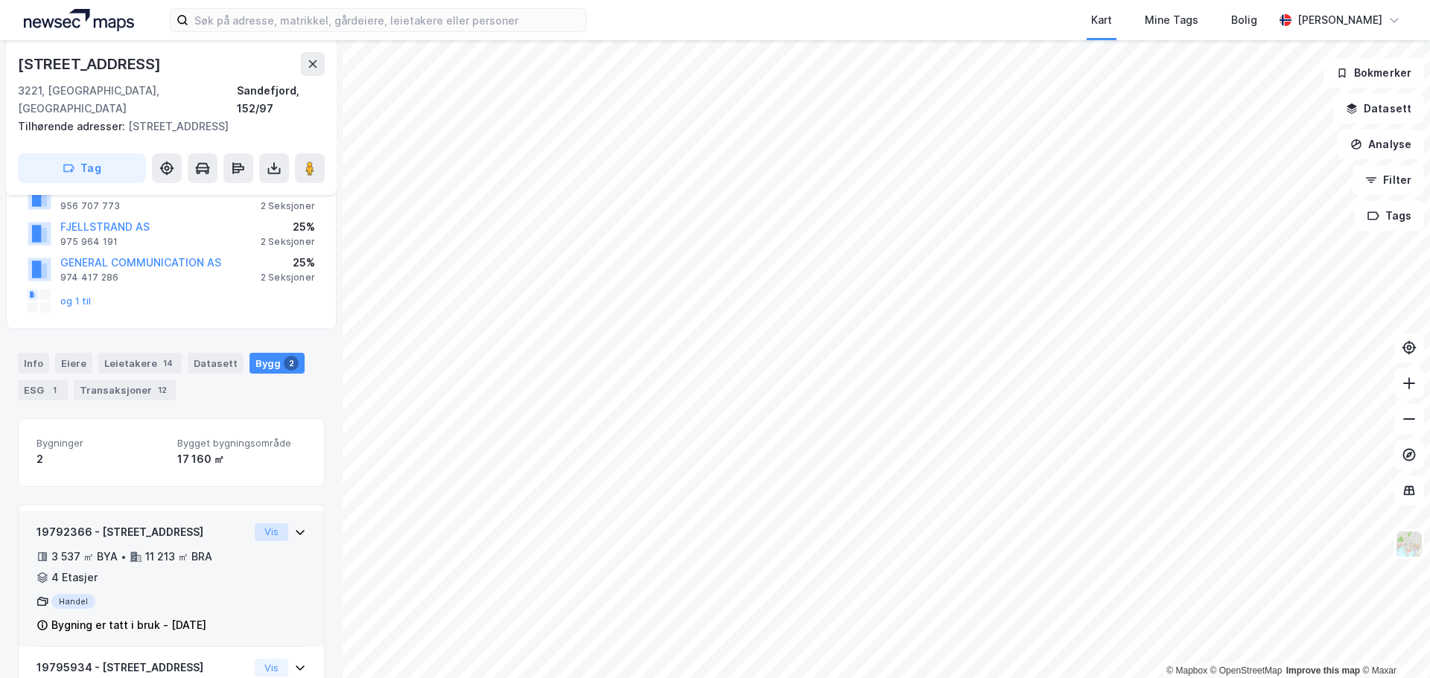
scroll to position [276, 0]
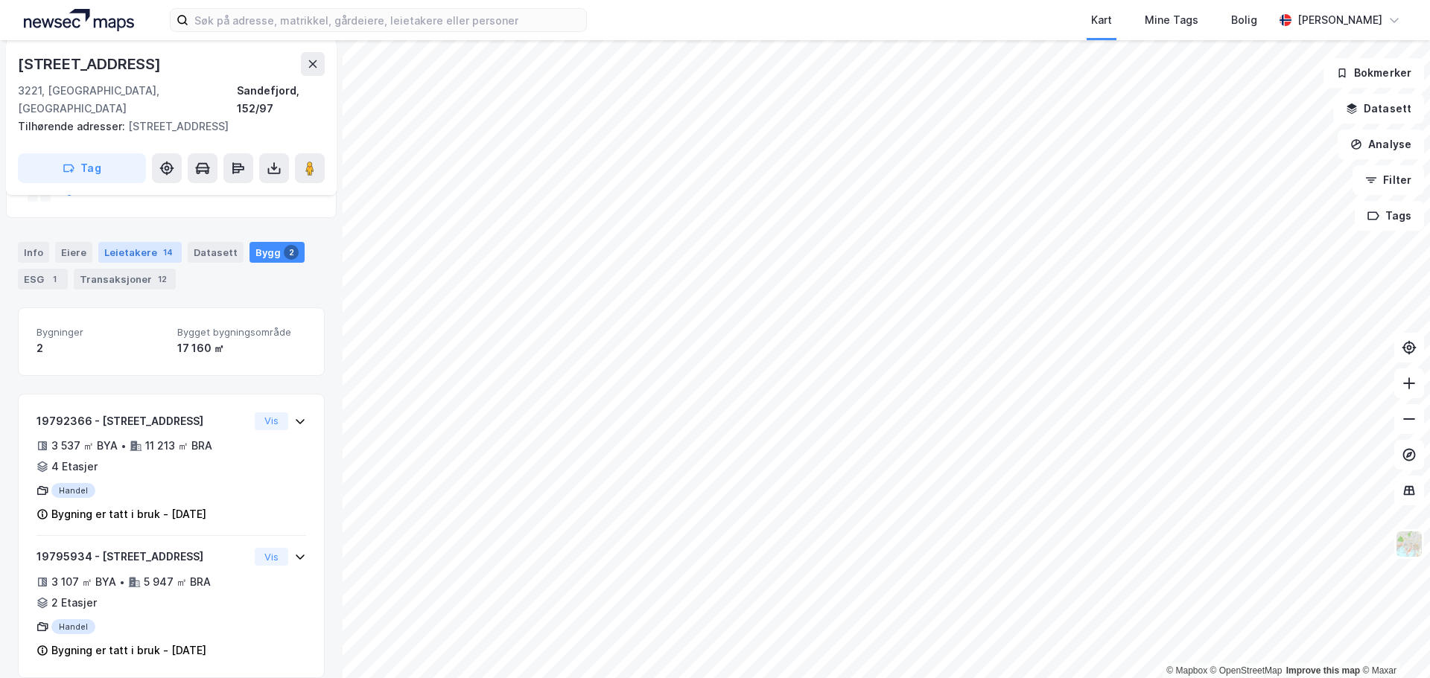
click at [139, 242] on div "Leietakere 14" at bounding box center [139, 252] width 83 height 21
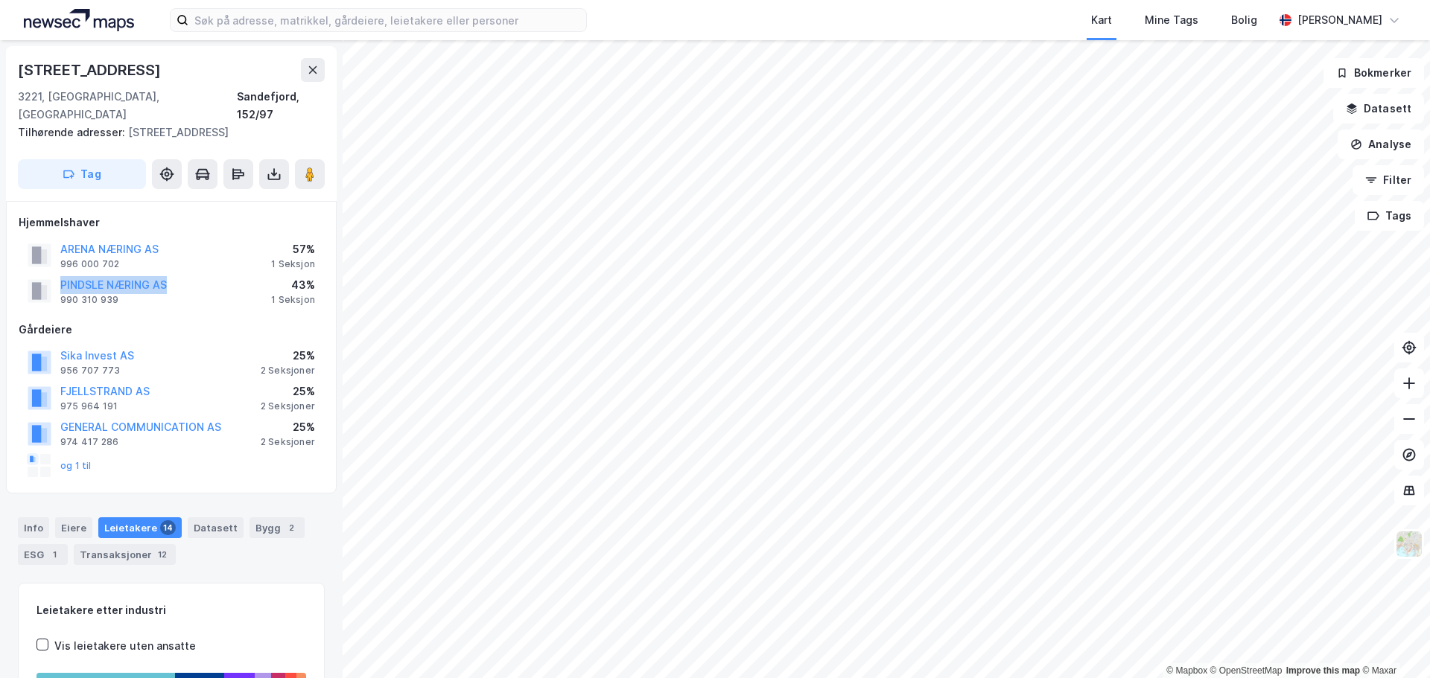
drag, startPoint x: 197, startPoint y: 269, endPoint x: 33, endPoint y: 278, distance: 164.1
click at [33, 278] on div "PINDSLE NÆRING AS 990 310 939 43% 1 Seksjon" at bounding box center [171, 291] width 305 height 36
drag, startPoint x: 174, startPoint y: 232, endPoint x: 61, endPoint y: 235, distance: 113.2
click at [61, 238] on div "ARENA NÆRING AS 996 000 702 57% 1 Seksjon" at bounding box center [171, 256] width 305 height 36
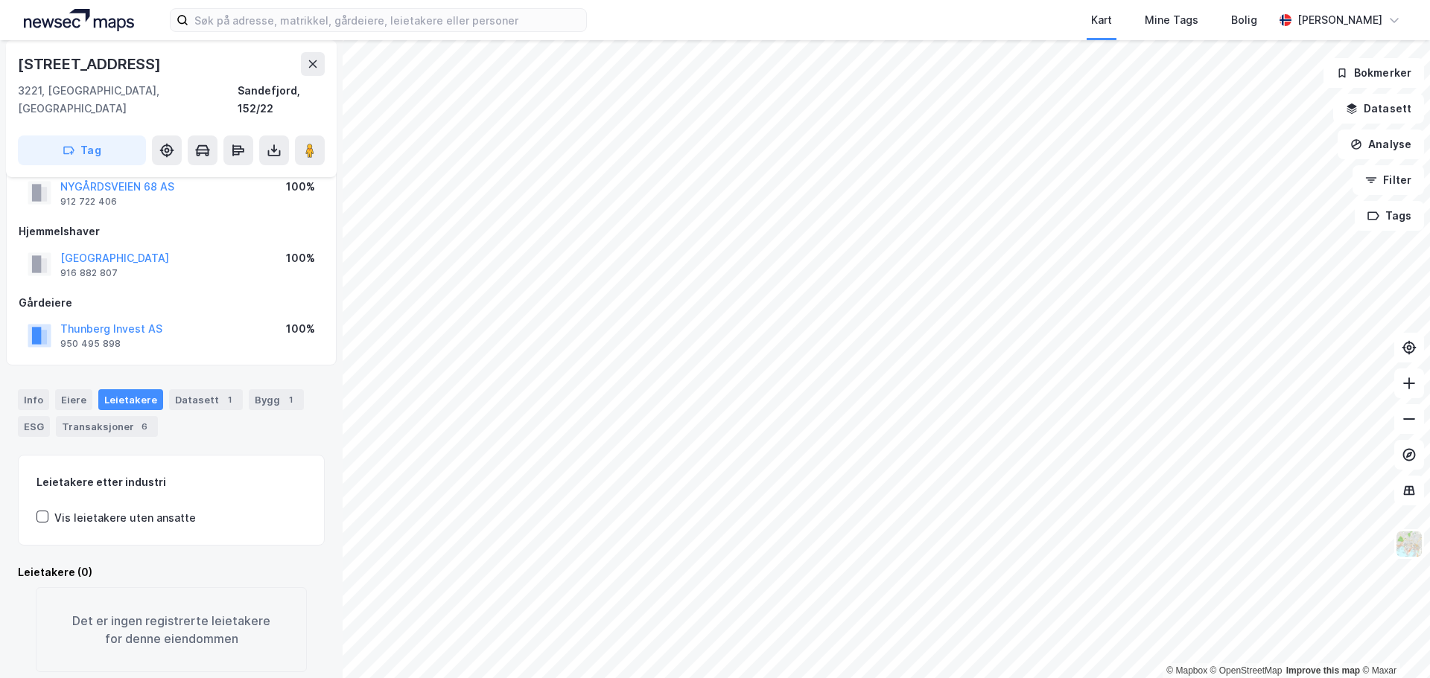
scroll to position [57, 0]
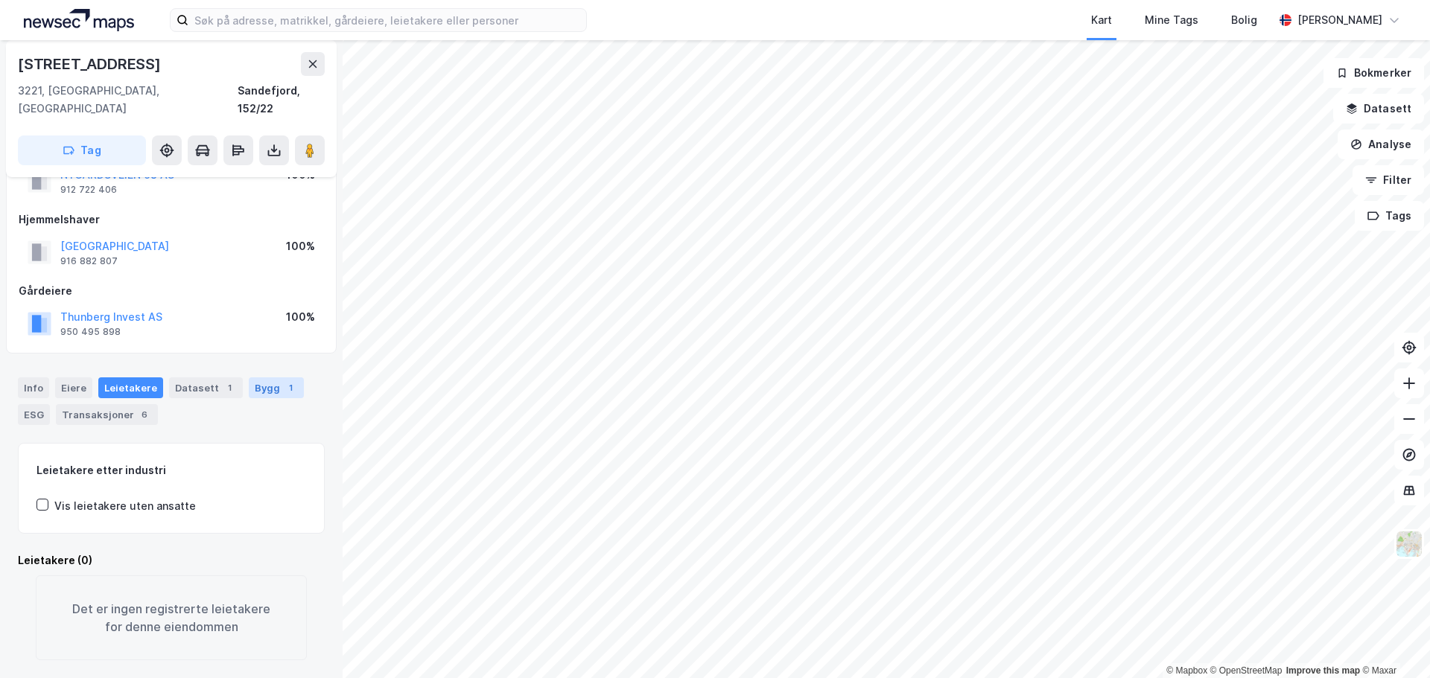
click at [283, 381] on div "1" at bounding box center [290, 388] width 15 height 15
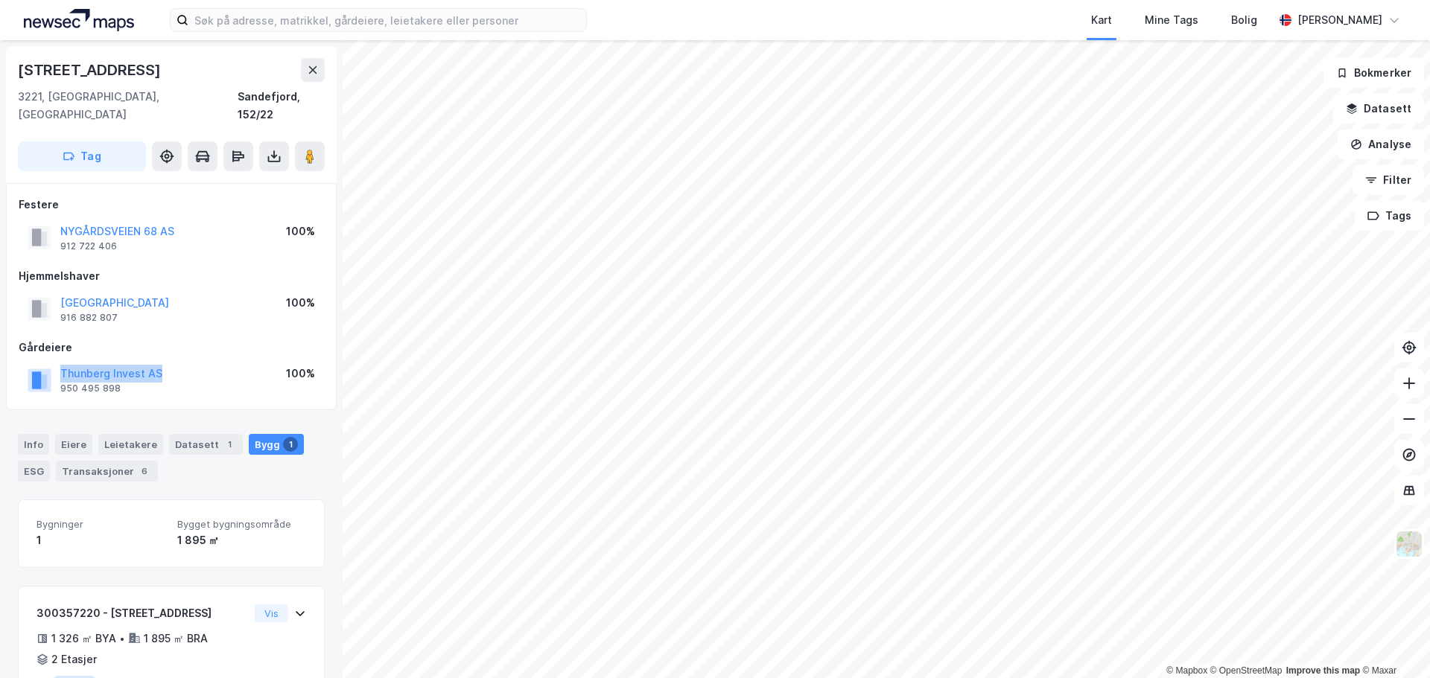
drag, startPoint x: 176, startPoint y: 357, endPoint x: 45, endPoint y: 357, distance: 131.1
click at [45, 362] on div "Thunberg Invest AS 950 495 898 100%" at bounding box center [171, 380] width 305 height 36
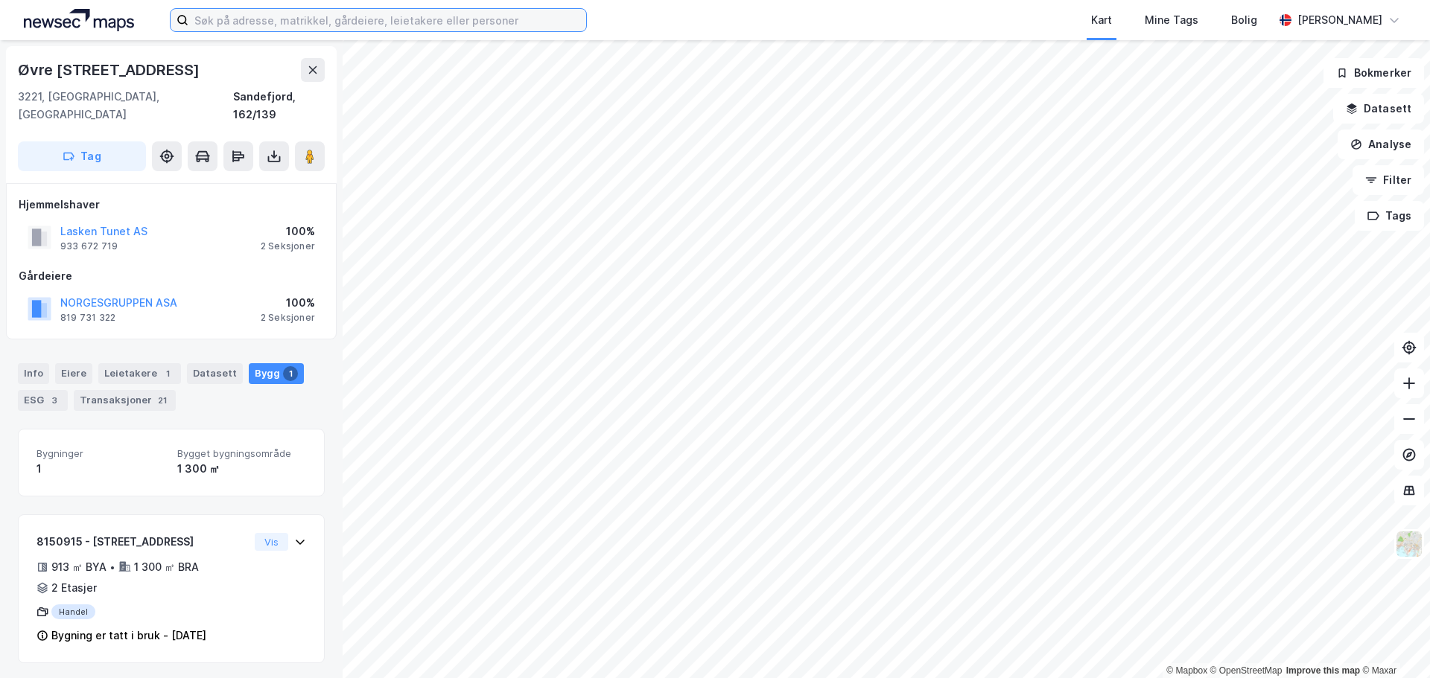
click at [238, 18] on input at bounding box center [387, 20] width 398 height 22
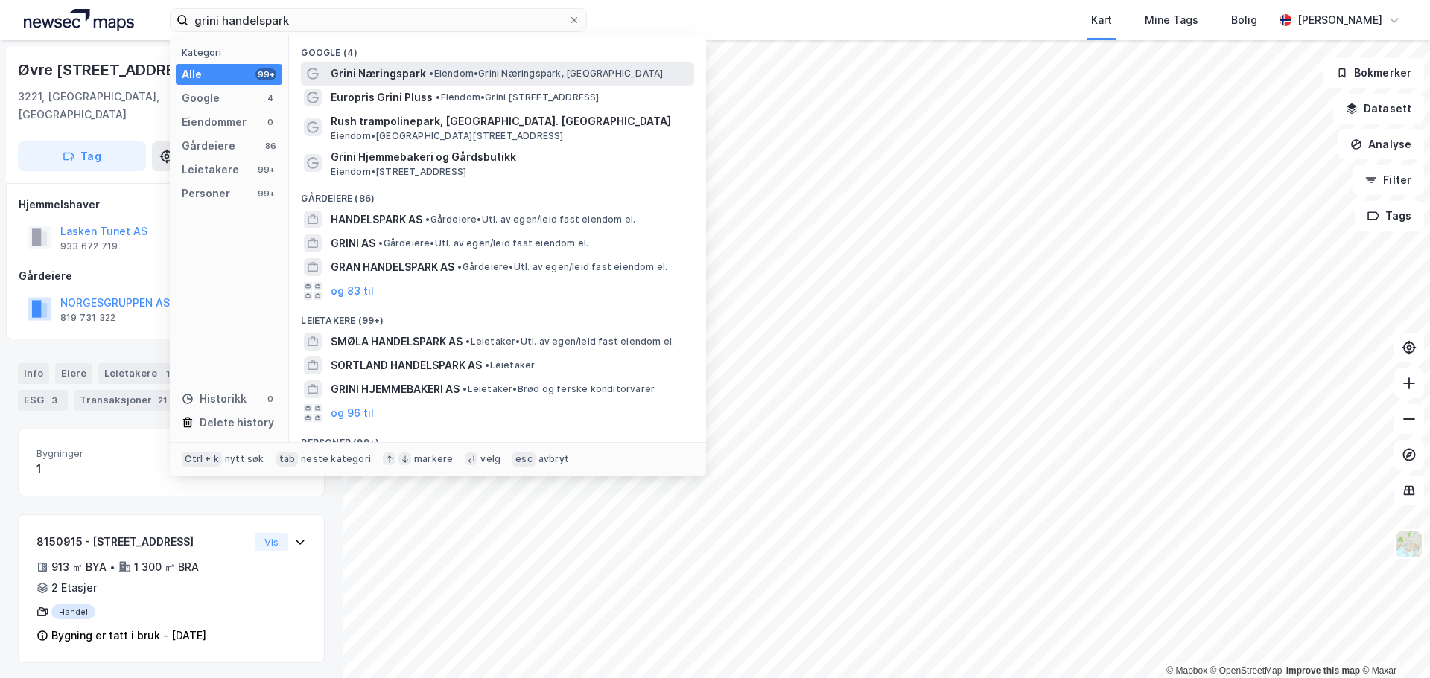
click at [451, 69] on span "• Eiendom • Grini Næringspark, [GEOGRAPHIC_DATA]" at bounding box center [546, 74] width 234 height 12
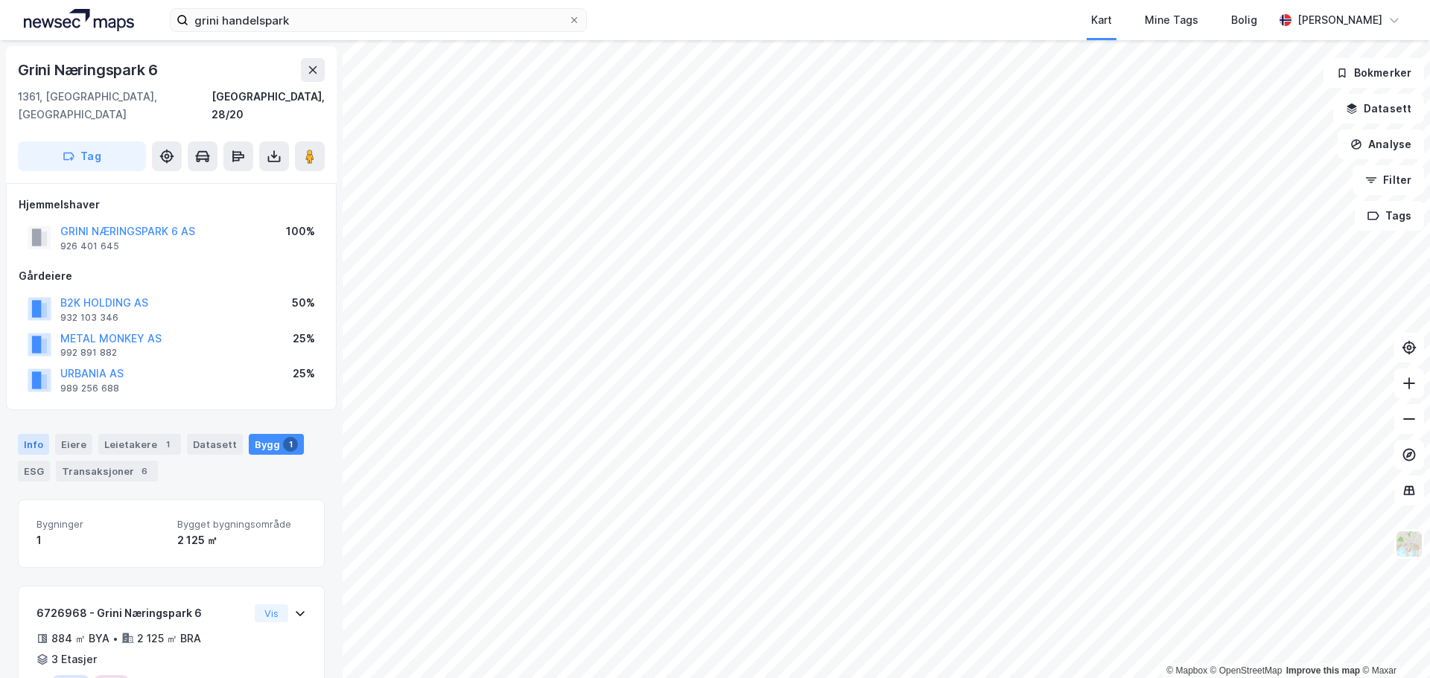
click at [44, 434] on div "Info" at bounding box center [33, 444] width 31 height 21
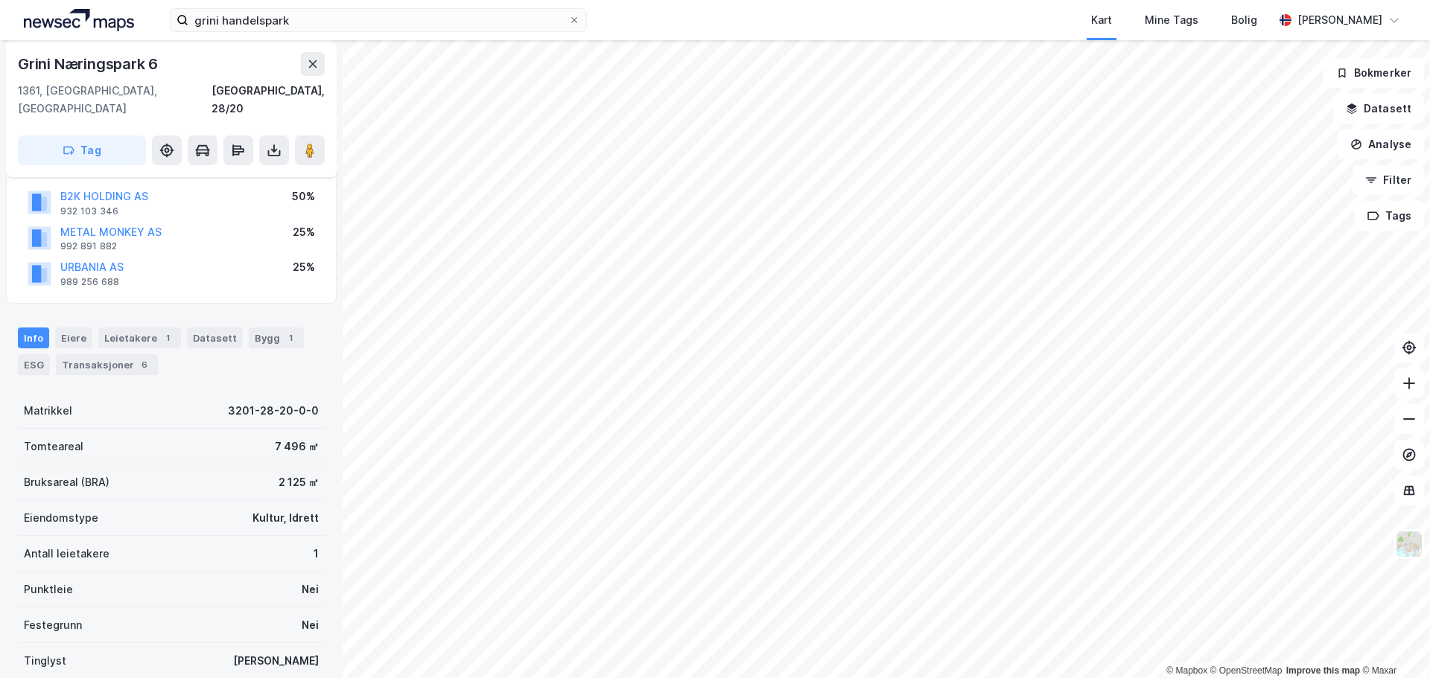
scroll to position [203, 0]
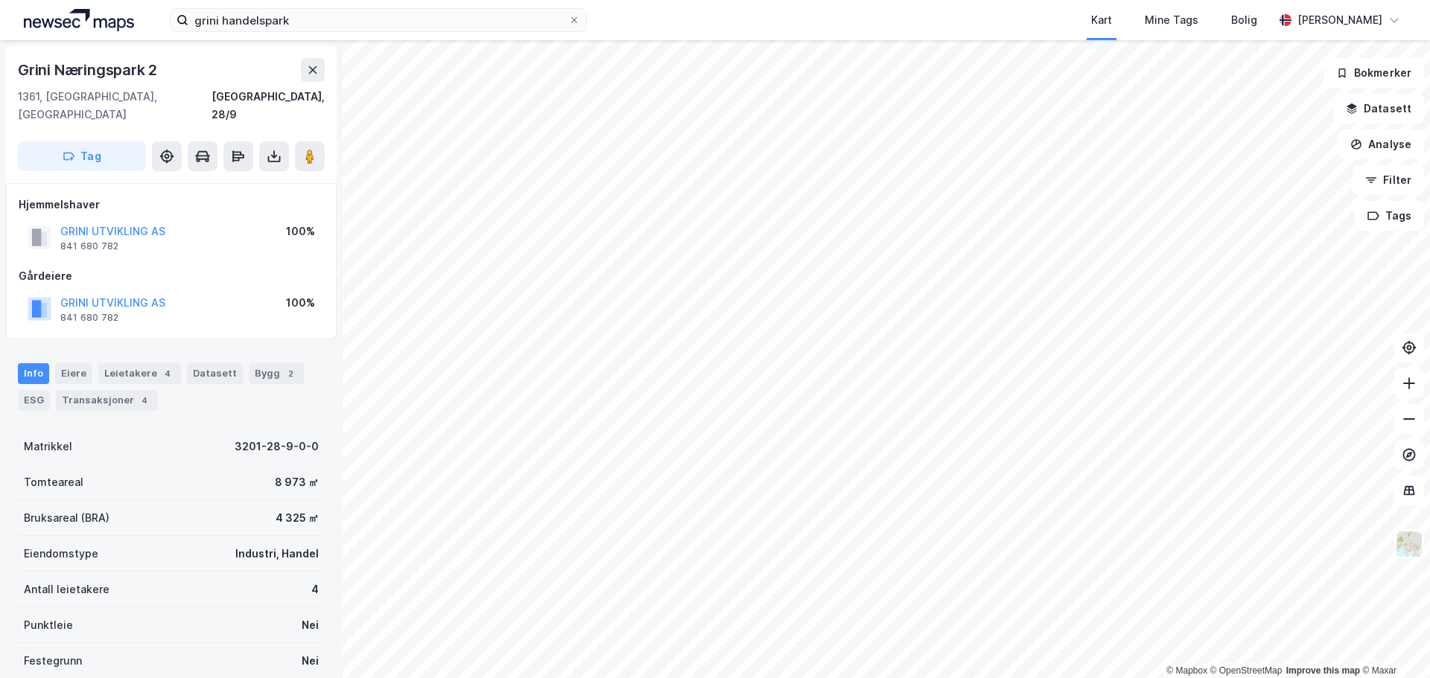
scroll to position [133, 0]
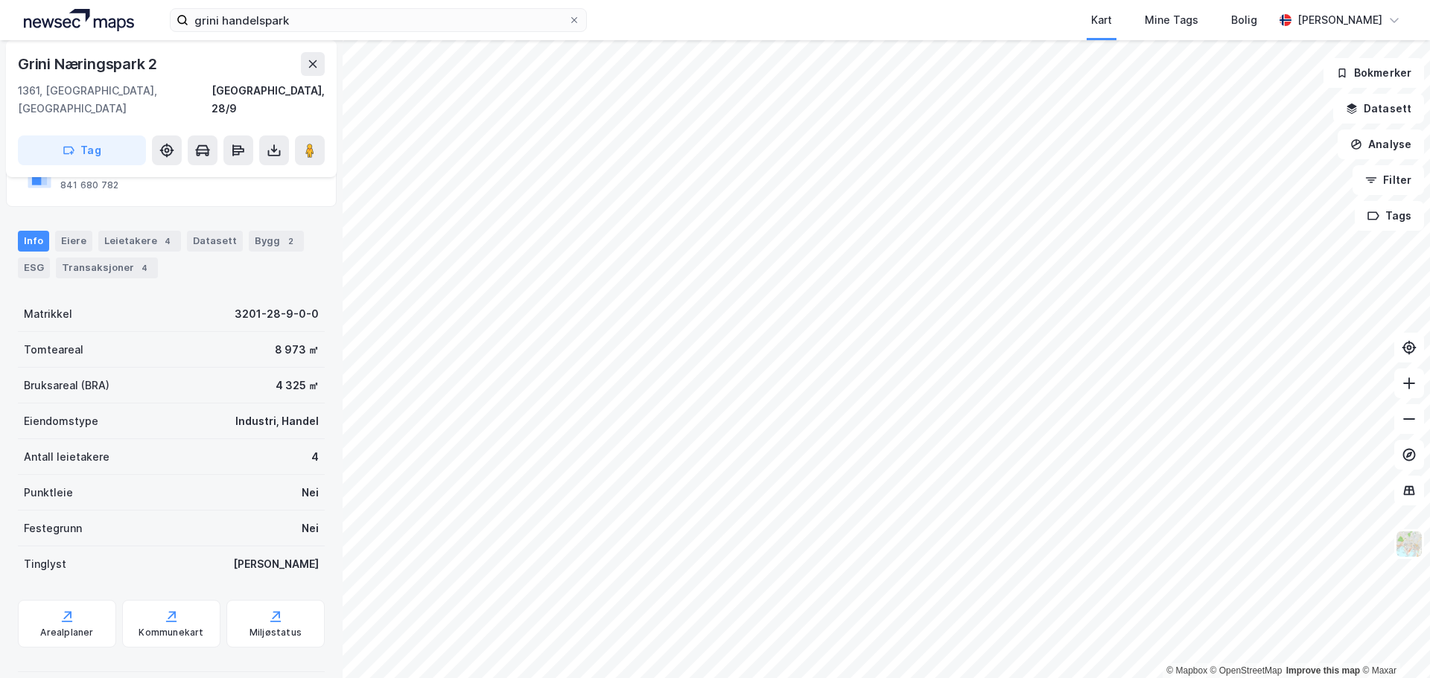
scroll to position [133, 0]
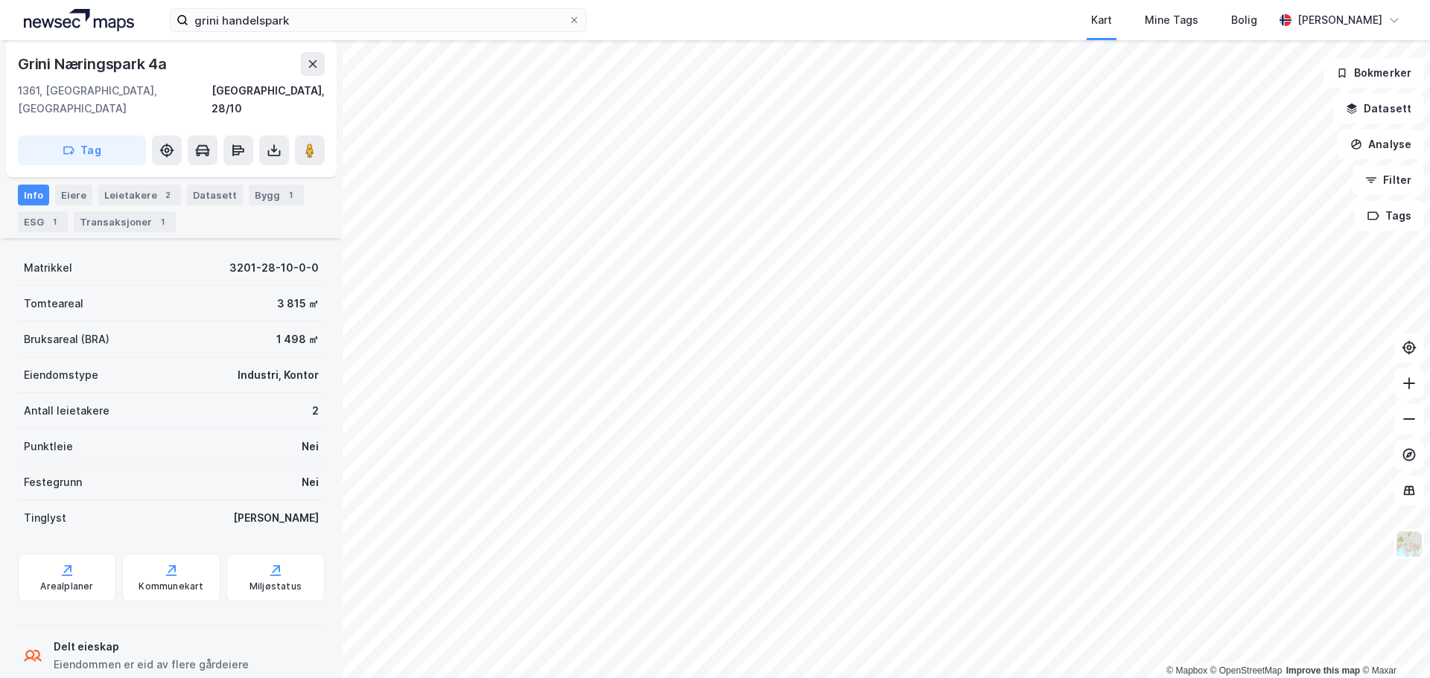
scroll to position [147, 0]
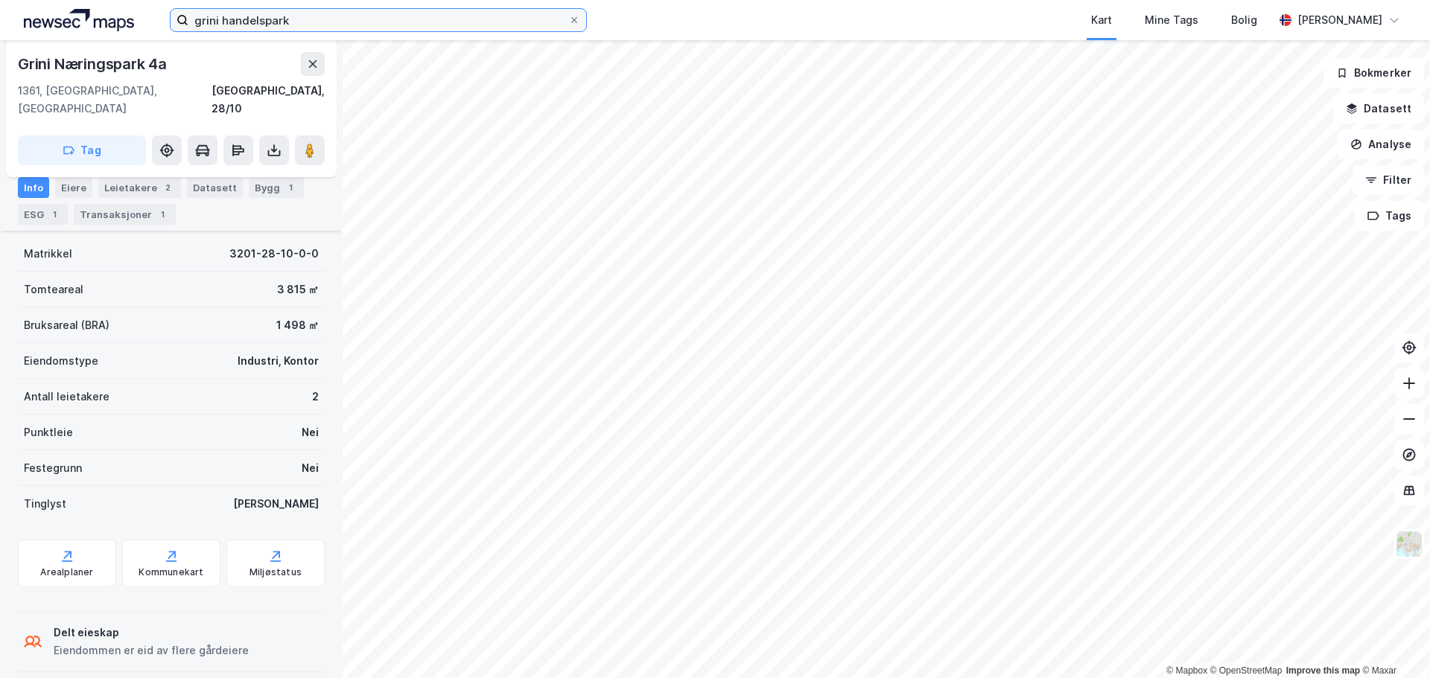
click at [375, 24] on input "grini handelspark" at bounding box center [378, 20] width 380 height 22
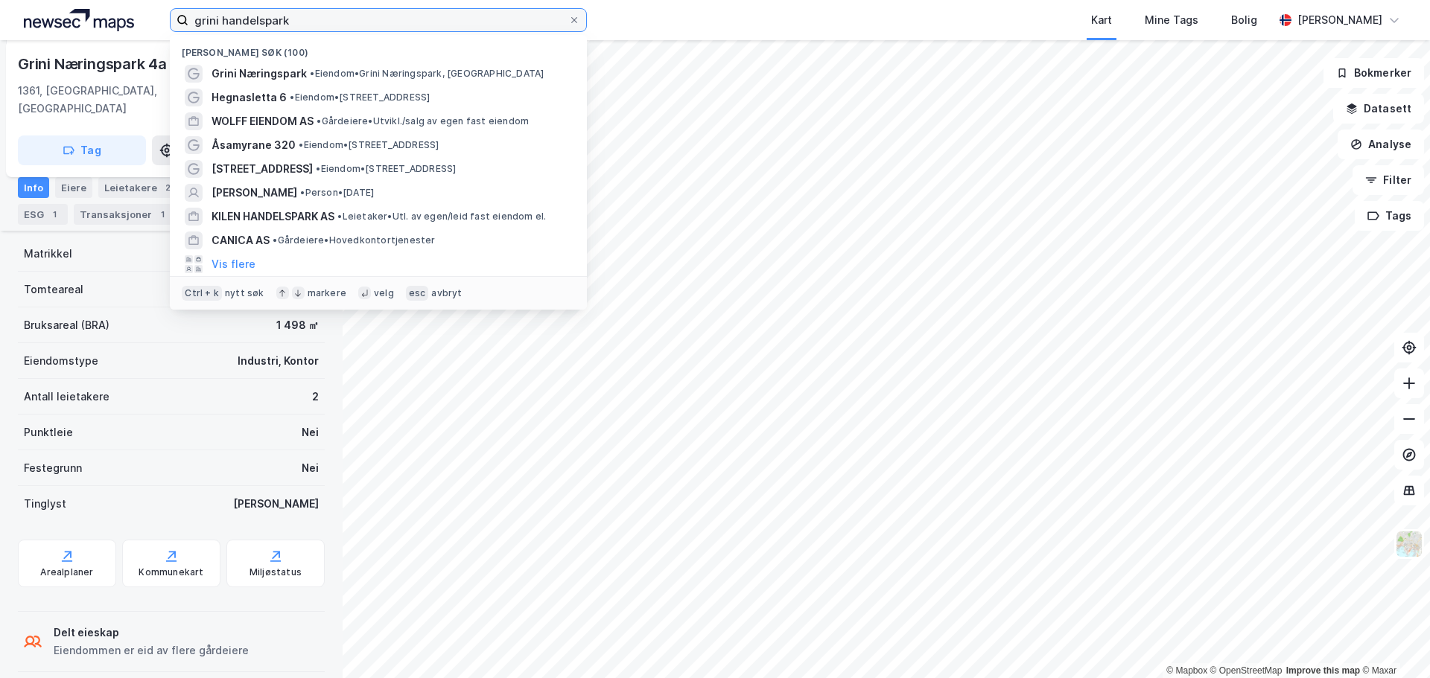
click at [375, 24] on input "grini handelspark" at bounding box center [378, 20] width 380 height 22
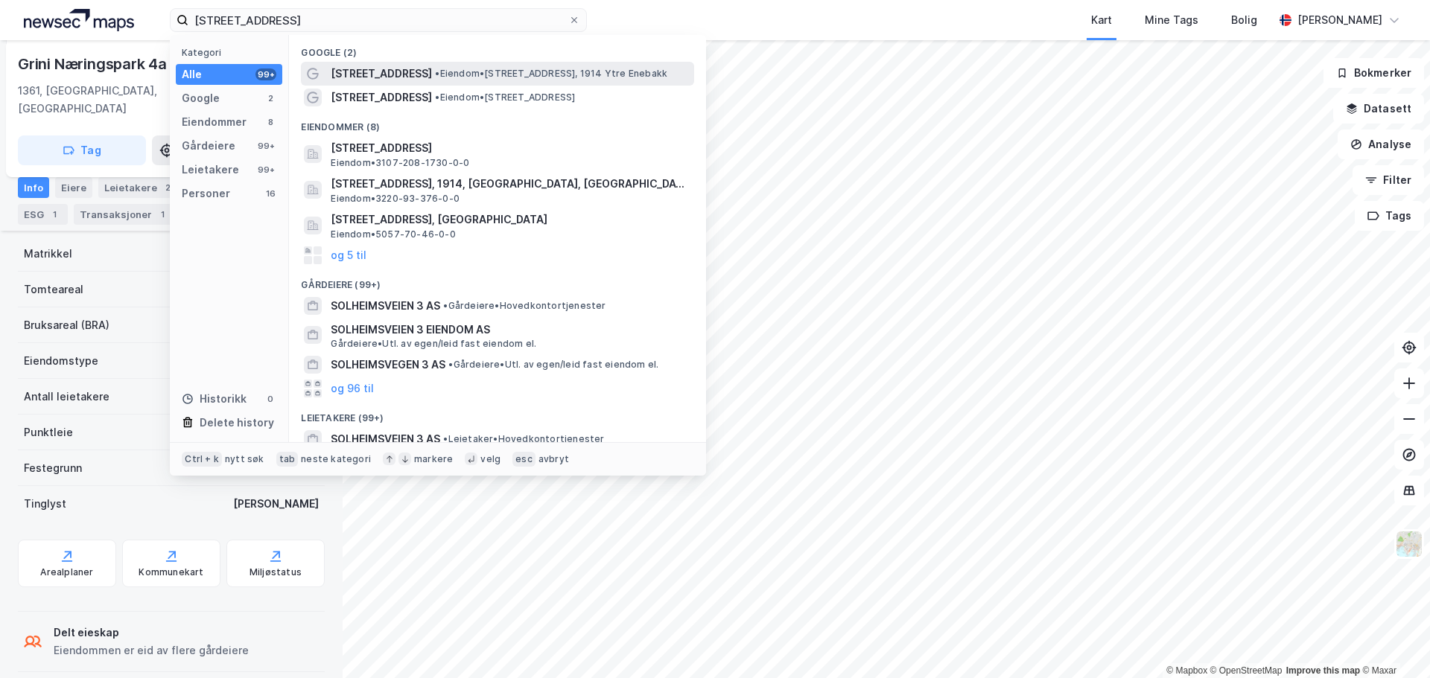
click at [481, 71] on span "• Eiendom • [STREET_ADDRESS], 1914 Ytre Enebakk" at bounding box center [551, 74] width 232 height 12
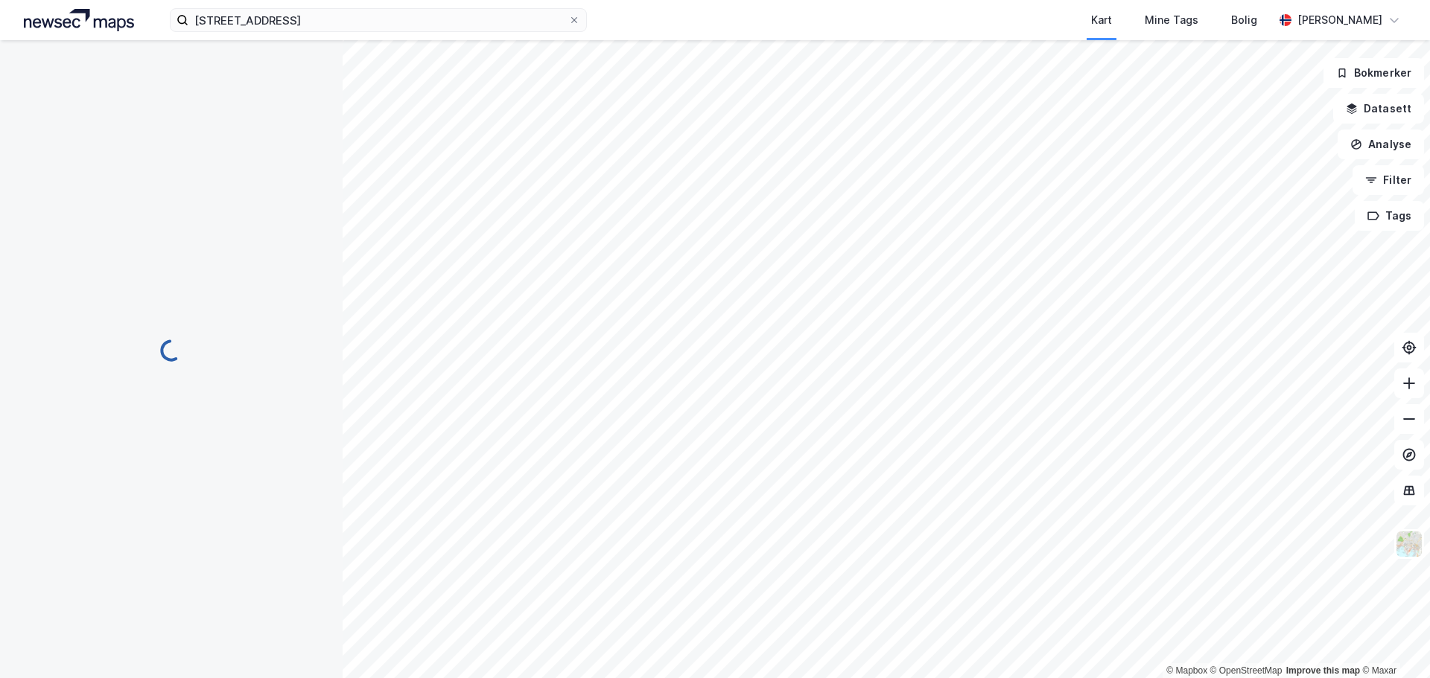
scroll to position [134, 0]
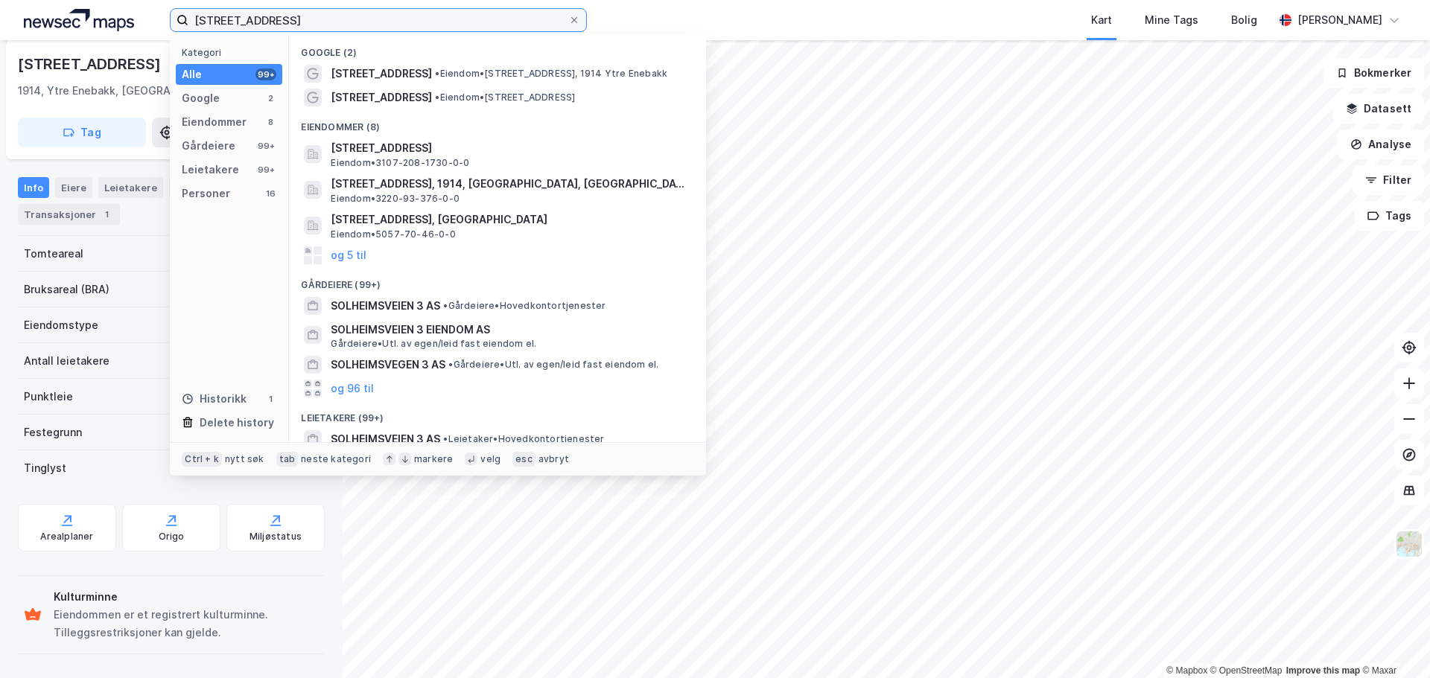
drag, startPoint x: 273, startPoint y: 16, endPoint x: 293, endPoint y: 22, distance: 21.5
click at [293, 22] on input "[STREET_ADDRESS]" at bounding box center [378, 20] width 380 height 22
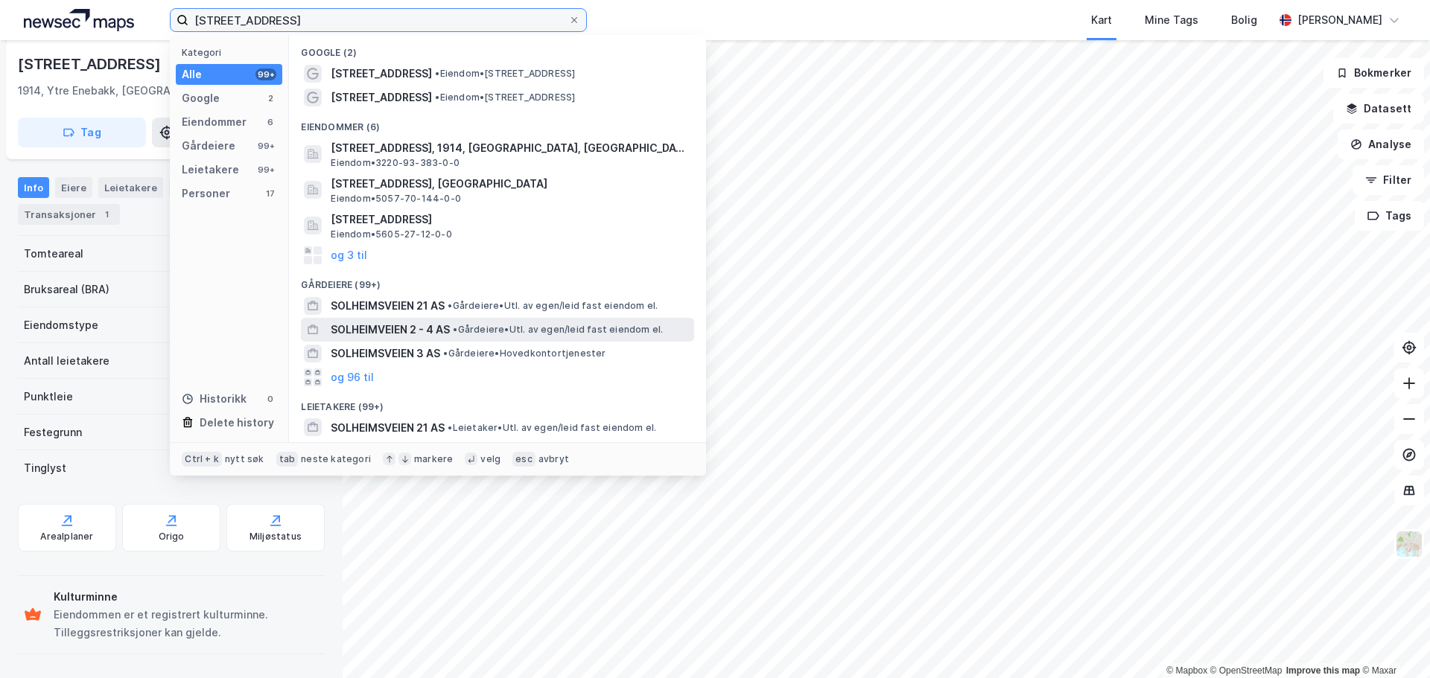
type input "[STREET_ADDRESS]"
click at [463, 322] on div "SOLHEIMVEIEN 2 - 4 AS • Gårdeiere • Utl. av egen/leid fast eiendom el." at bounding box center [511, 330] width 360 height 18
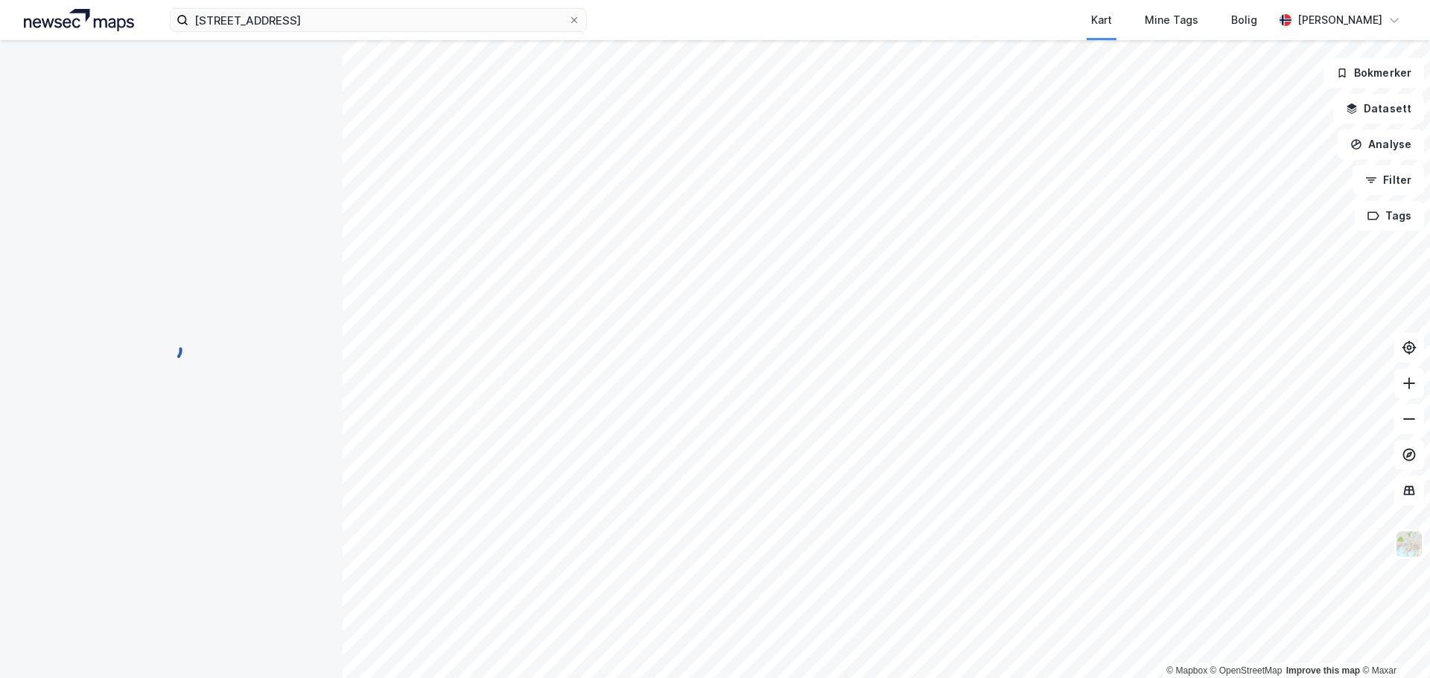
scroll to position [1, 0]
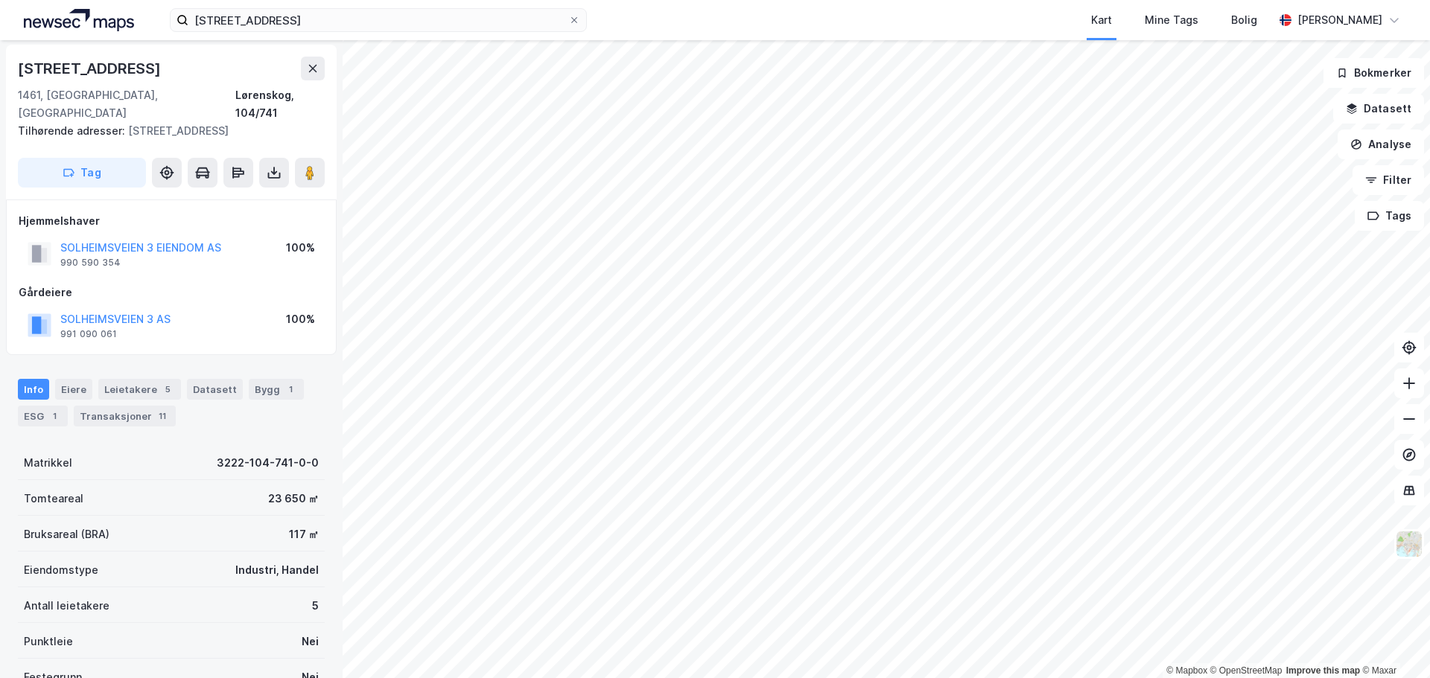
scroll to position [1, 0]
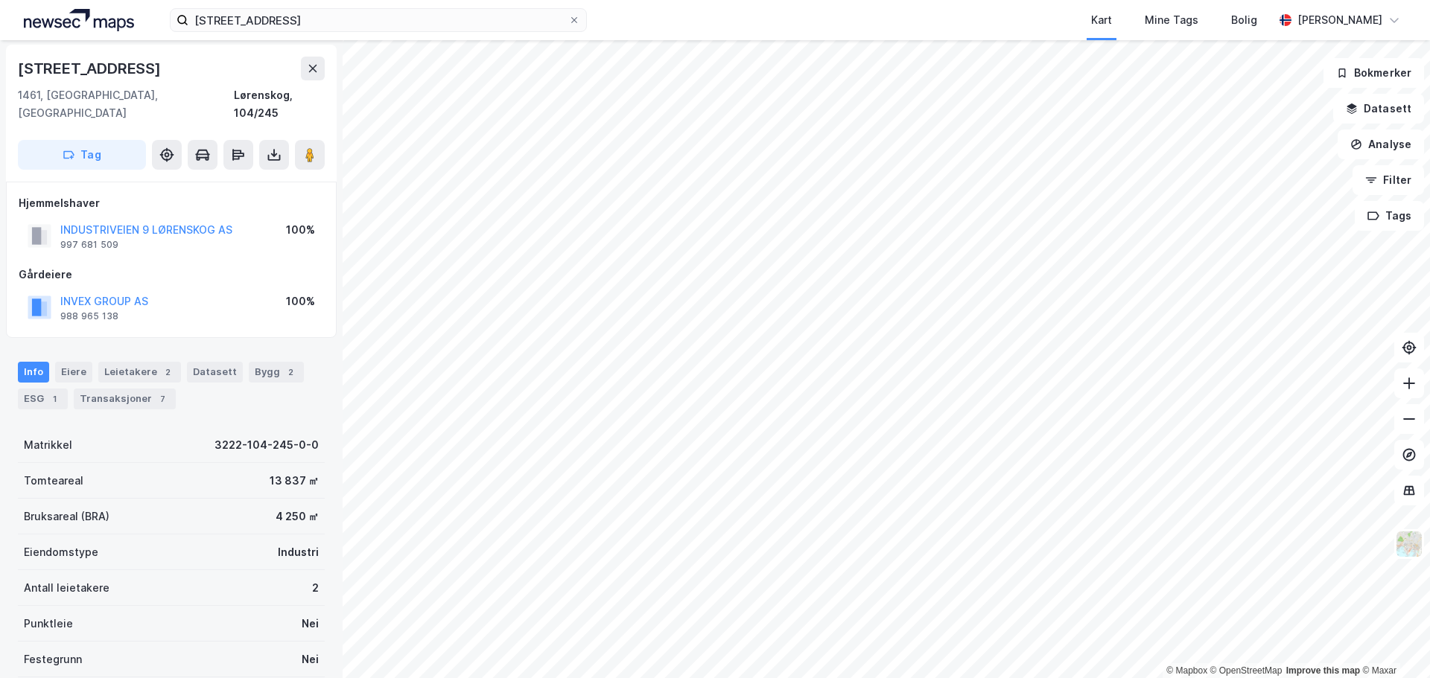
scroll to position [1, 0]
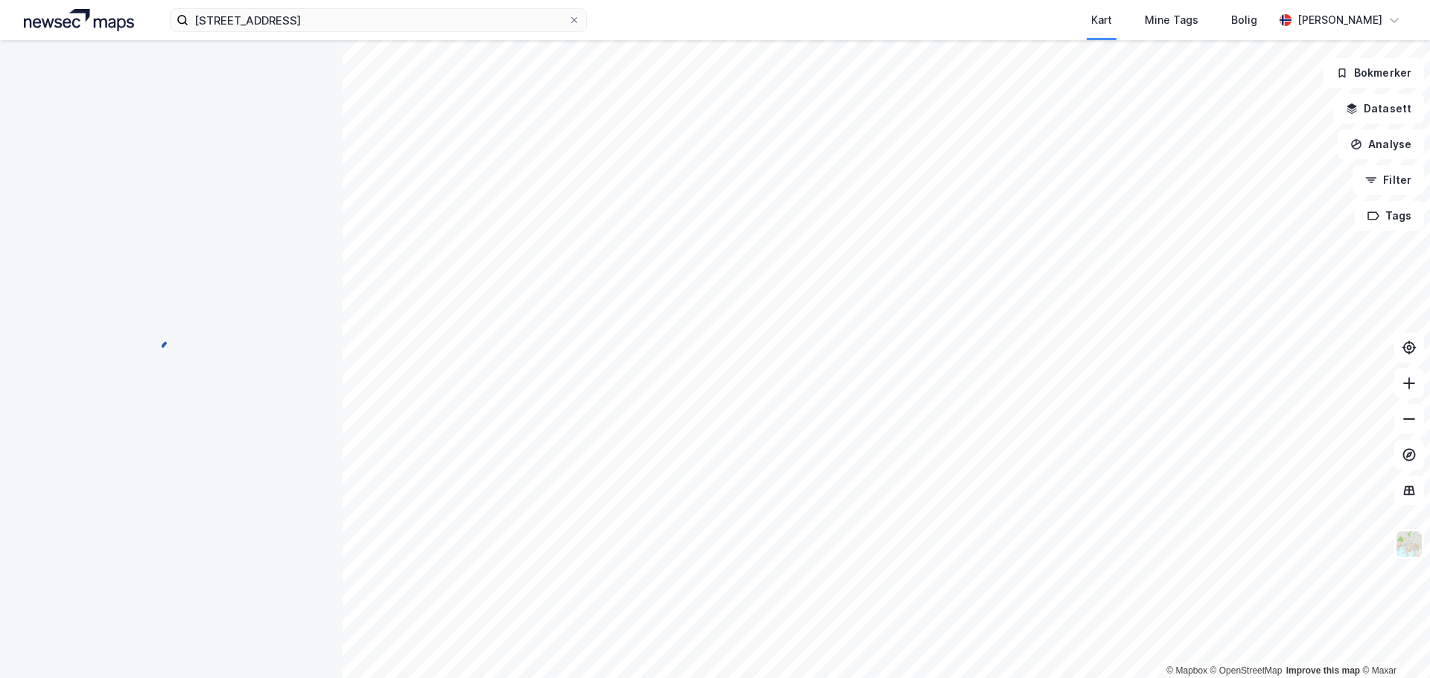
scroll to position [1, 0]
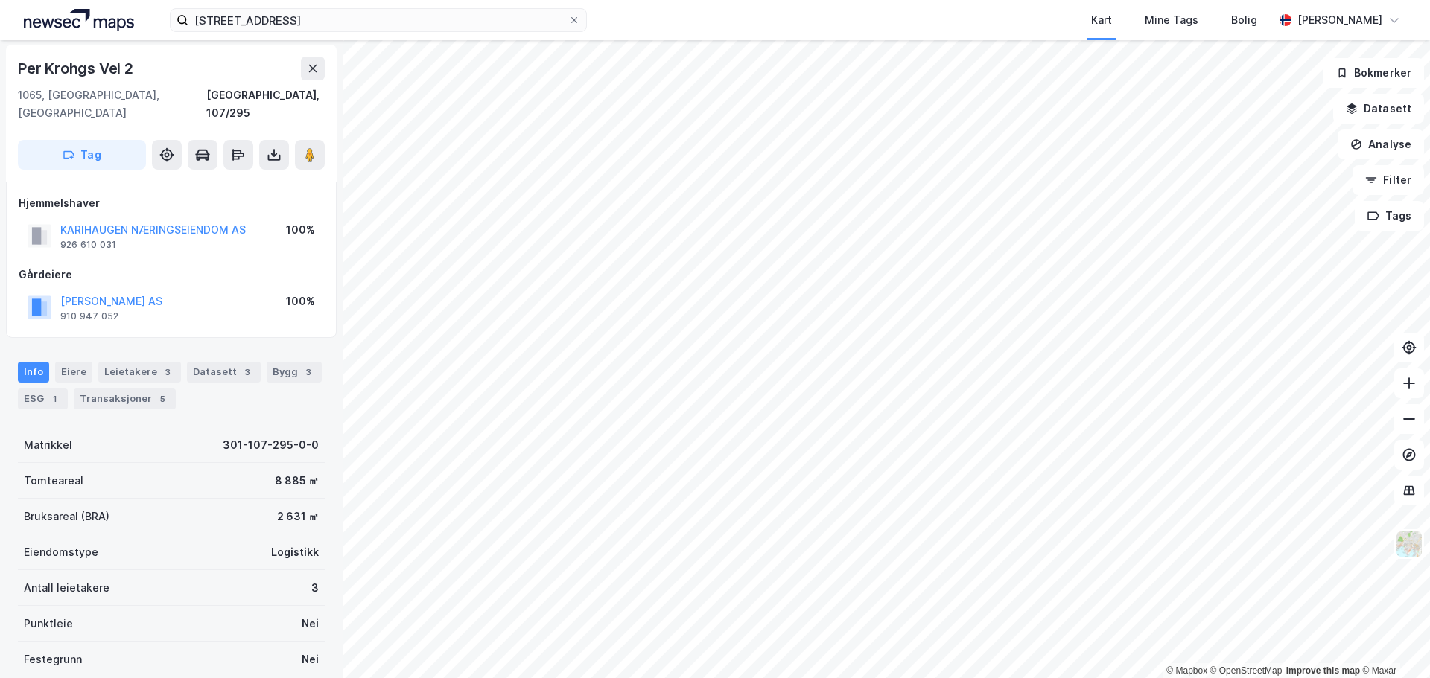
scroll to position [1, 0]
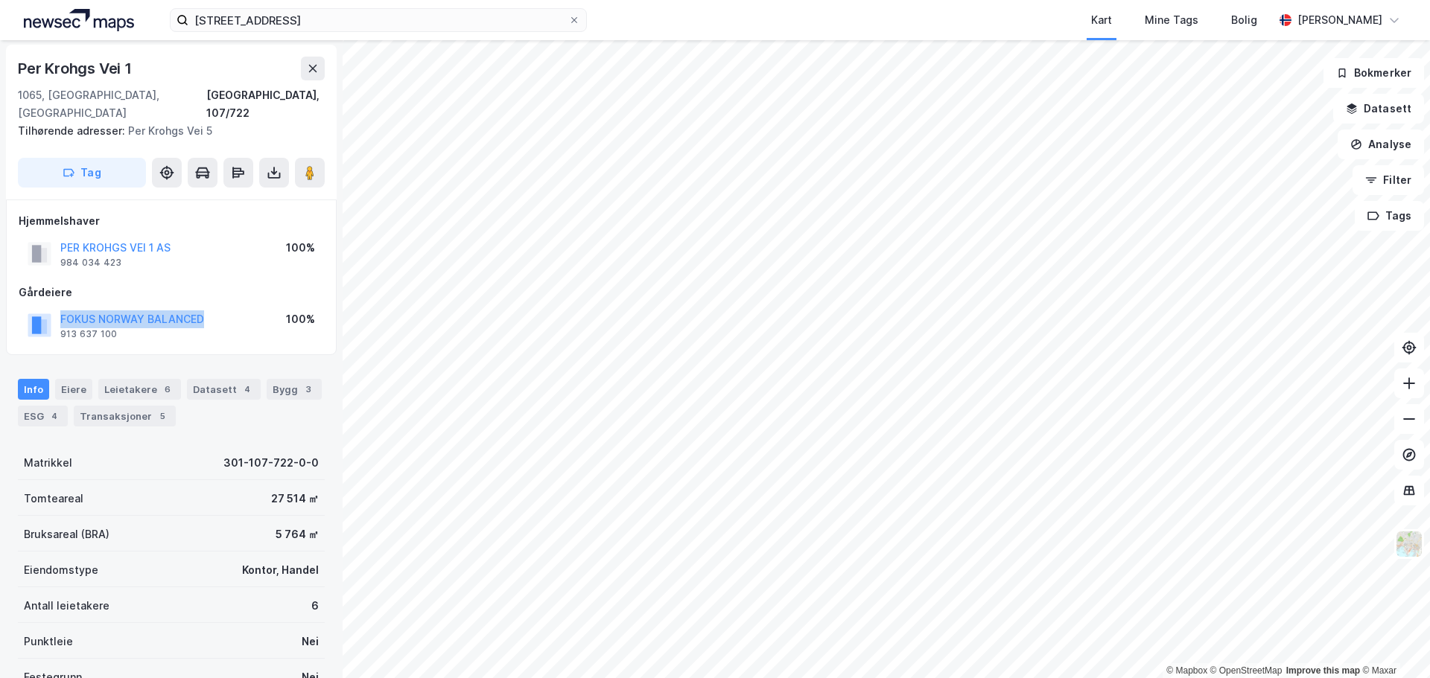
drag, startPoint x: 211, startPoint y: 306, endPoint x: 53, endPoint y: 306, distance: 157.9
click at [53, 308] on div "FOKUS NORWAY BALANCED 913 637 100 100%" at bounding box center [171, 326] width 305 height 36
copy button "FOKUS NORWAY BALANCED"
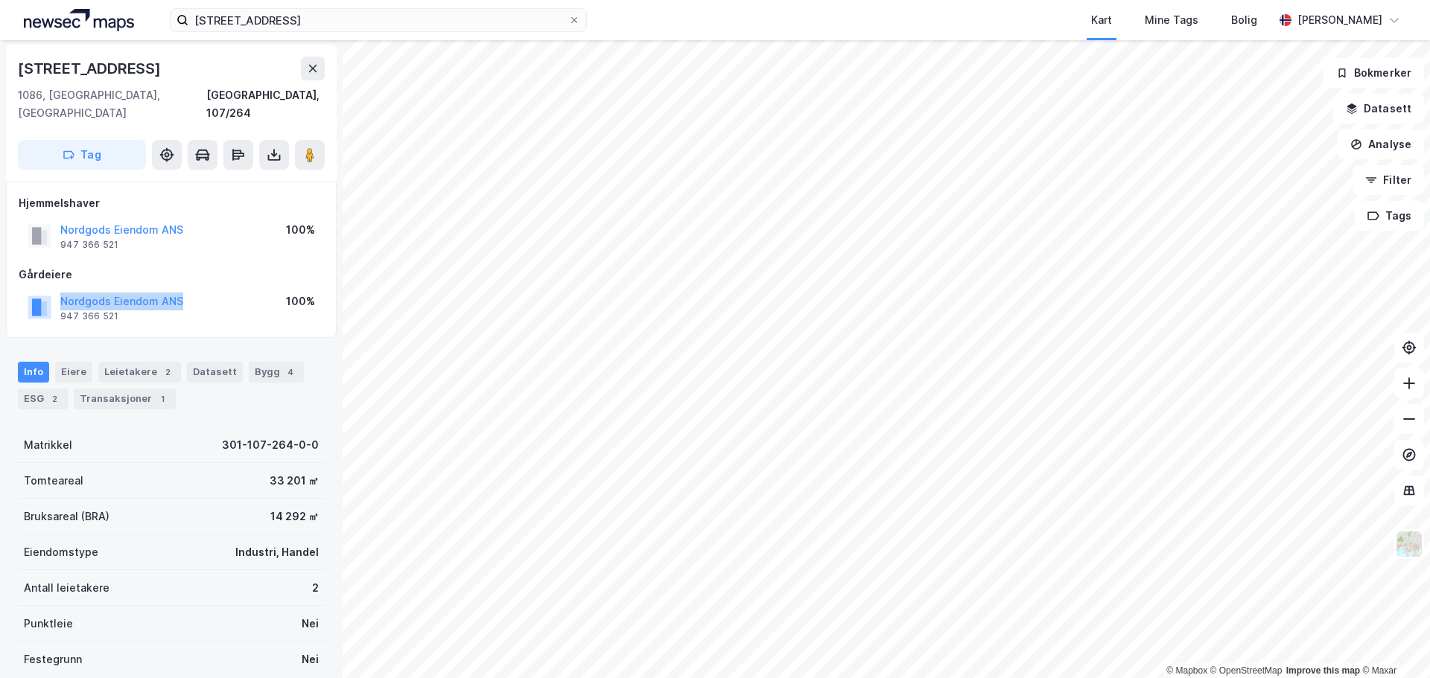
drag, startPoint x: 201, startPoint y: 281, endPoint x: 57, endPoint y: 286, distance: 143.8
click at [57, 290] on div "Nordgods Eiendom ANS 947 366 521 100%" at bounding box center [171, 308] width 305 height 36
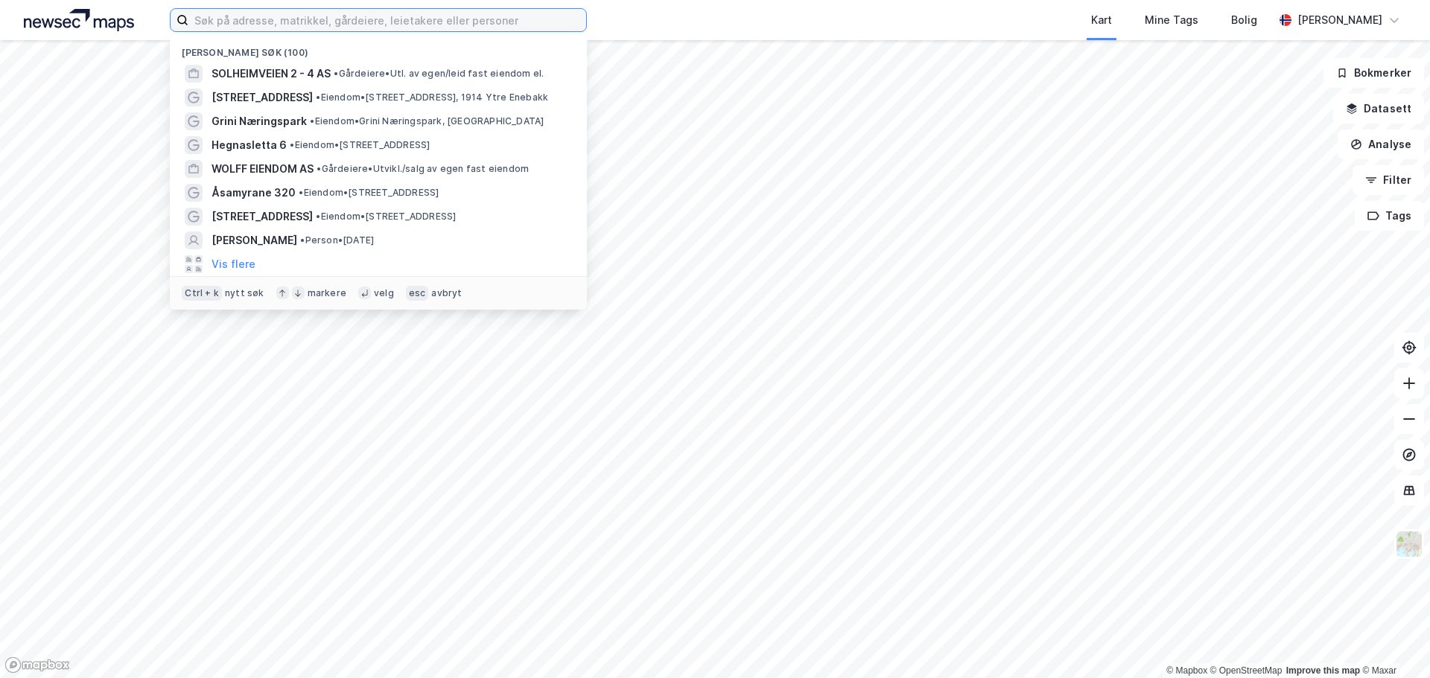
click at [398, 10] on input at bounding box center [387, 20] width 398 height 22
paste input "FOKUS NORWAY BALANCED"
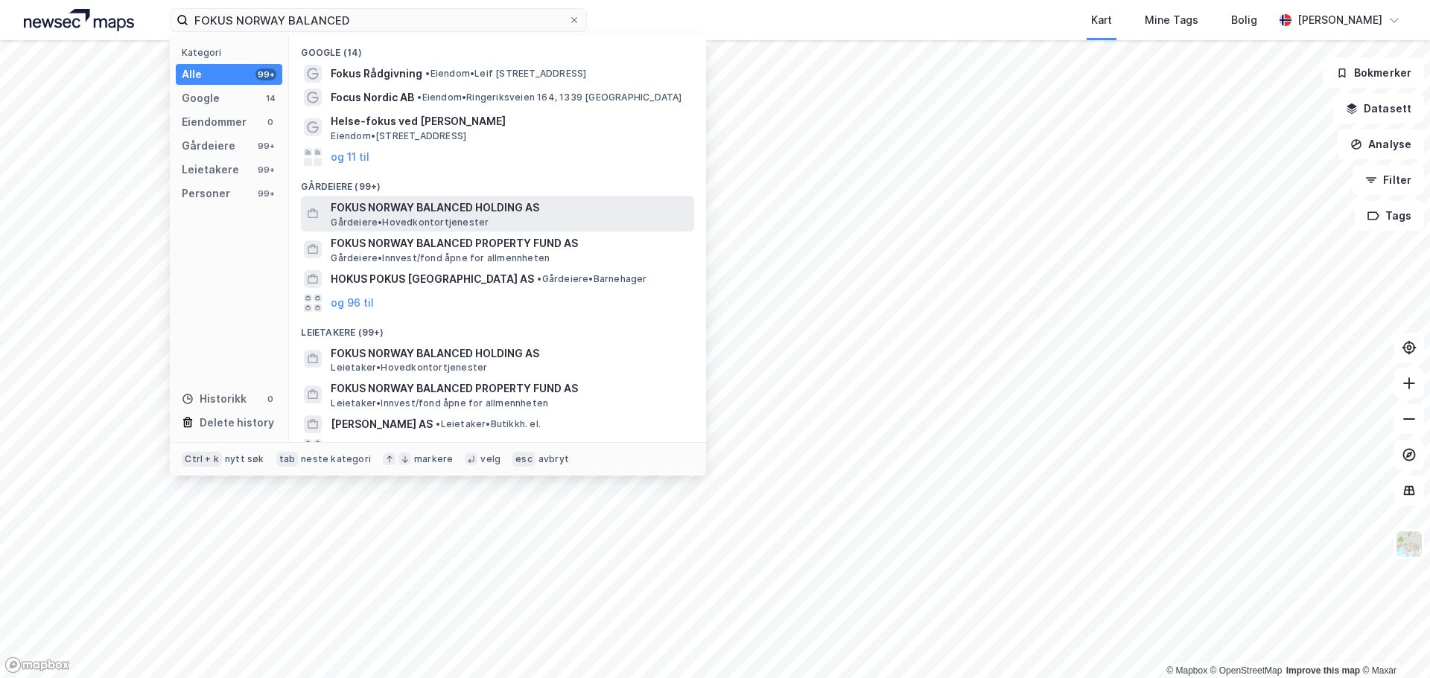
click at [432, 219] on span "Gårdeiere • Hovedkontortjenester" at bounding box center [410, 223] width 158 height 12
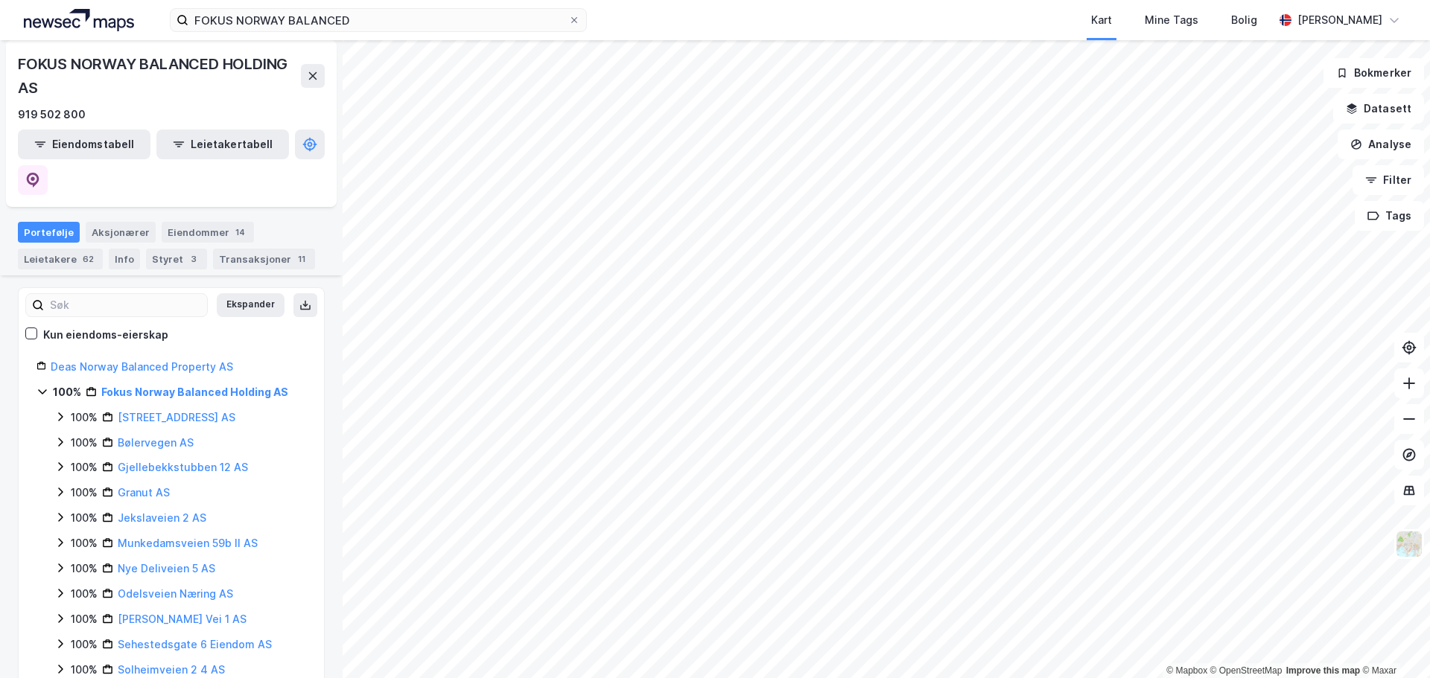
scroll to position [125, 0]
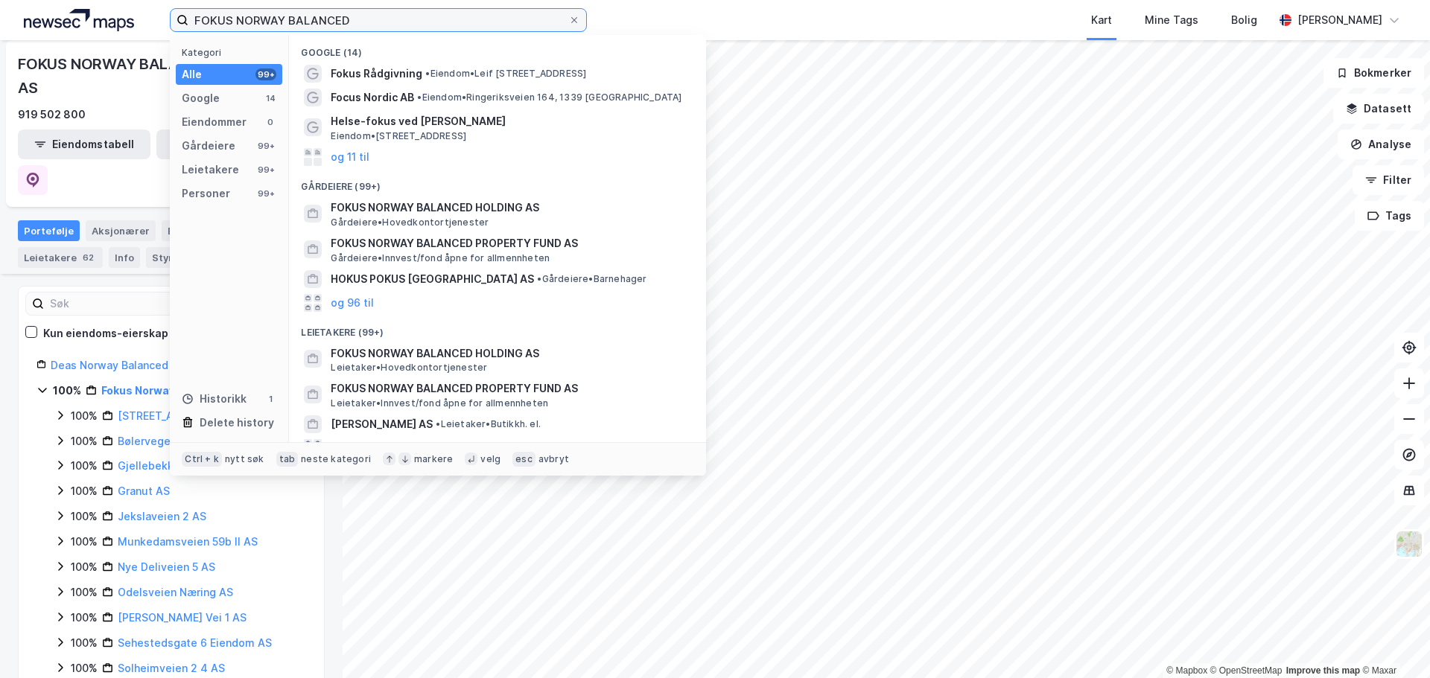
click at [284, 25] on input "FOKUS NORWAY BALANCED" at bounding box center [378, 20] width 380 height 22
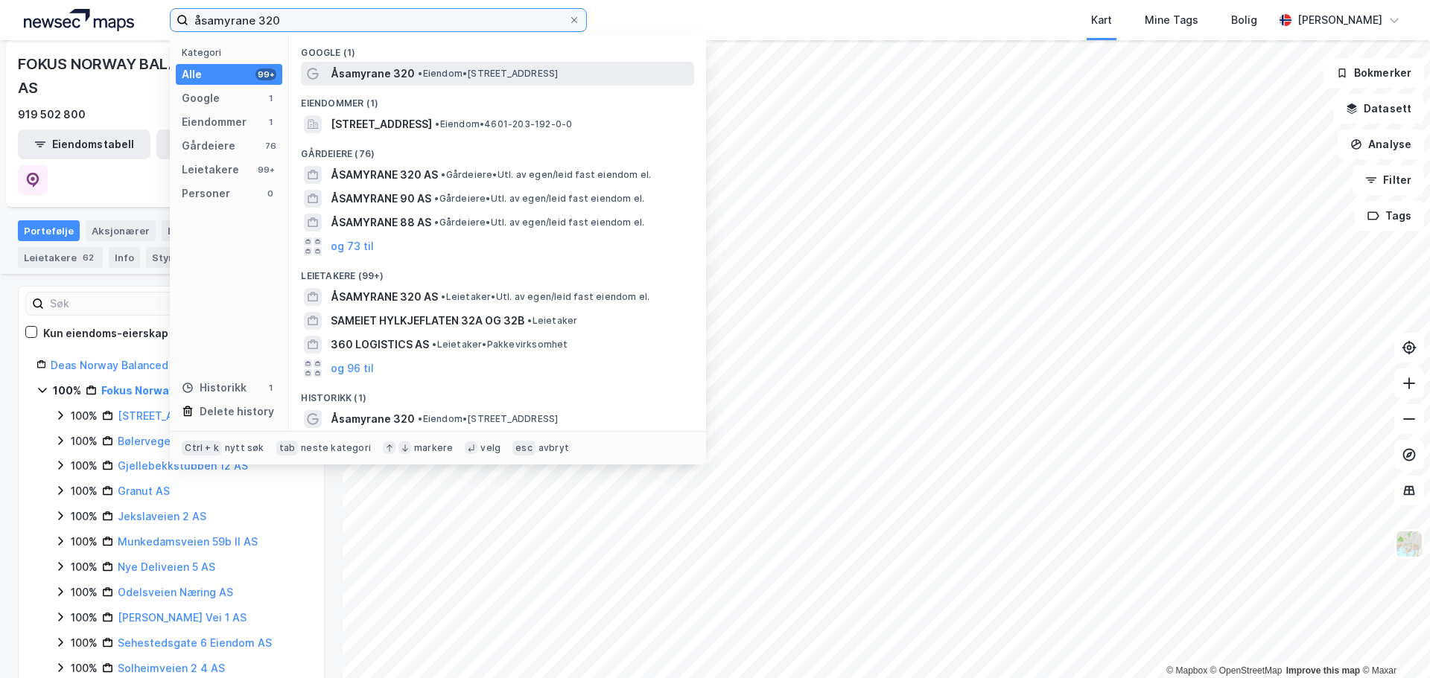
type input "åsamyrane 320"
click at [448, 82] on div "Åsamyrane 320 • Eiendom • Åsamyrane 320, 5131 Nyborg" at bounding box center [511, 74] width 360 height 18
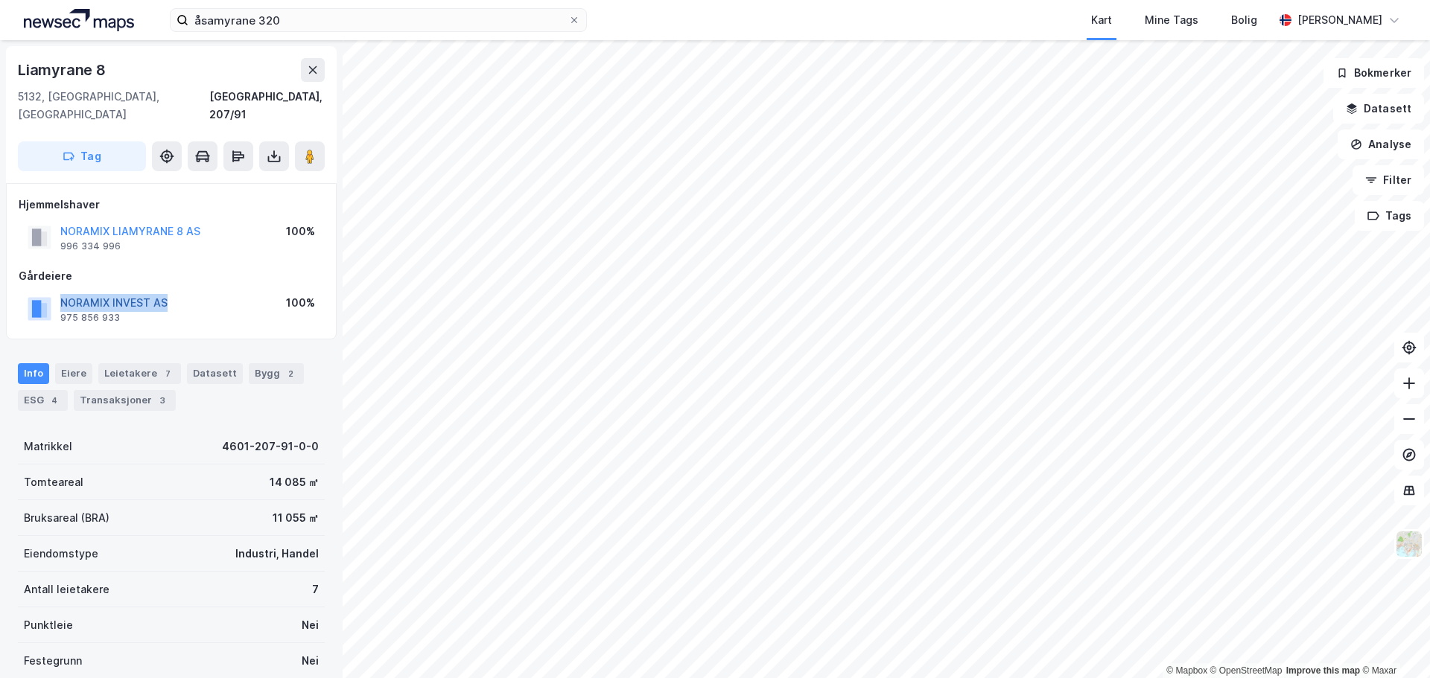
drag, startPoint x: 217, startPoint y: 290, endPoint x: 62, endPoint y: 280, distance: 155.2
click at [62, 291] on div "NORAMIX INVEST AS 975 856 933 100%" at bounding box center [171, 309] width 305 height 36
click at [114, 390] on div "Transaksjoner 3" at bounding box center [125, 400] width 102 height 21
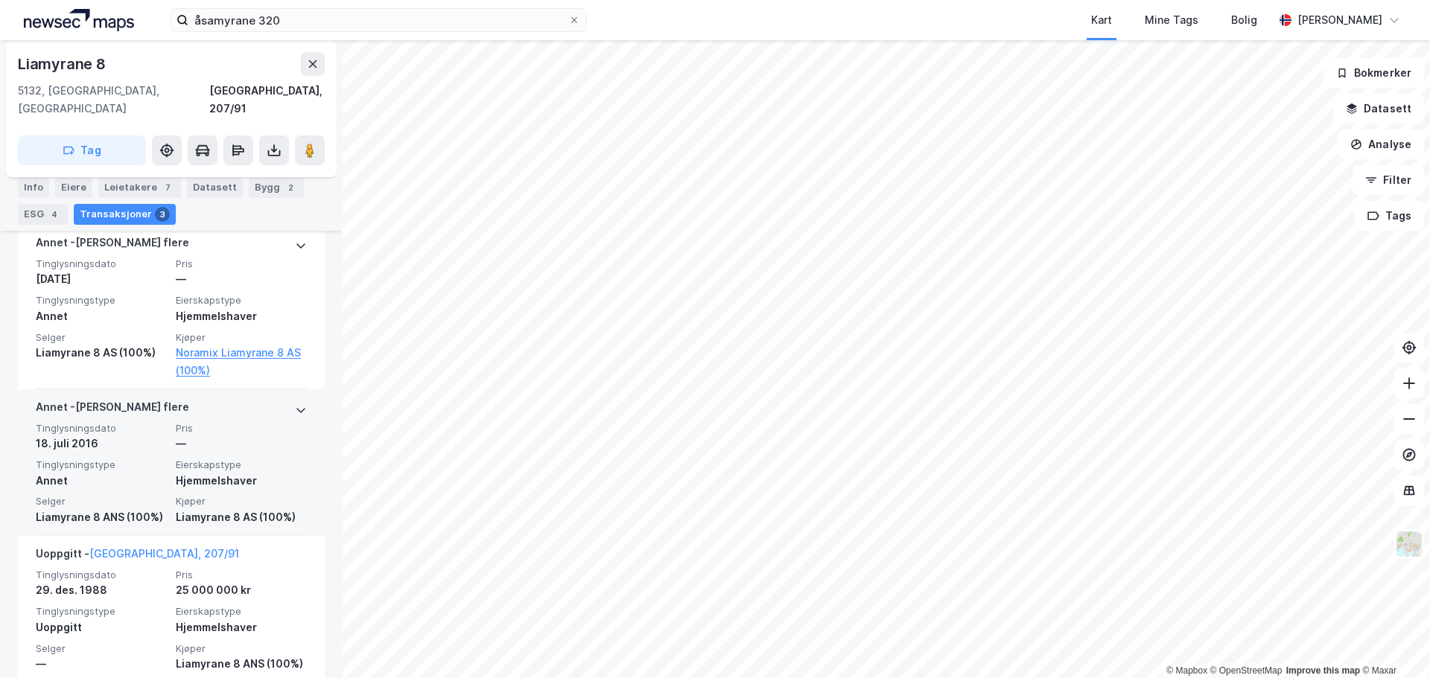
scroll to position [468, 0]
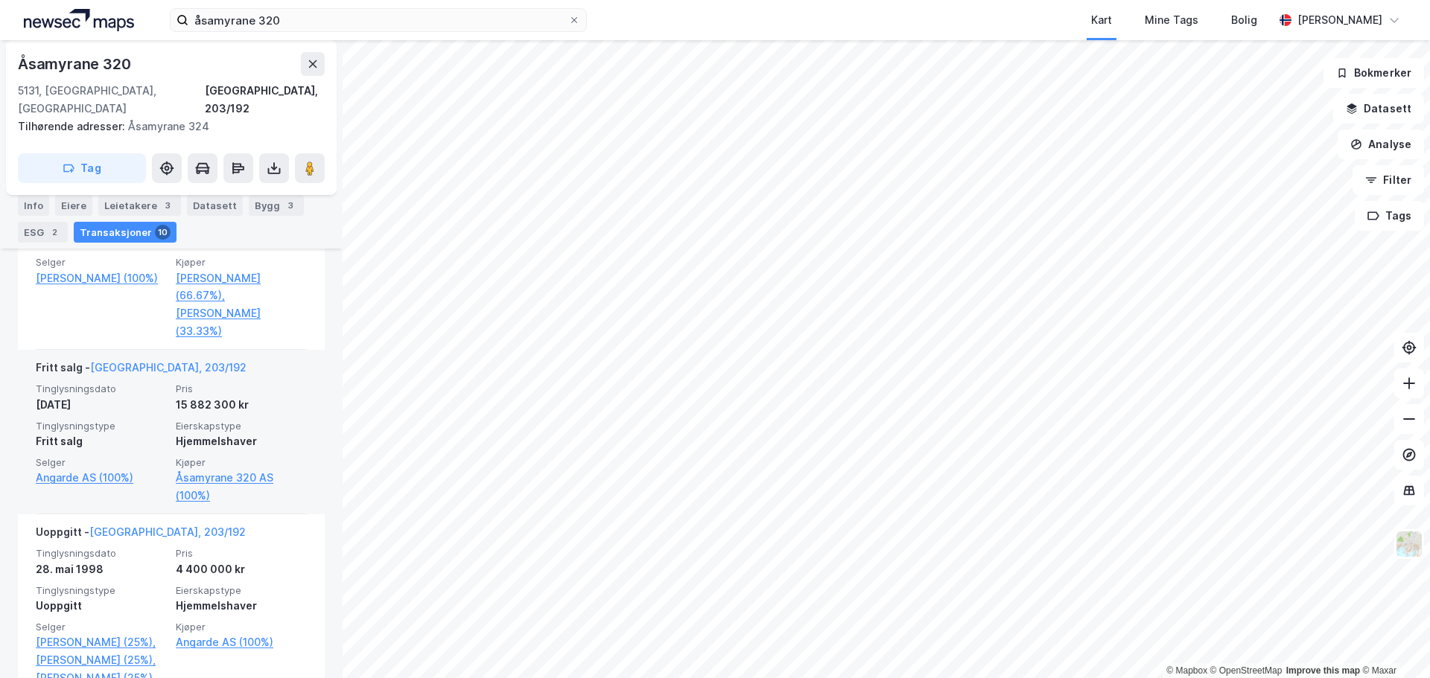
scroll to position [1742, 0]
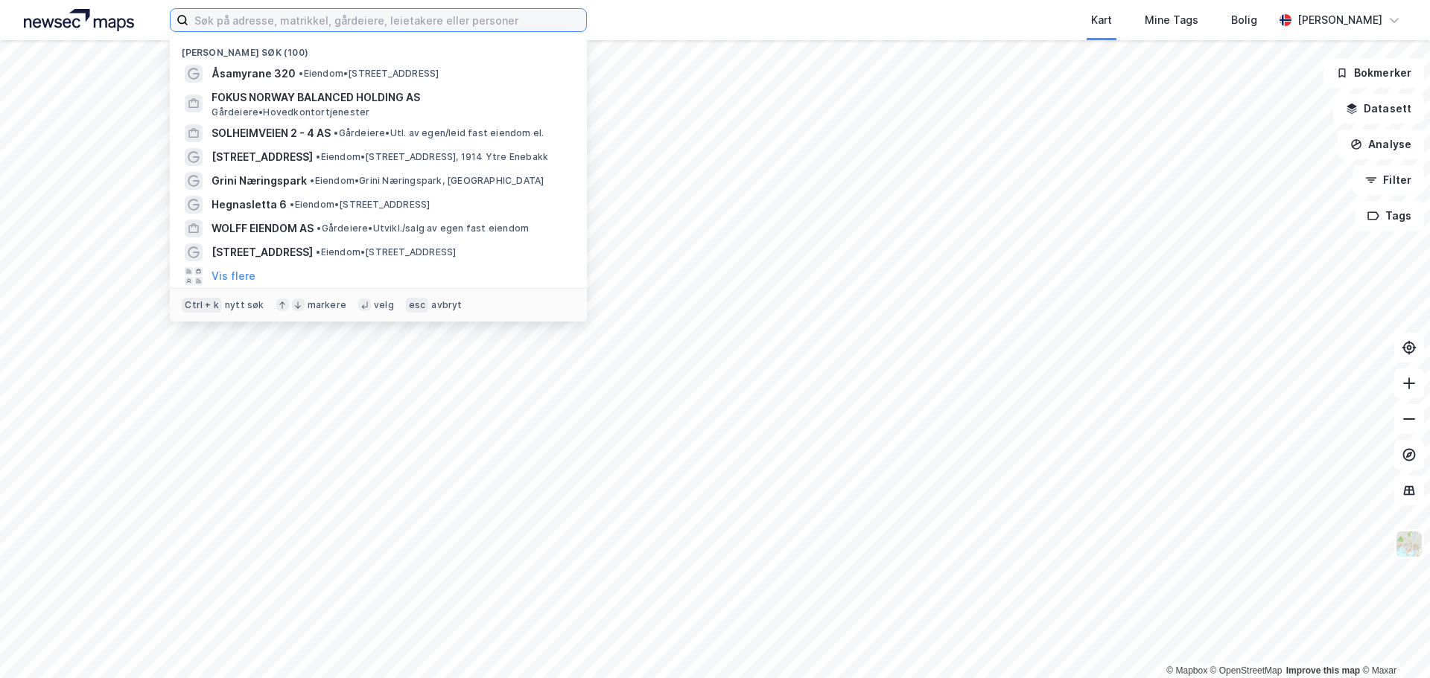
click at [342, 20] on input at bounding box center [387, 20] width 398 height 22
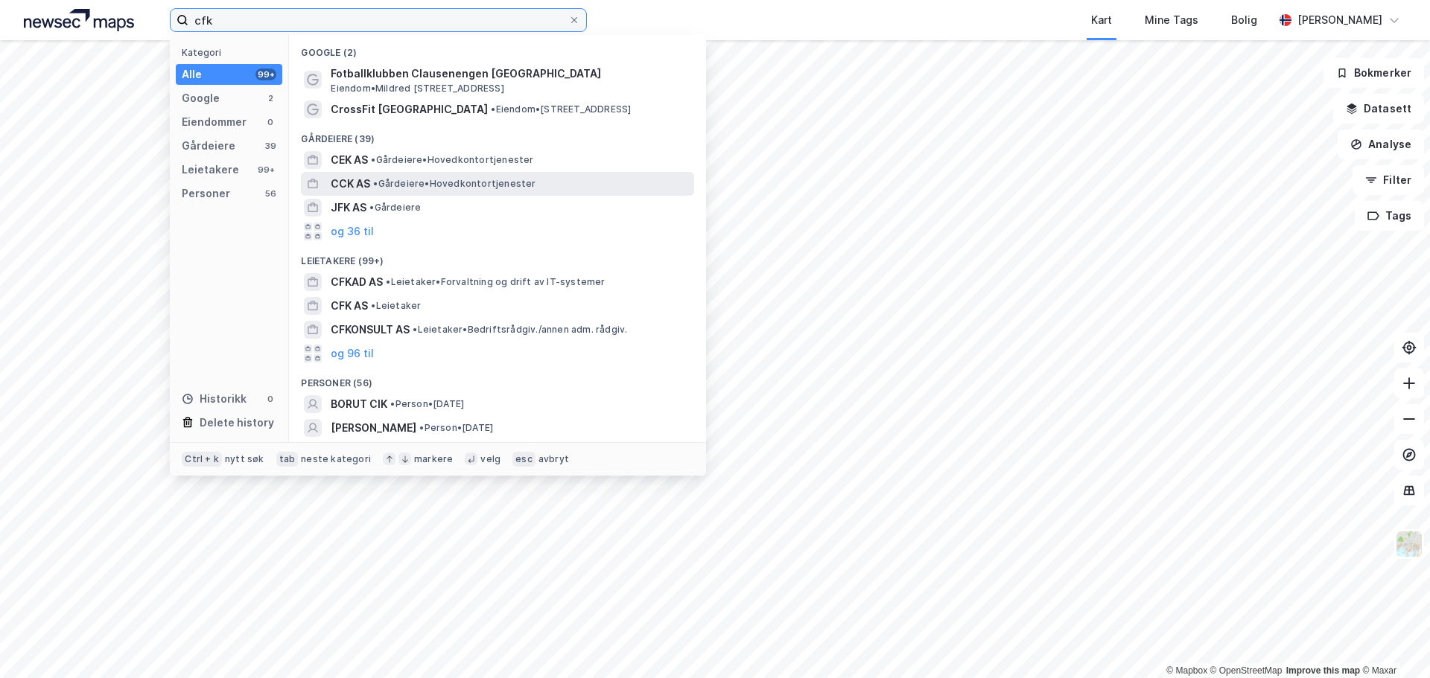
type input "cfk"
click at [408, 189] on span "• Gårdeiere • Hovedkontortjenester" at bounding box center [454, 184] width 162 height 12
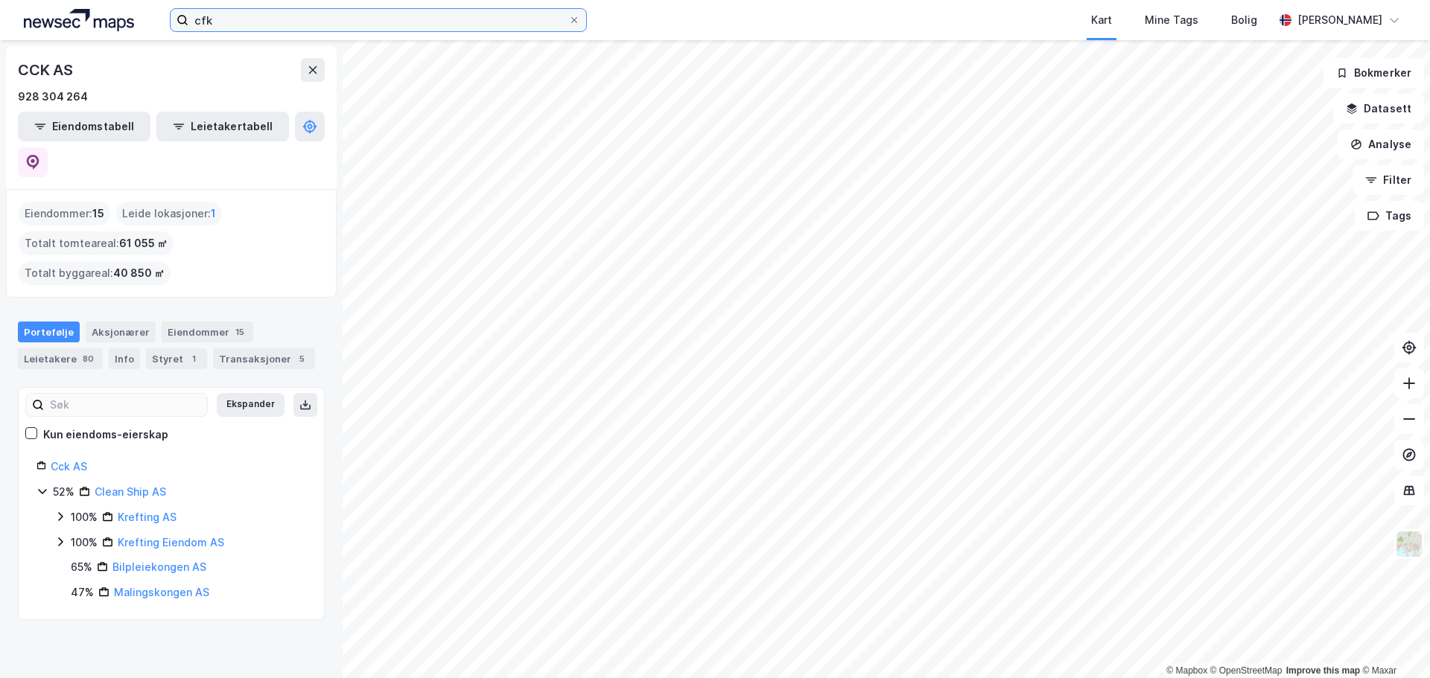
click at [315, 25] on input "cfk" at bounding box center [378, 20] width 380 height 22
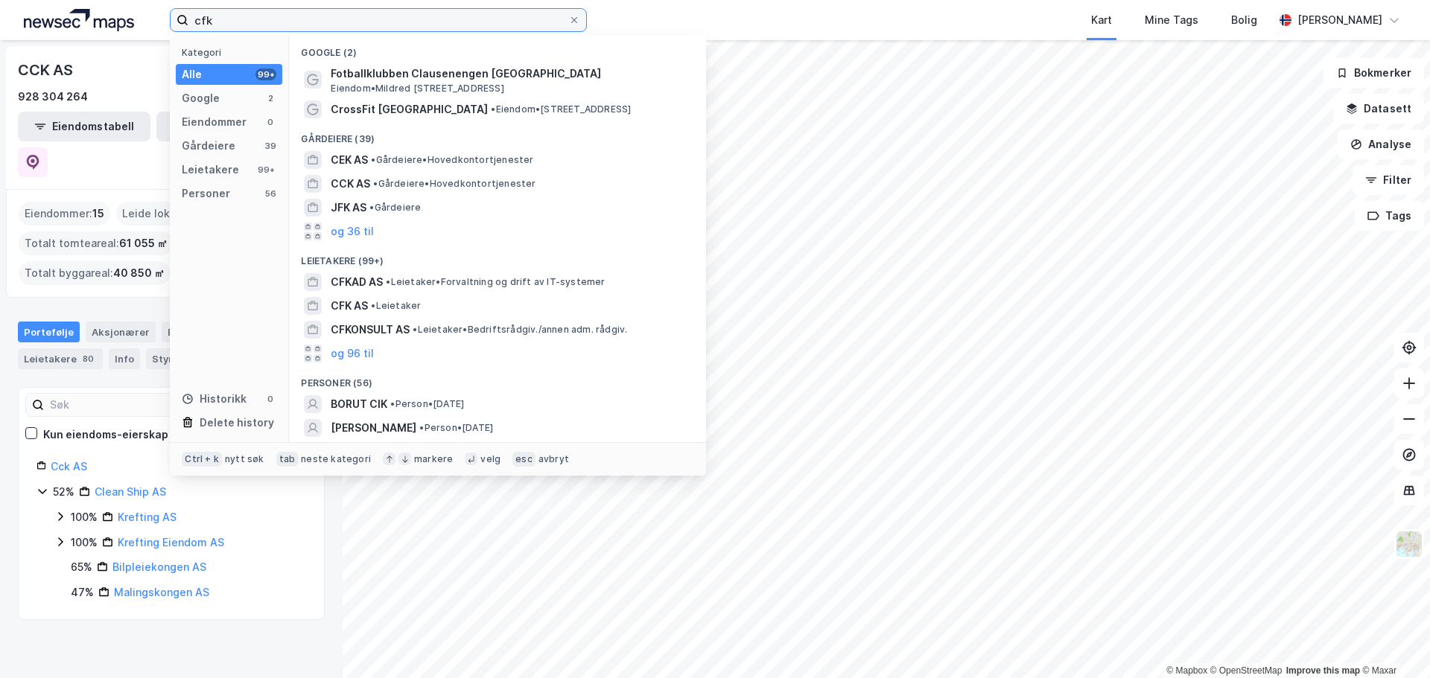
click at [315, 25] on input "cfk" at bounding box center [378, 20] width 380 height 22
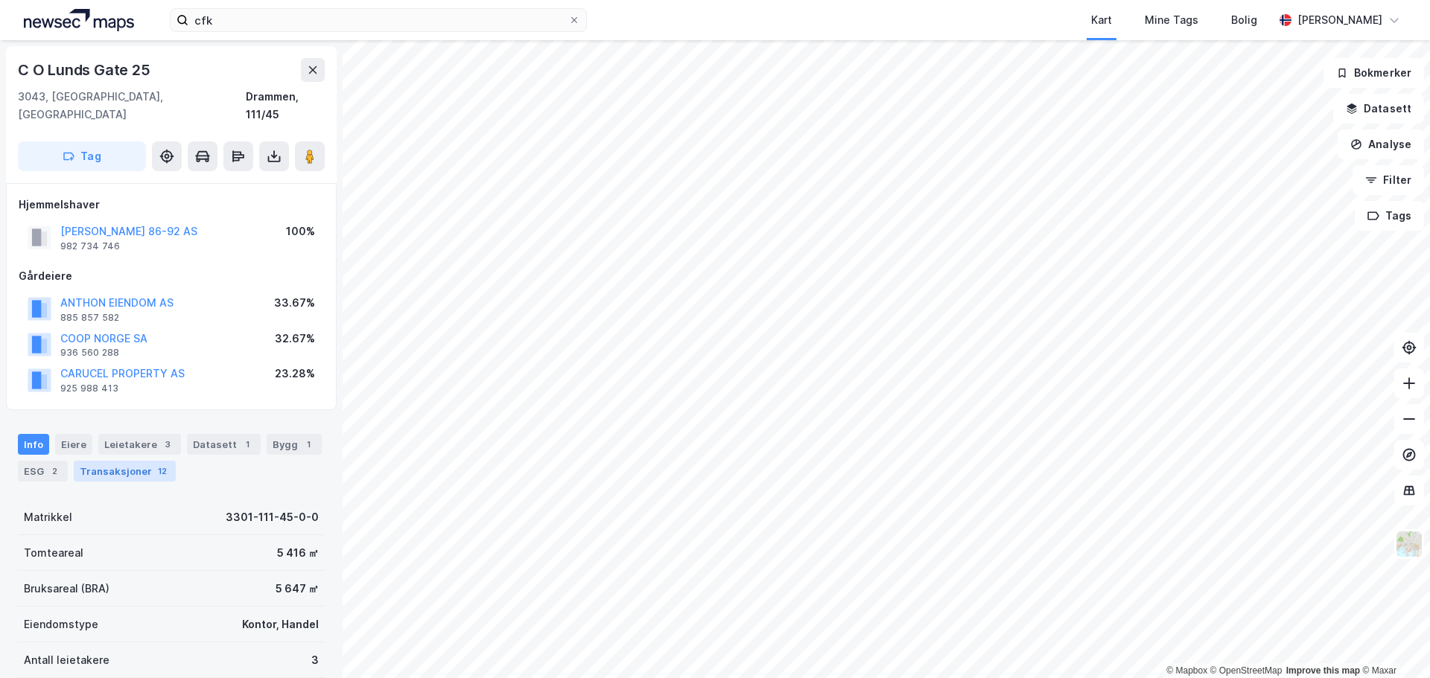
click at [109, 461] on div "Transaksjoner 12" at bounding box center [125, 471] width 102 height 21
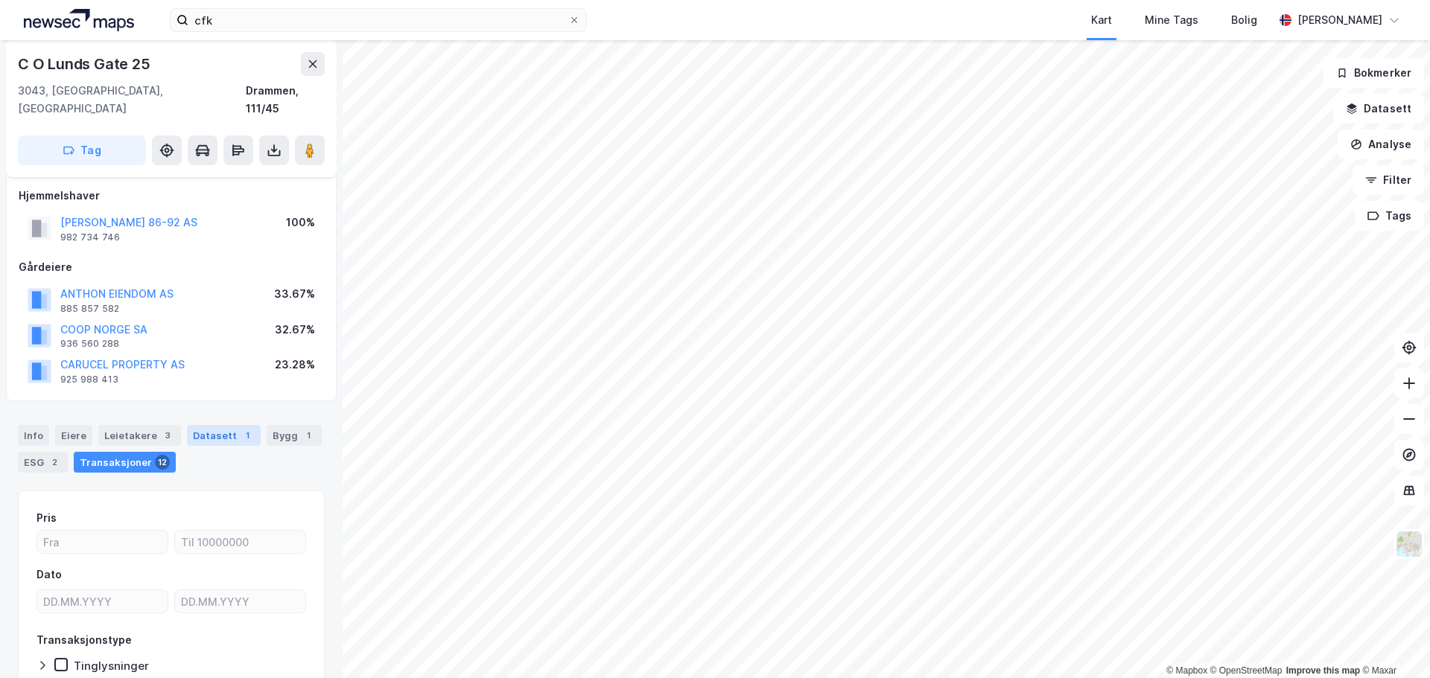
scroll to position [8, 0]
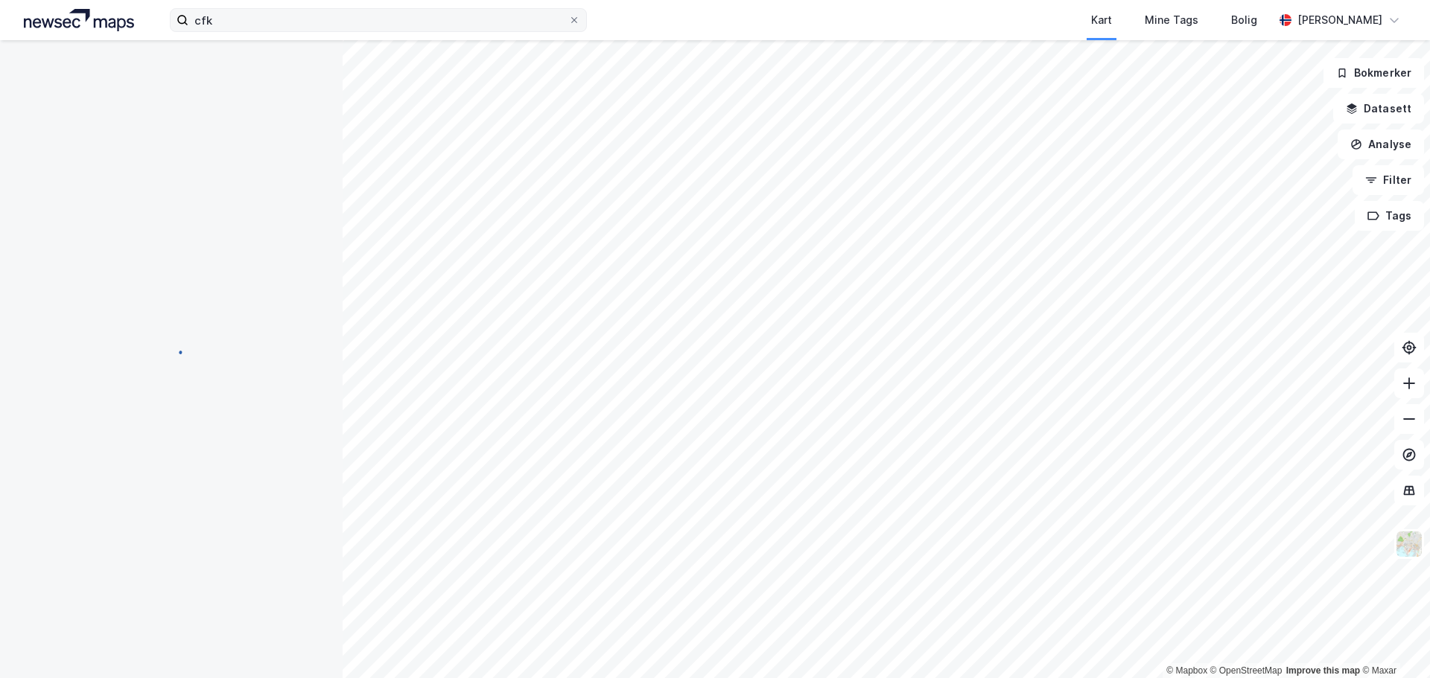
scroll to position [8, 0]
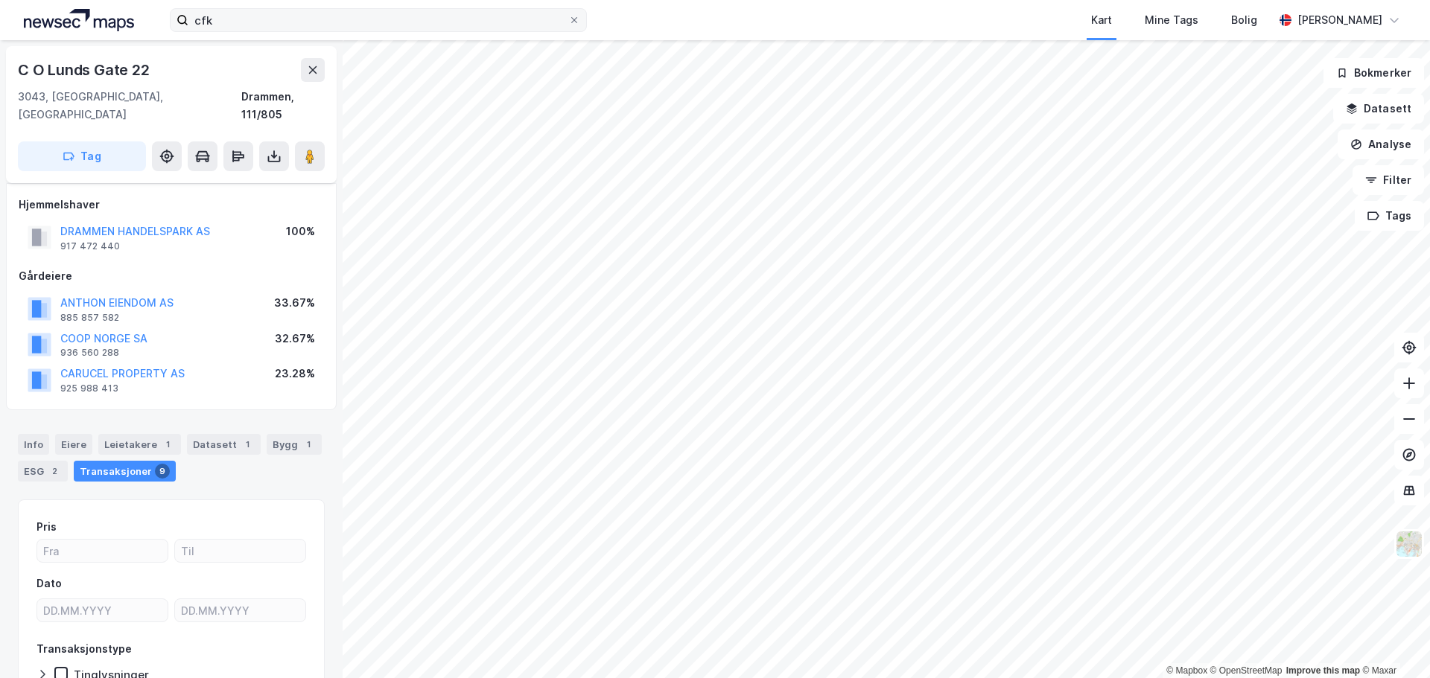
scroll to position [8, 0]
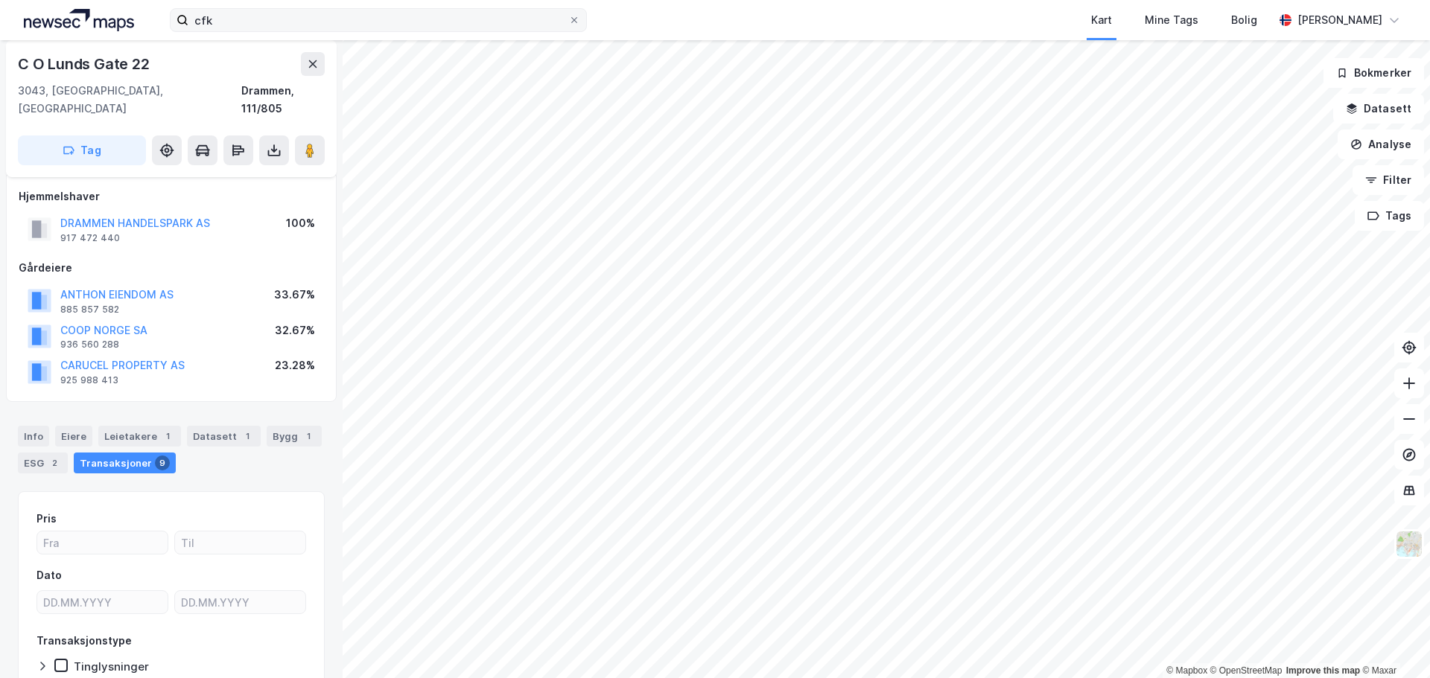
scroll to position [8, 0]
